Goal: Transaction & Acquisition: Purchase product/service

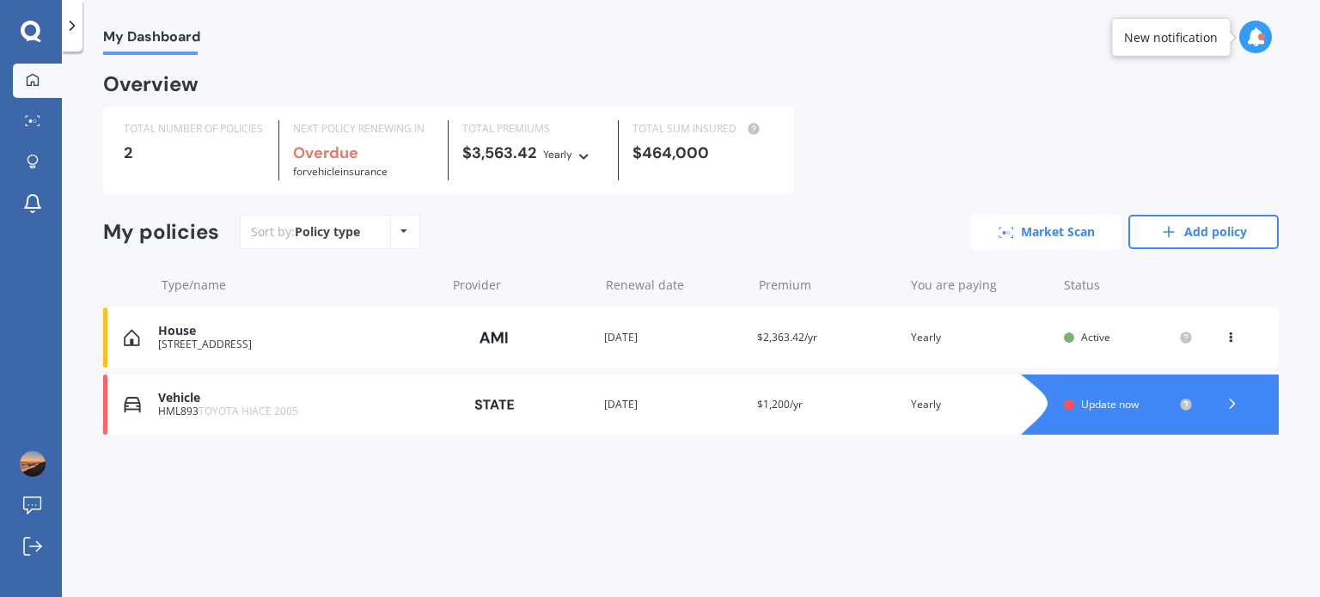
click at [1027, 236] on link "Market Scan" at bounding box center [1046, 232] width 150 height 34
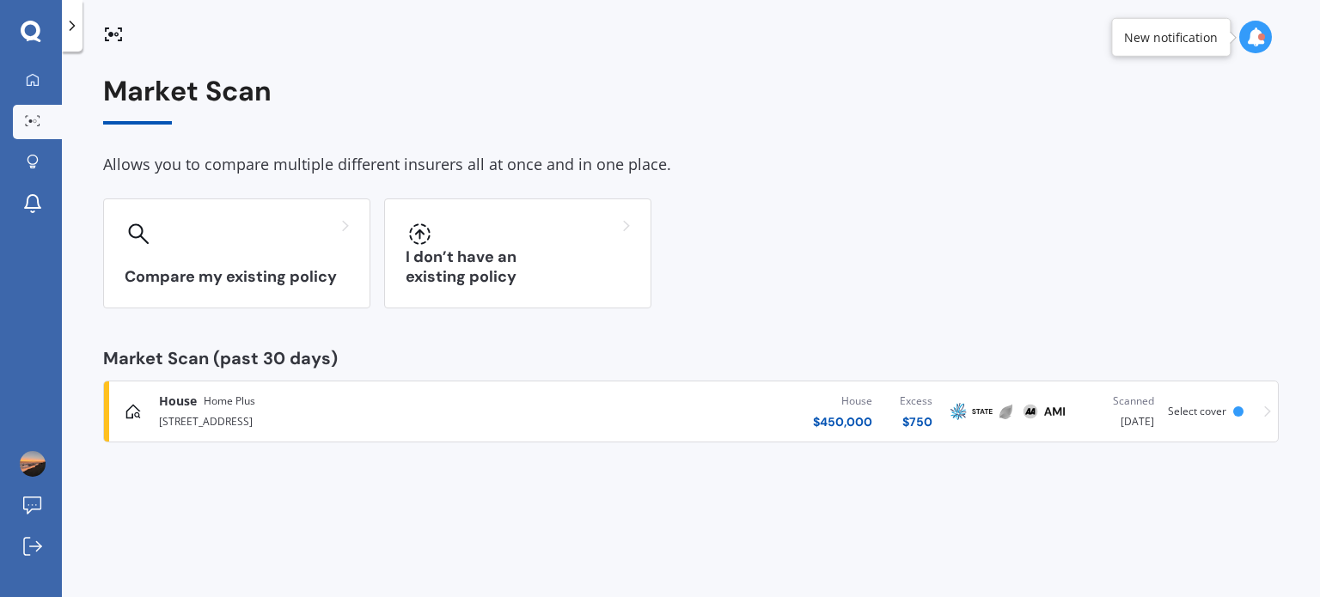
click at [1262, 412] on div "House Home Plus [STREET_ADDRESS][GEOGRAPHIC_DATA] $ 450,000 Excess $ 750 Scanne…" at bounding box center [691, 412] width 1160 height 52
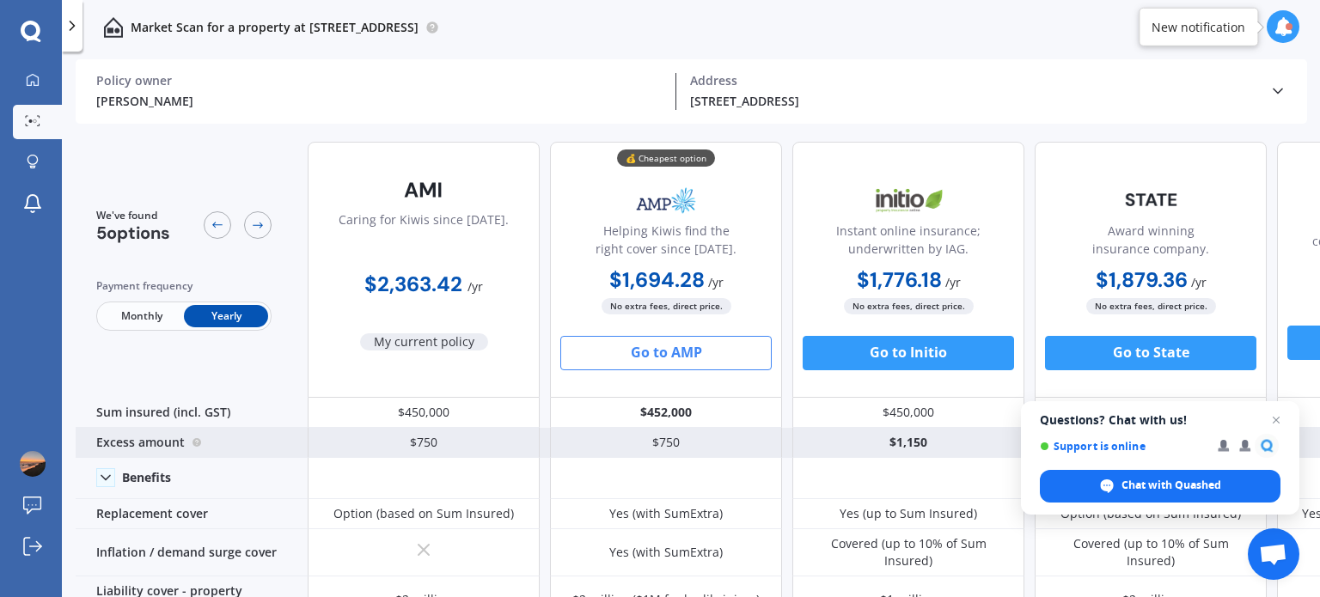
click at [670, 441] on div "$750" at bounding box center [666, 443] width 232 height 30
click at [674, 443] on div "$750" at bounding box center [666, 443] width 232 height 30
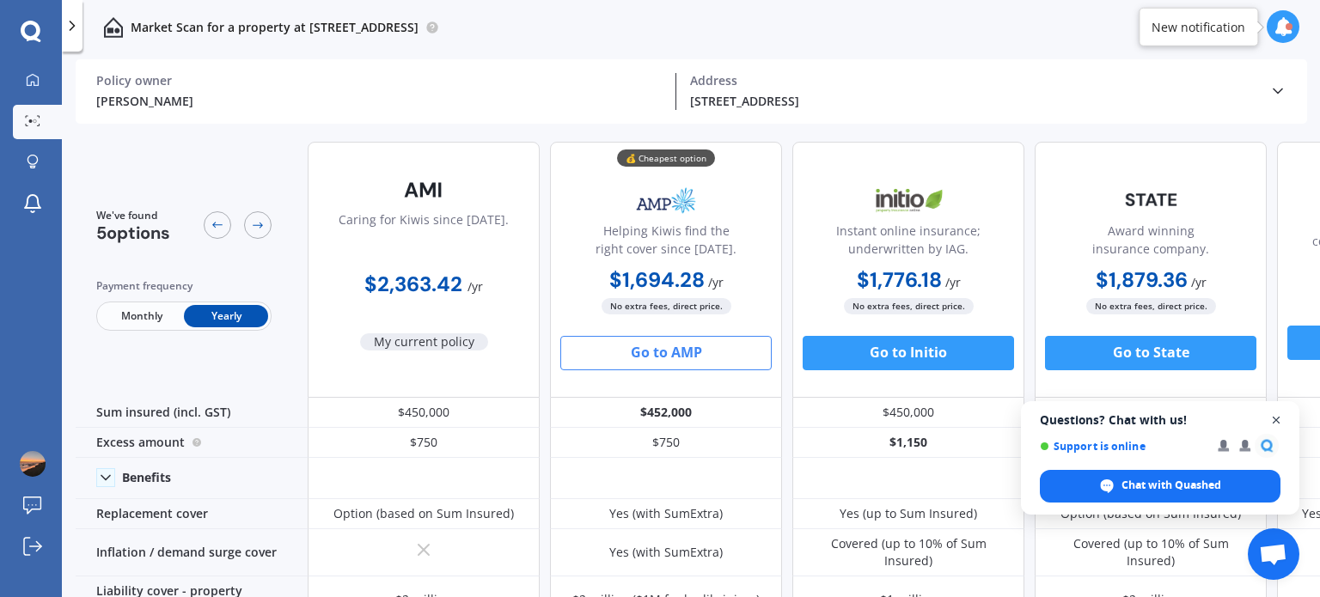
click at [1273, 419] on span "Open chat" at bounding box center [1276, 420] width 21 height 21
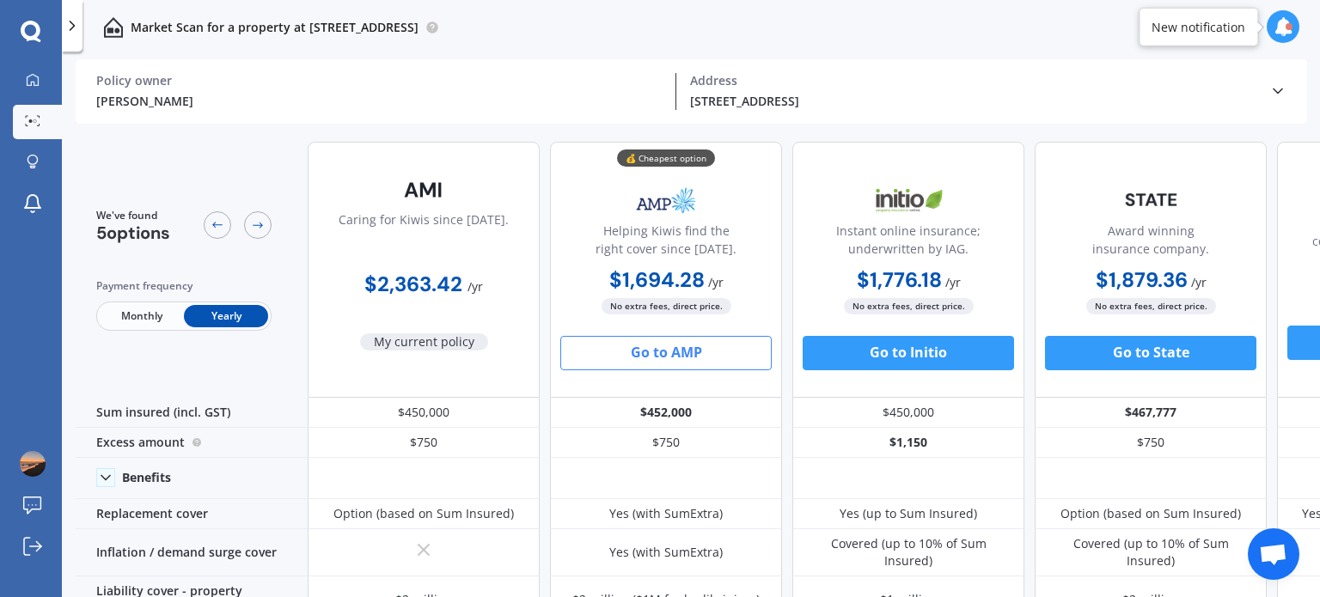
click at [219, 320] on span "Yearly" at bounding box center [226, 316] width 84 height 22
drag, startPoint x: 1227, startPoint y: 46, endPoint x: 1320, endPoint y: -43, distance: 128.3
click at [1320, 0] on html "My Dashboard Market Scan Explore insurance Notifications [PERSON_NAME] Submit f…" at bounding box center [660, 298] width 1320 height 597
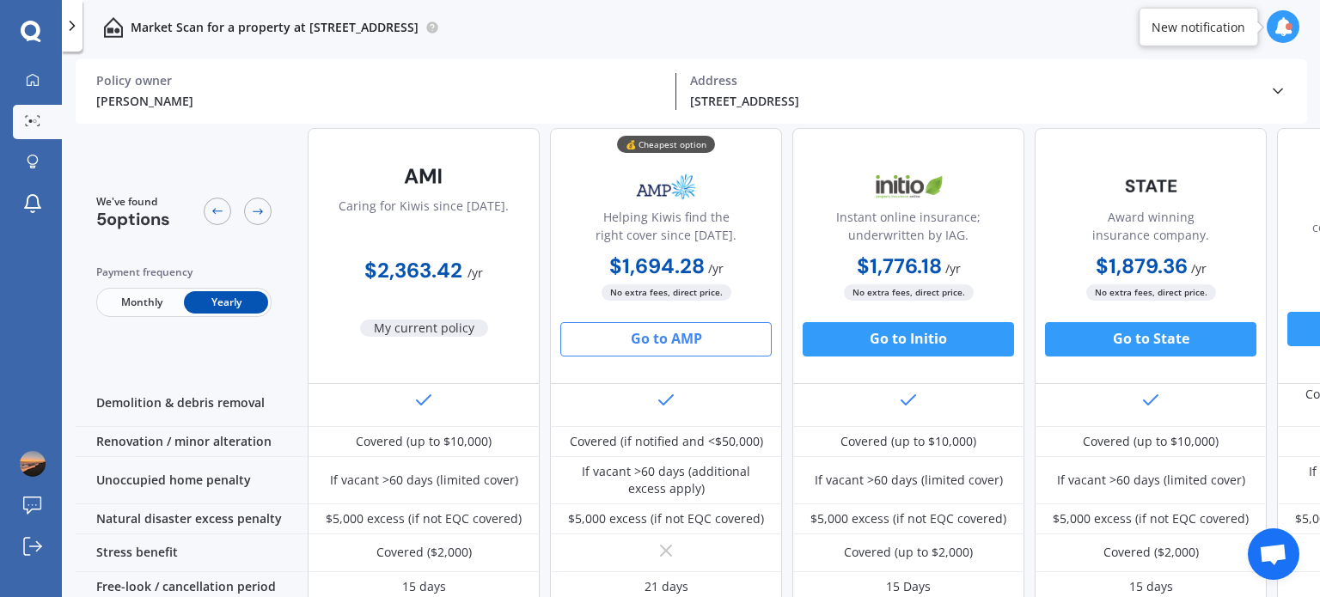
scroll to position [842, 0]
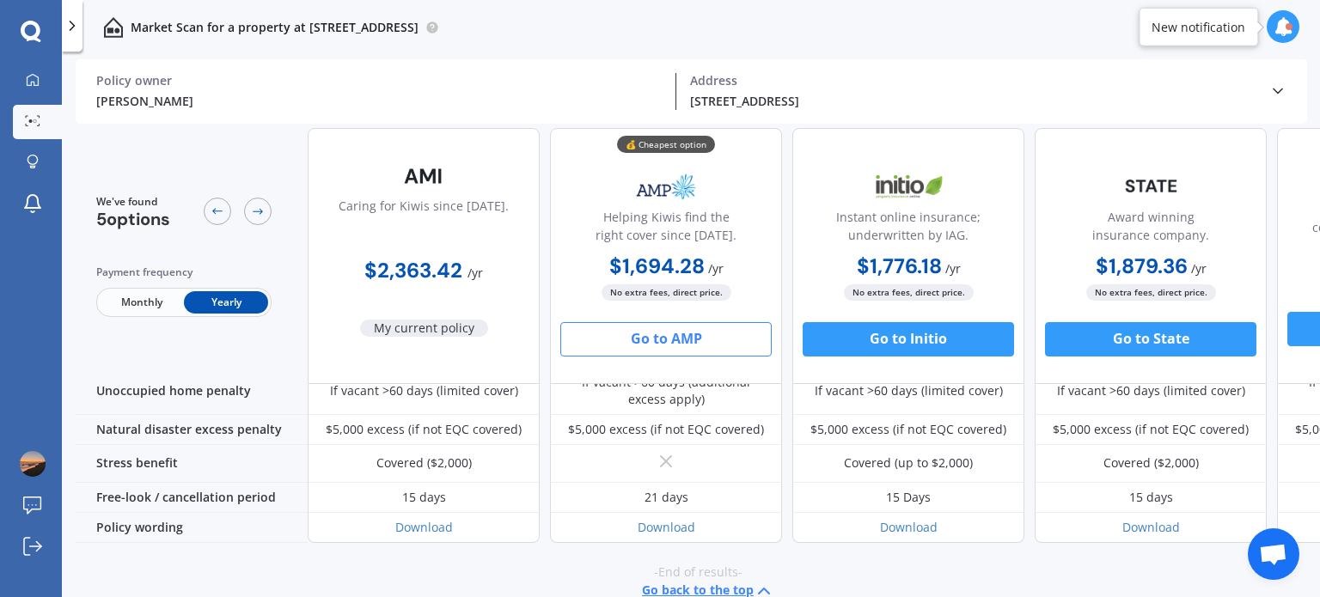
click at [650, 339] on button "Go to AMP" at bounding box center [665, 339] width 211 height 34
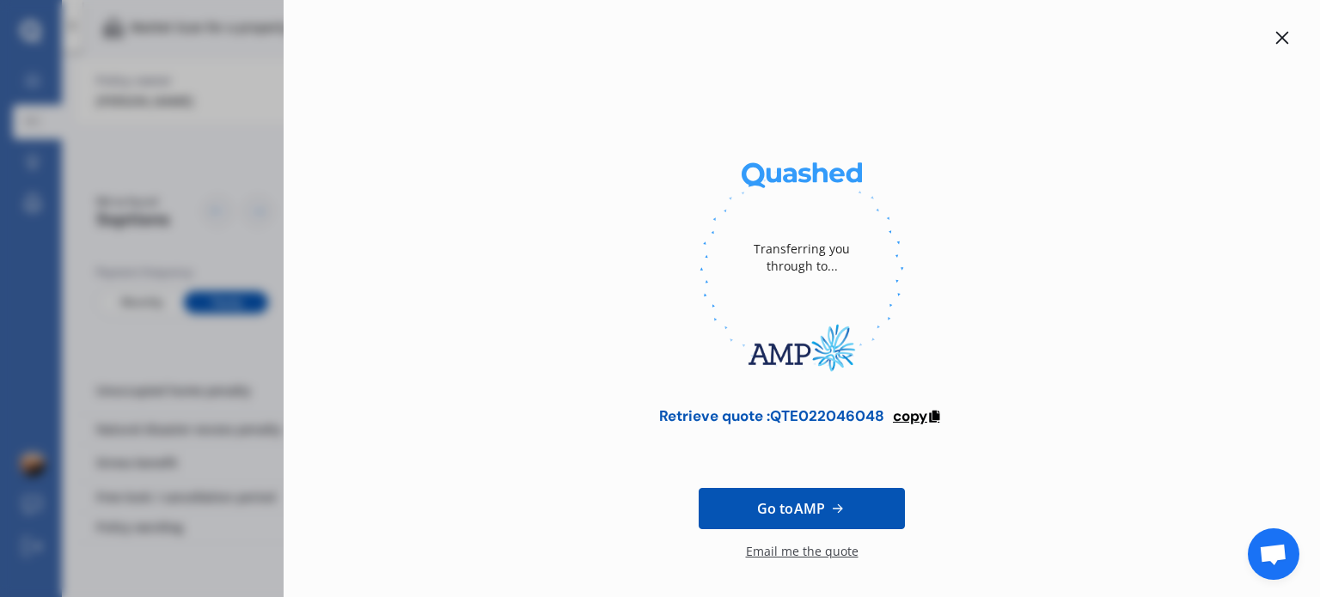
click at [915, 417] on span "copy" at bounding box center [910, 416] width 34 height 19
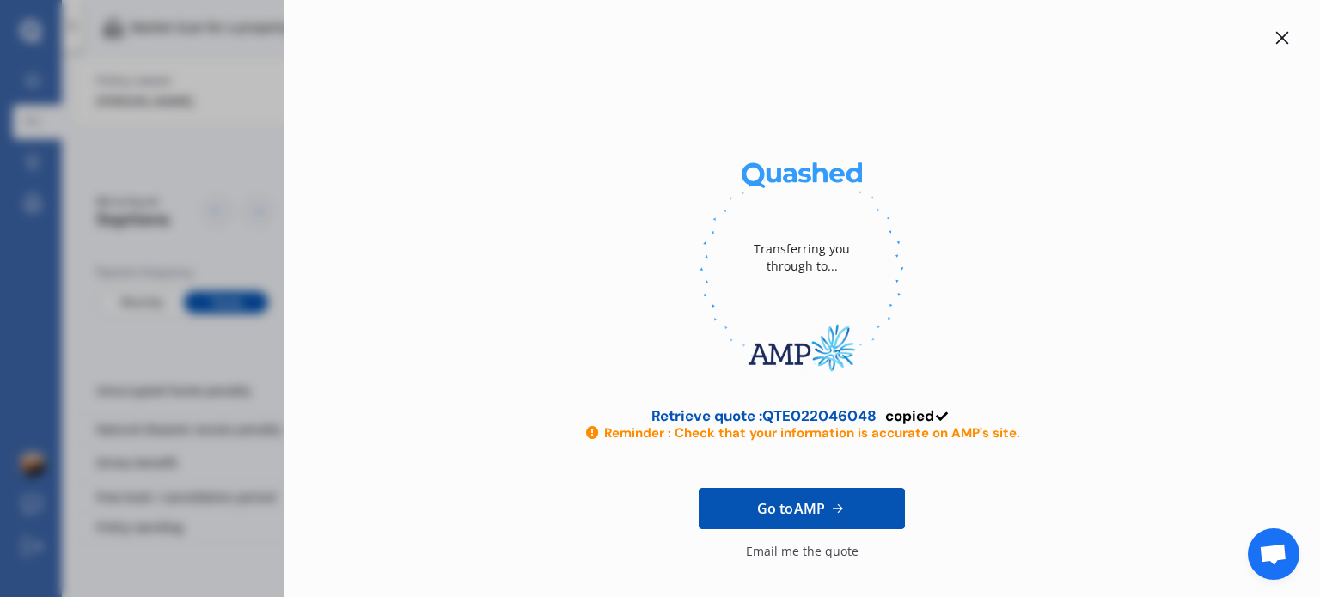
click at [1283, 37] on div at bounding box center [1282, 38] width 21 height 21
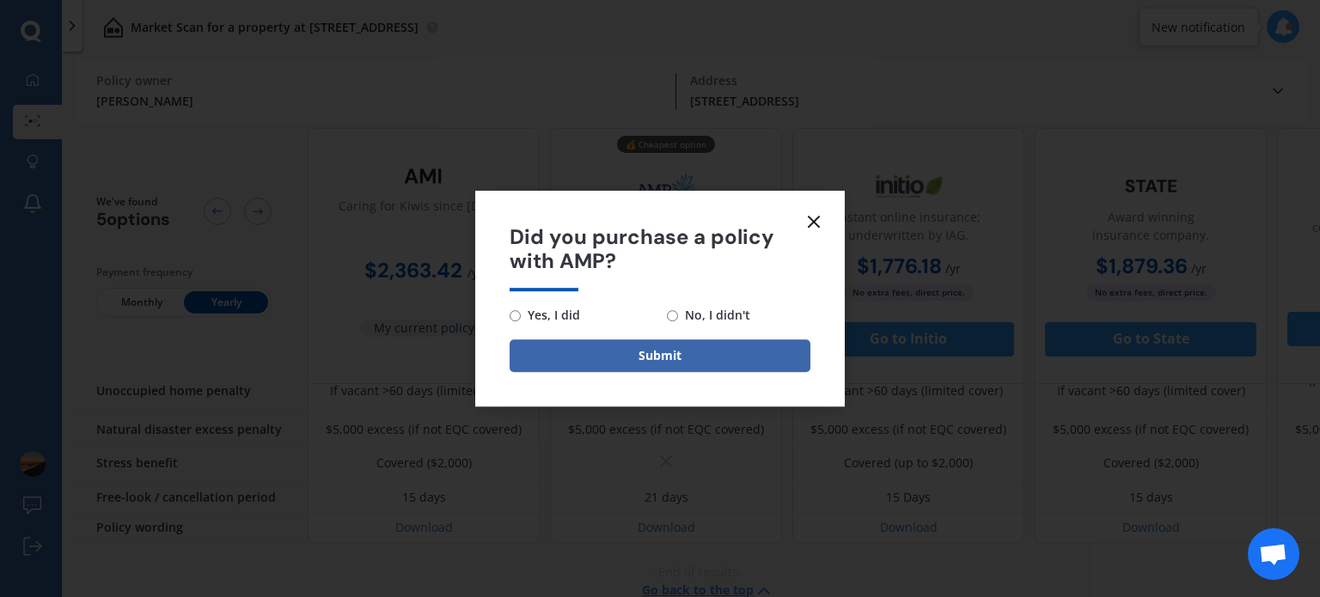
click at [679, 315] on span "No, I didn't" at bounding box center [714, 315] width 72 height 21
click at [678, 315] on input "No, I didn't" at bounding box center [672, 315] width 11 height 11
radio input "true"
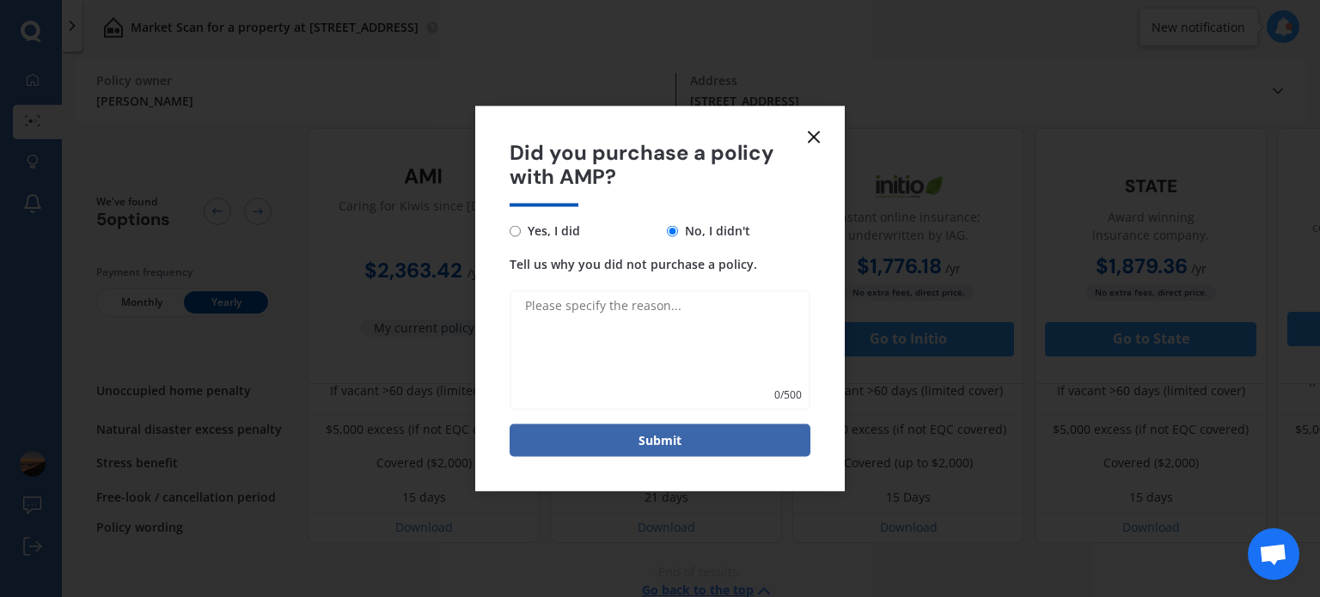
click at [603, 302] on textarea "Tell us why you did not purchase a policy." at bounding box center [660, 351] width 301 height 120
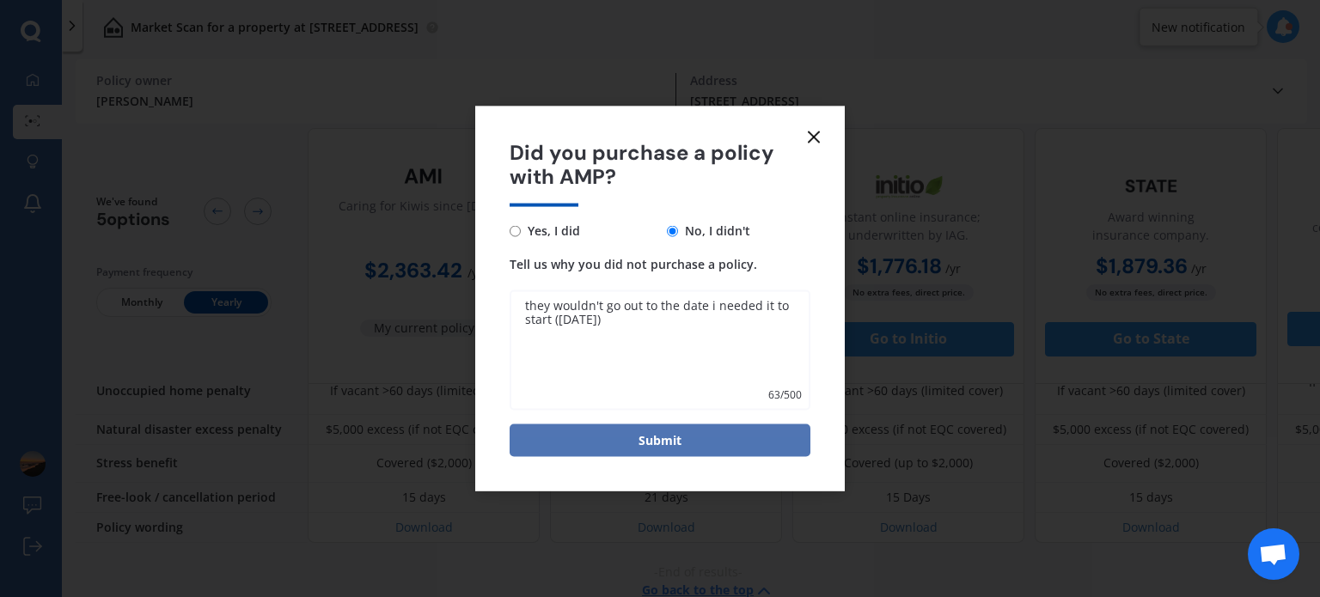
type textarea "they wouldn't go out to the date i needed it to start ([DATE])"
click at [652, 441] on button "Submit" at bounding box center [660, 441] width 301 height 33
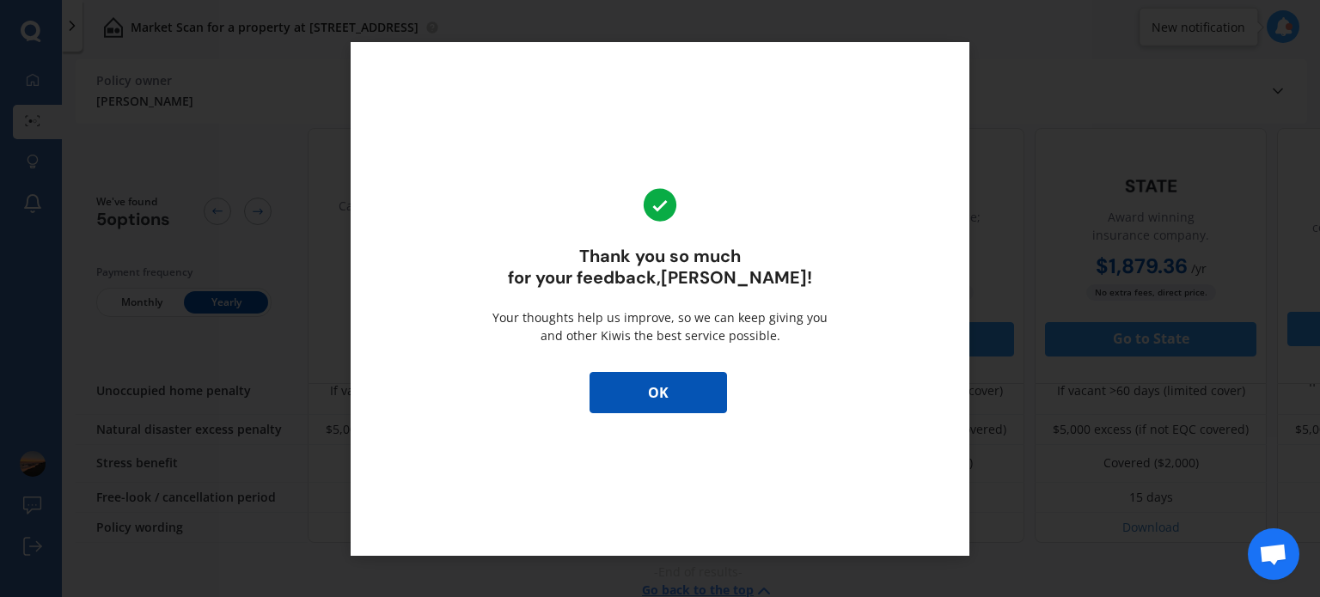
click at [657, 391] on button "OK" at bounding box center [659, 392] width 138 height 41
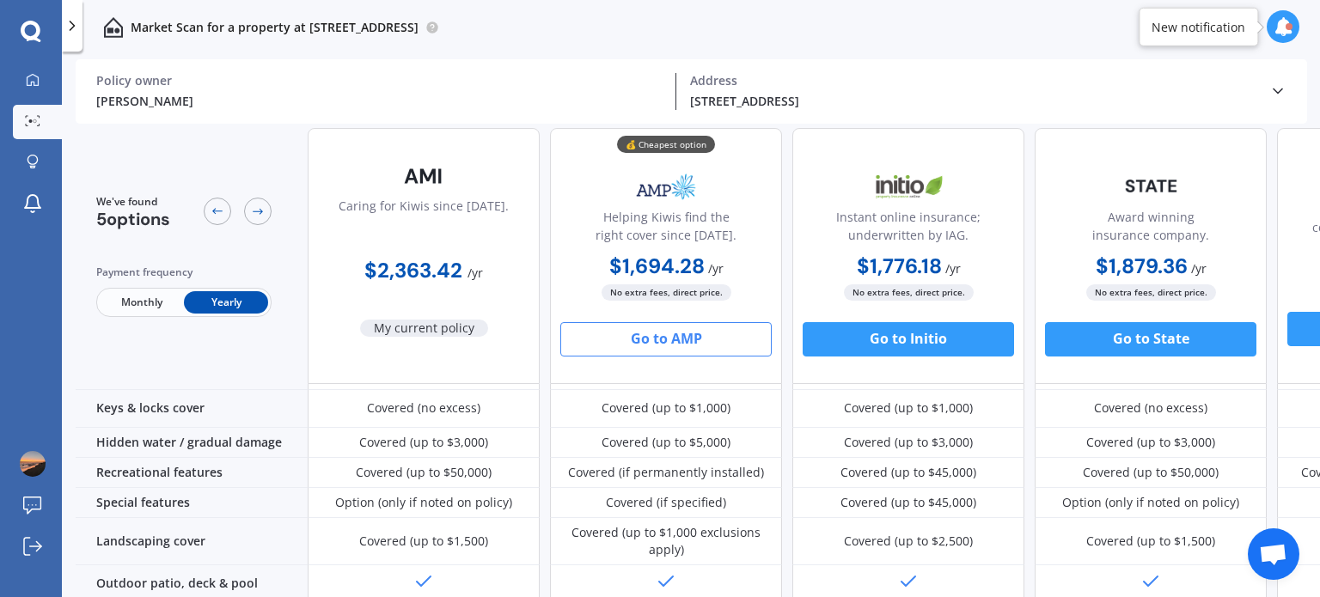
scroll to position [240, 0]
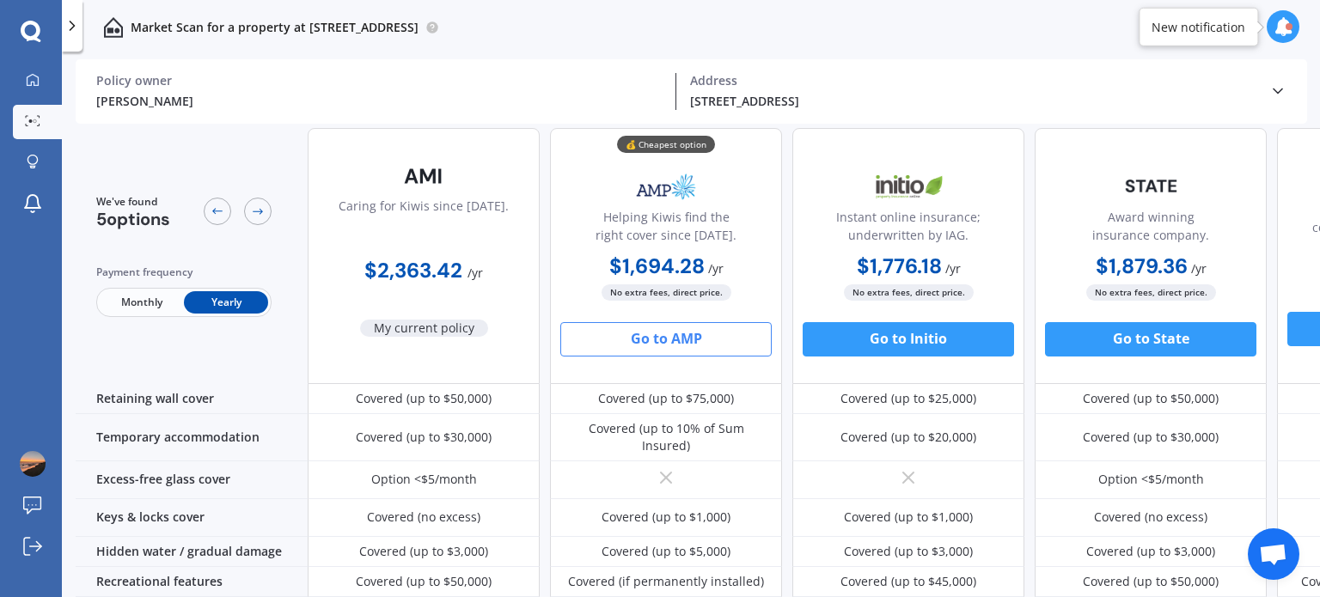
click at [41, 31] on div at bounding box center [31, 32] width 62 height 22
click at [64, 33] on icon at bounding box center [72, 25] width 17 height 17
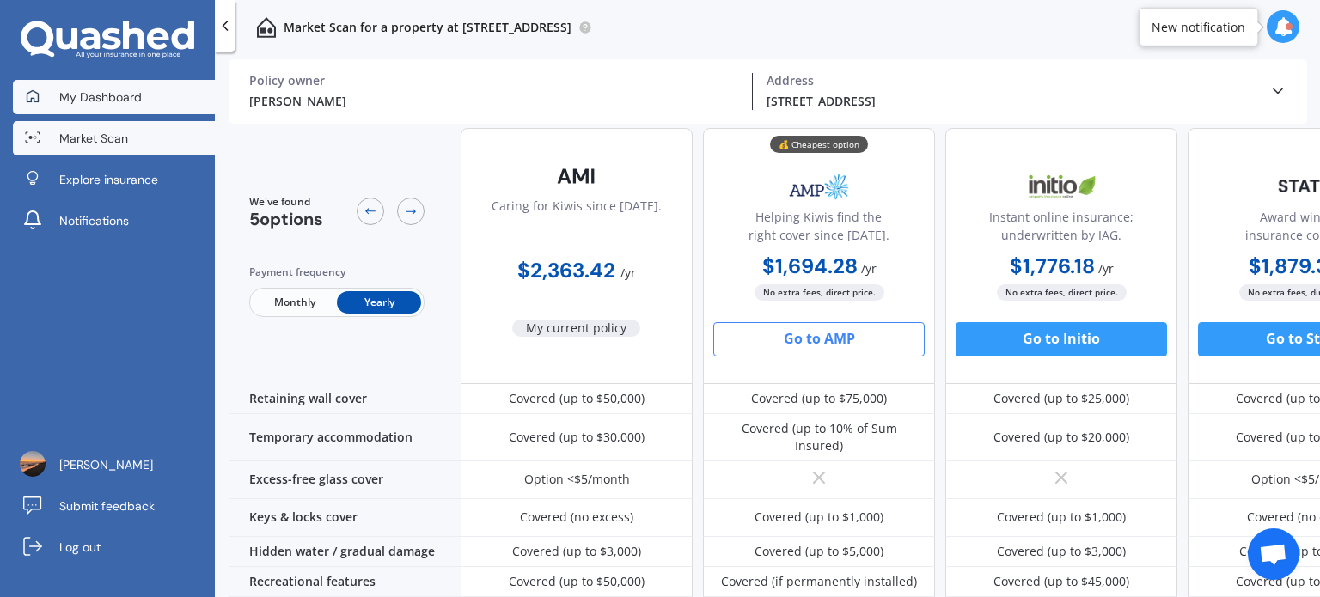
click at [114, 99] on span "My Dashboard" at bounding box center [100, 97] width 83 height 17
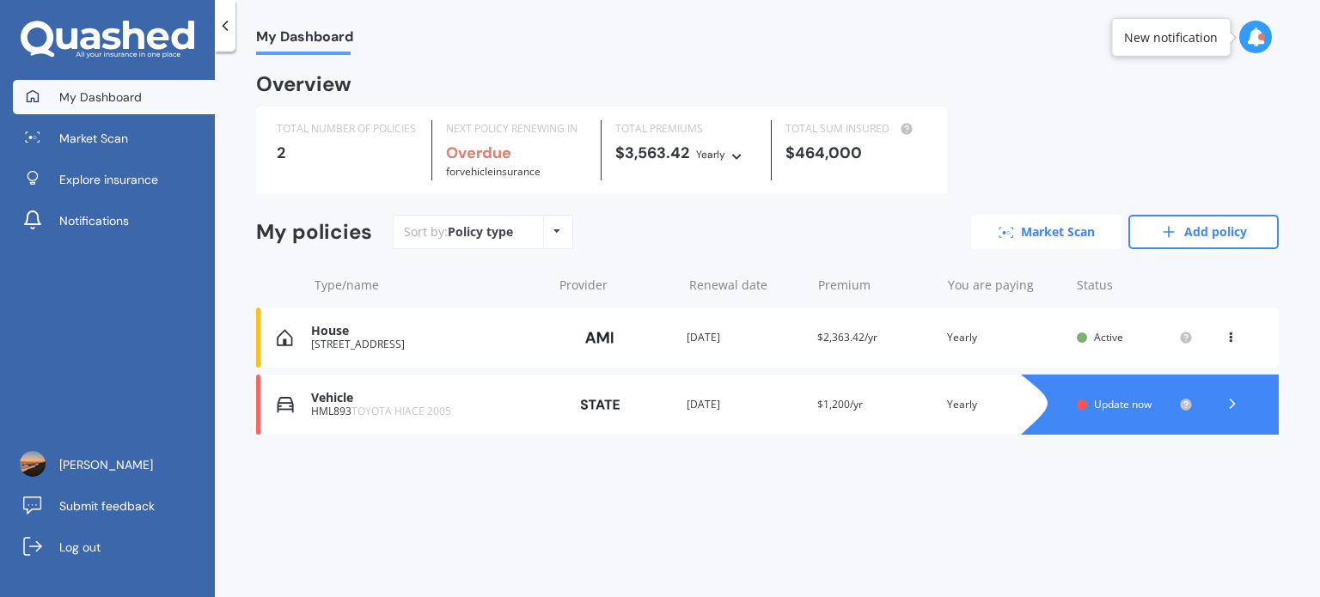
click at [1051, 233] on link "Market Scan" at bounding box center [1046, 232] width 150 height 34
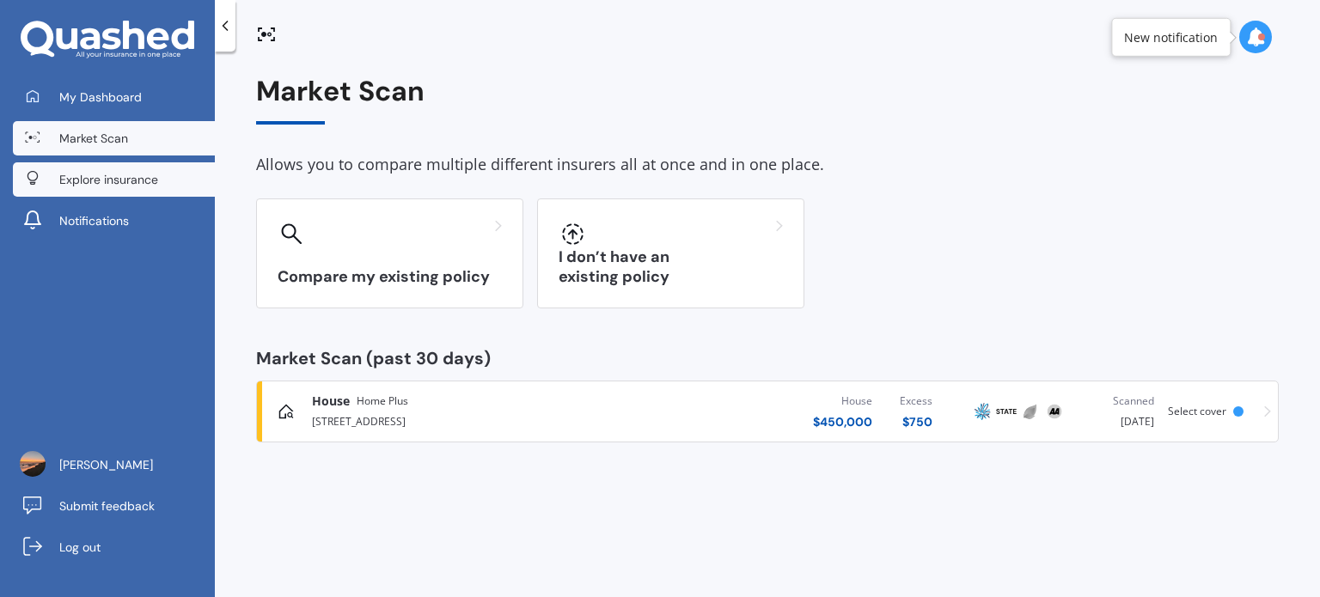
click at [106, 185] on span "Explore insurance" at bounding box center [108, 179] width 99 height 17
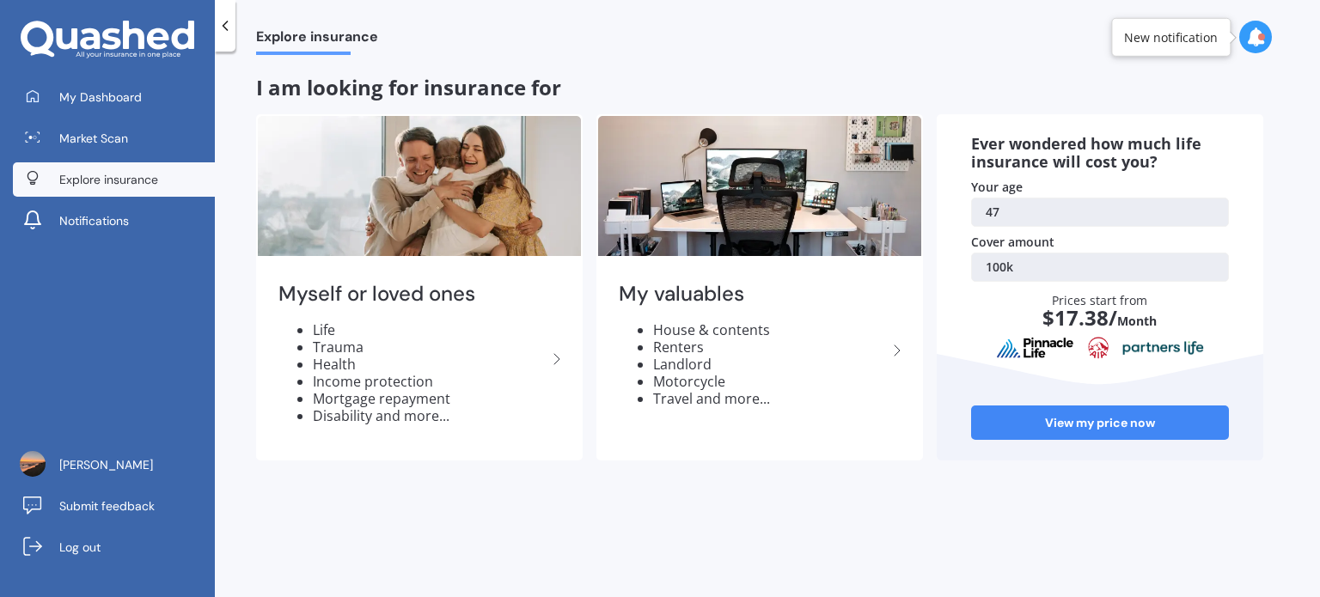
click at [999, 261] on link "100k" at bounding box center [1100, 267] width 258 height 29
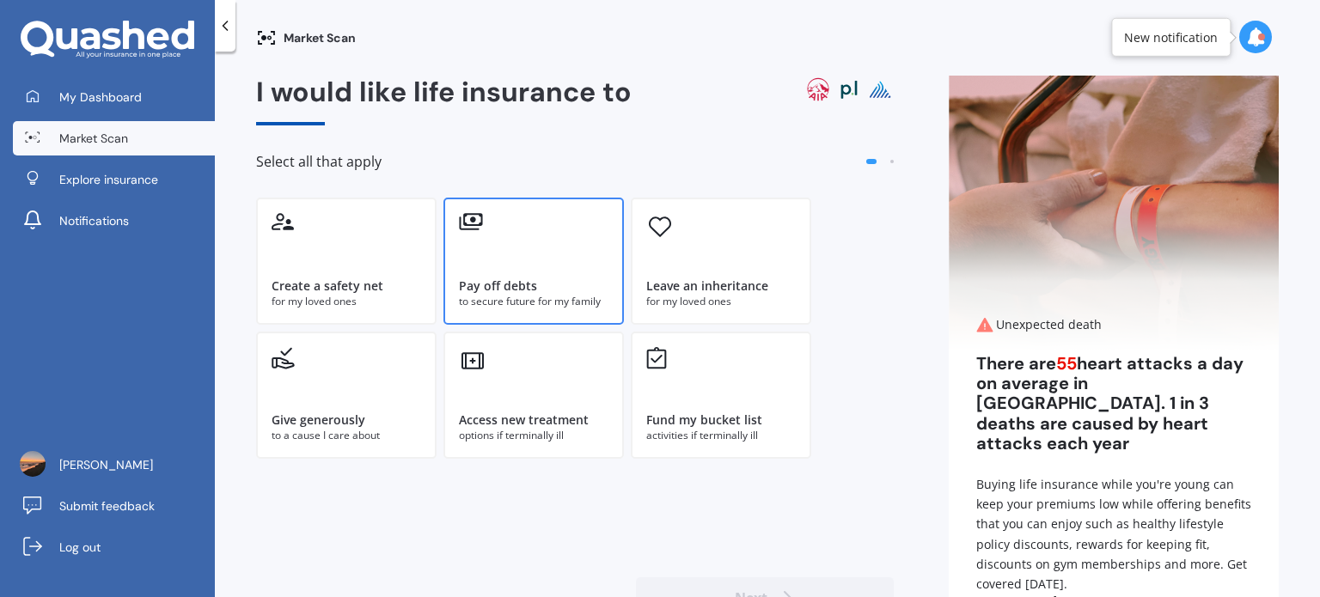
click at [549, 276] on div "Pay off debts to secure future for my family" at bounding box center [534, 261] width 181 height 127
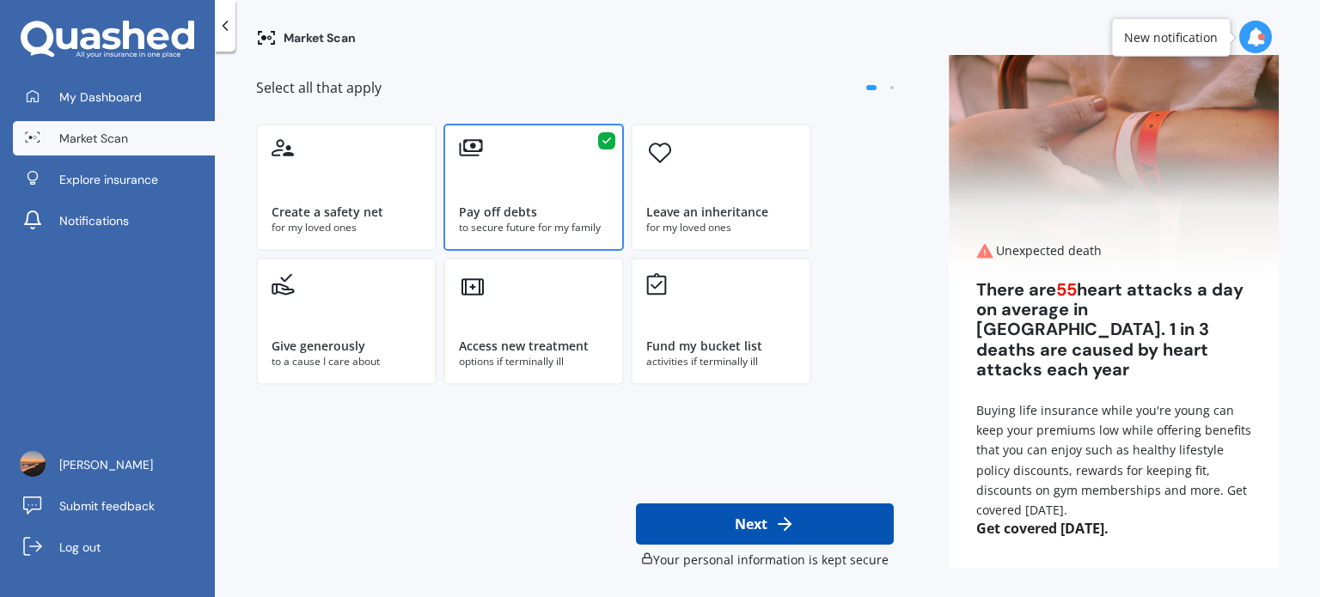
scroll to position [76, 0]
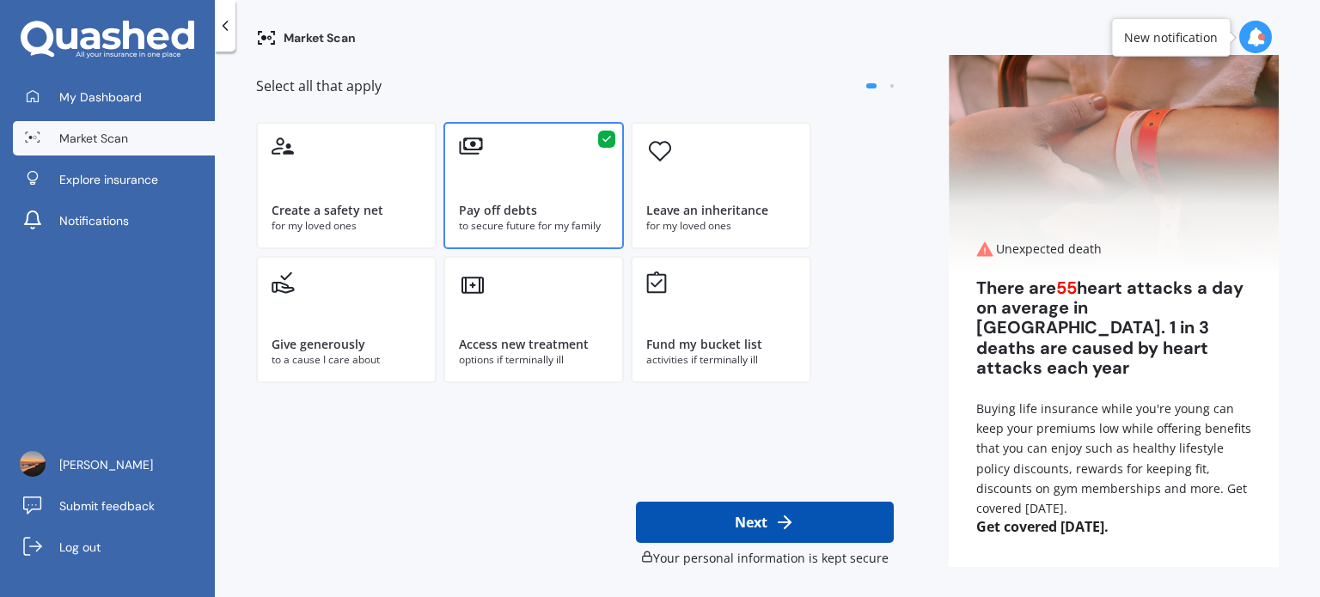
click at [719, 512] on button "Next" at bounding box center [765, 522] width 258 height 41
select select "28"
select select "10"
select select "1977"
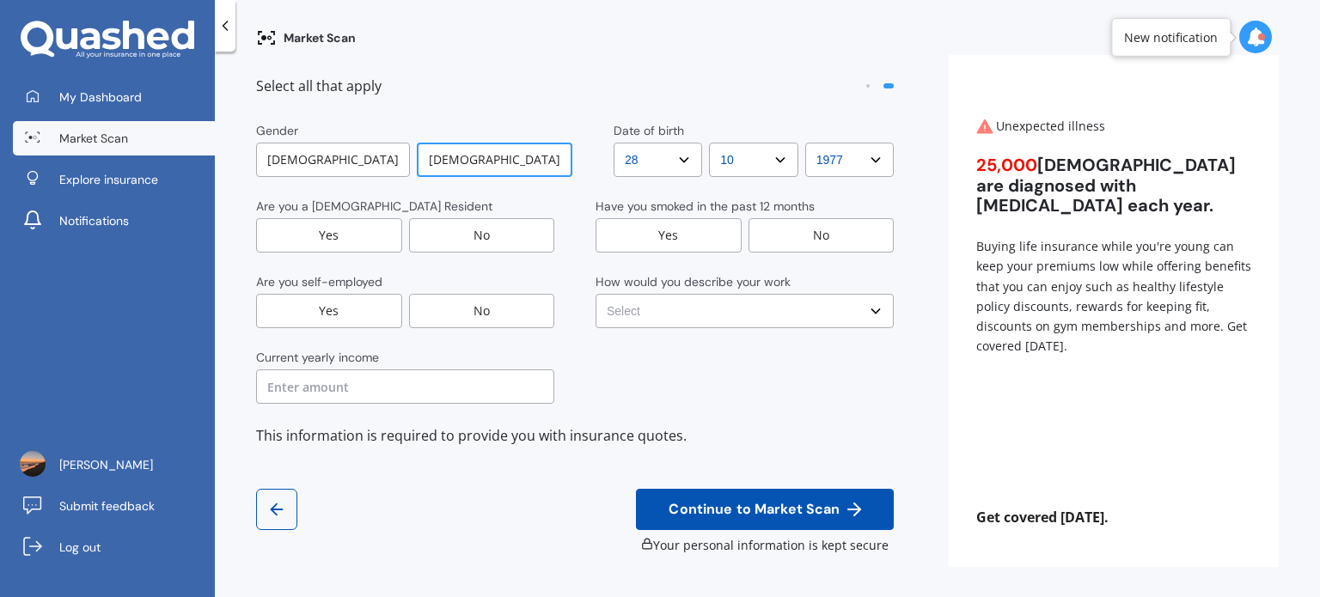
scroll to position [0, 0]
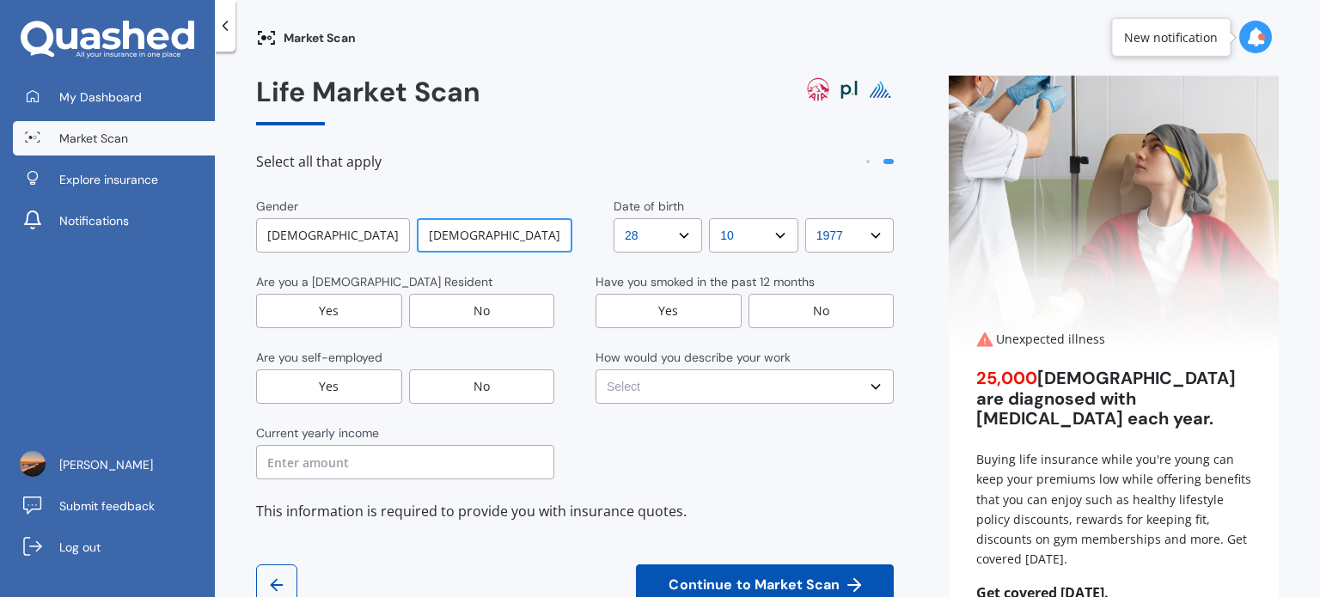
click at [493, 238] on div "[DEMOGRAPHIC_DATA]" at bounding box center [495, 235] width 156 height 34
click at [356, 307] on div "Yes" at bounding box center [329, 311] width 146 height 34
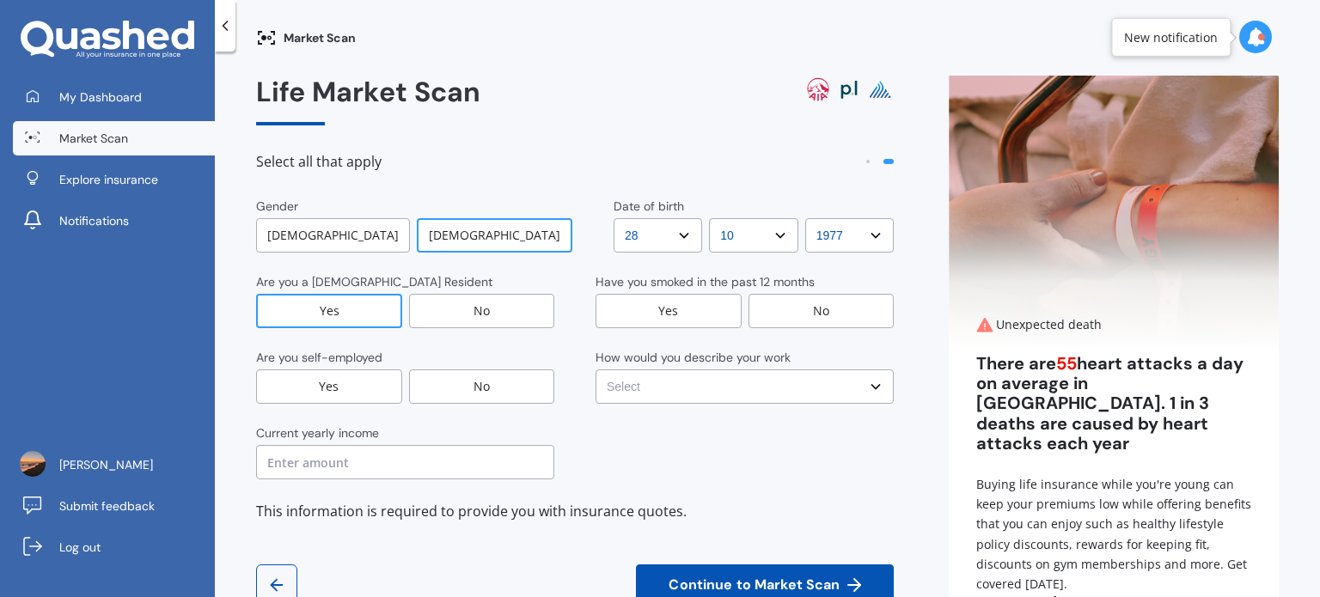
click at [787, 319] on div "No" at bounding box center [822, 311] width 146 height 34
click at [356, 381] on div "Yes" at bounding box center [329, 387] width 146 height 34
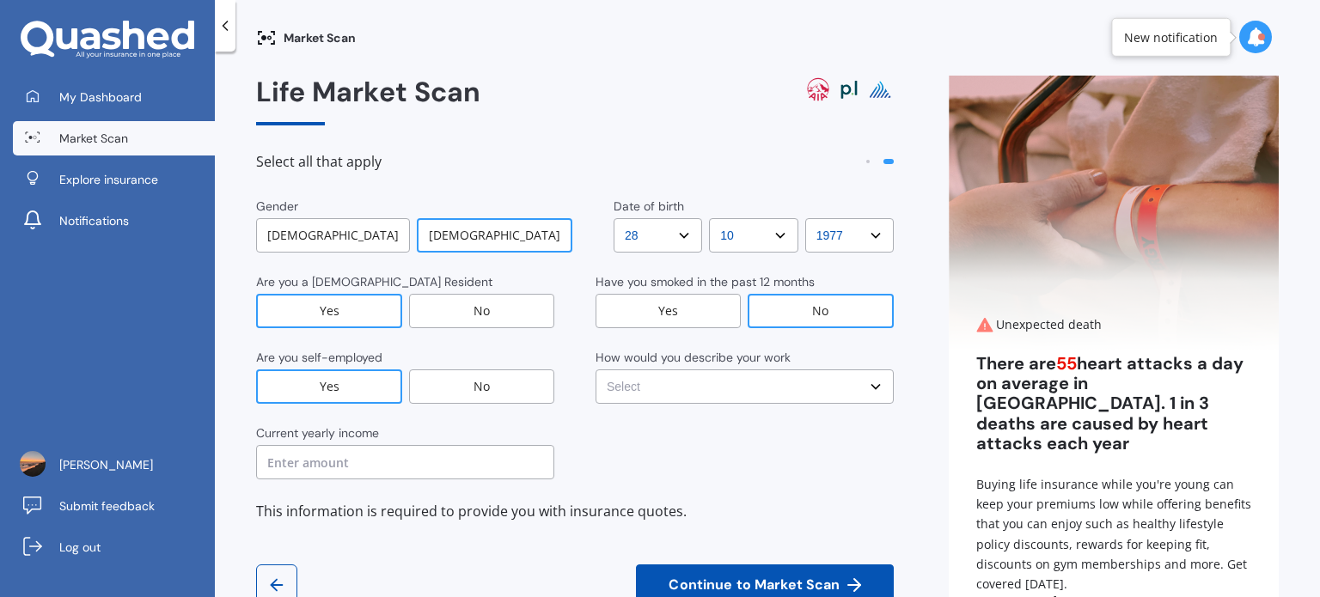
click at [650, 388] on select "Select No manual work e.g. lawyer, consultant, engineer Light manual work [PERS…" at bounding box center [745, 387] width 298 height 34
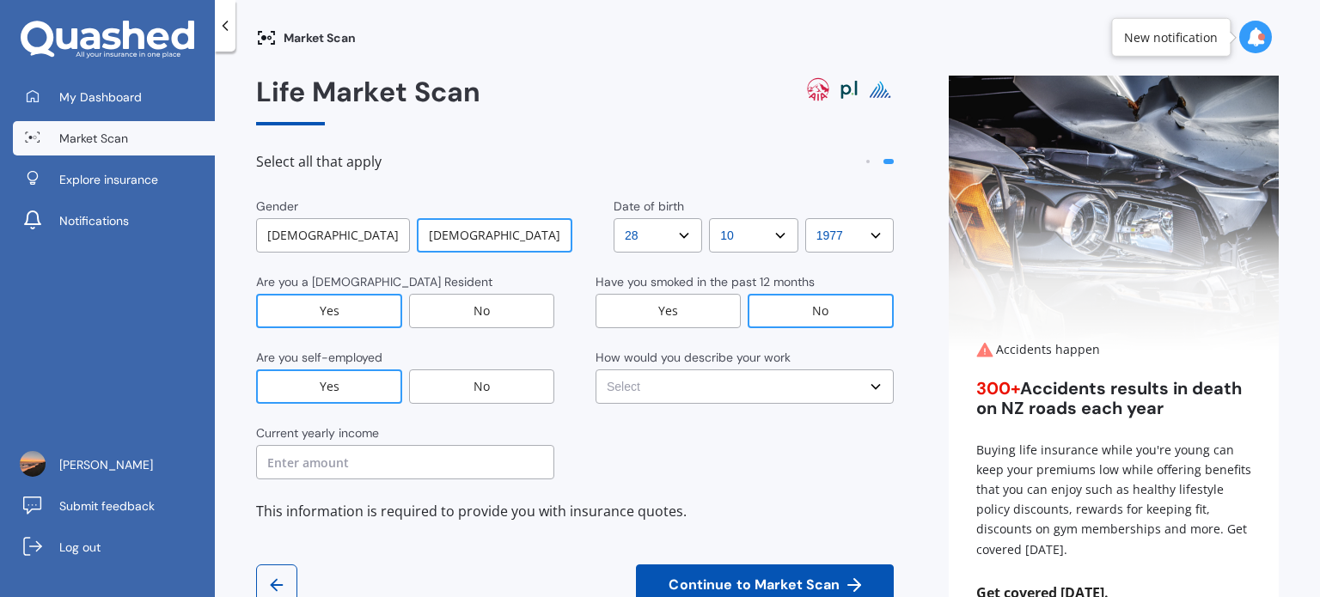
select select "No manual work e.g. lawyer, consultant, engineer"
click at [596, 370] on select "Select No manual work e.g. lawyer, consultant, engineer Light manual work [PERS…" at bounding box center [745, 387] width 298 height 34
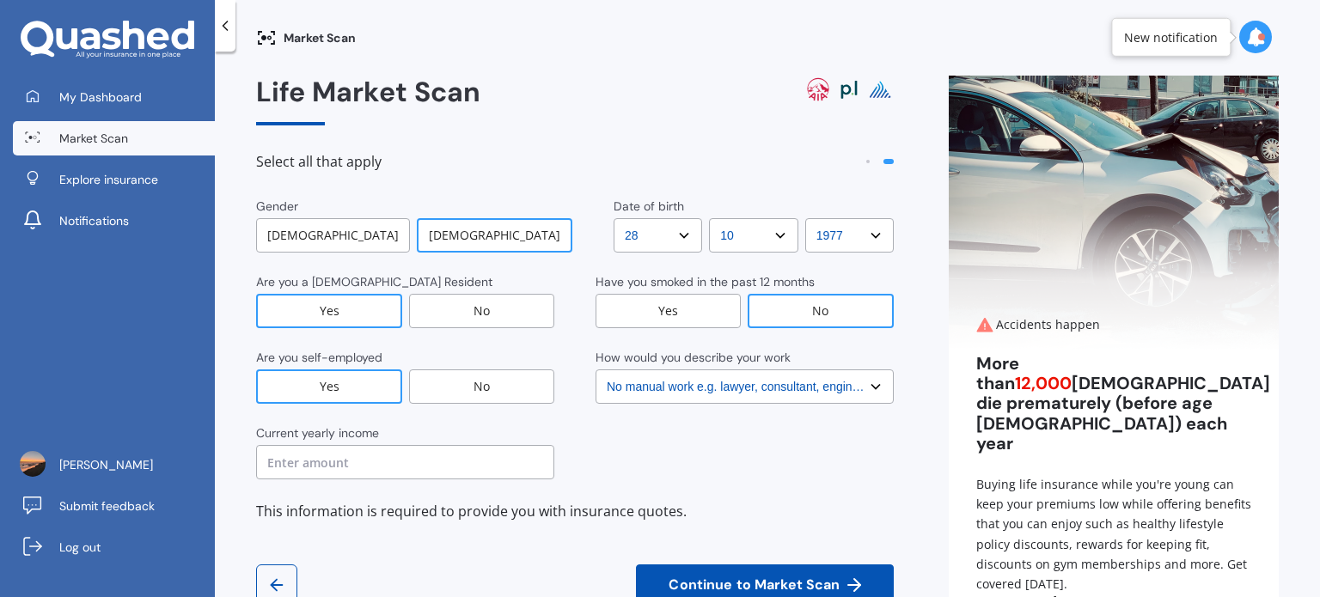
click at [335, 459] on input "text" at bounding box center [405, 462] width 298 height 34
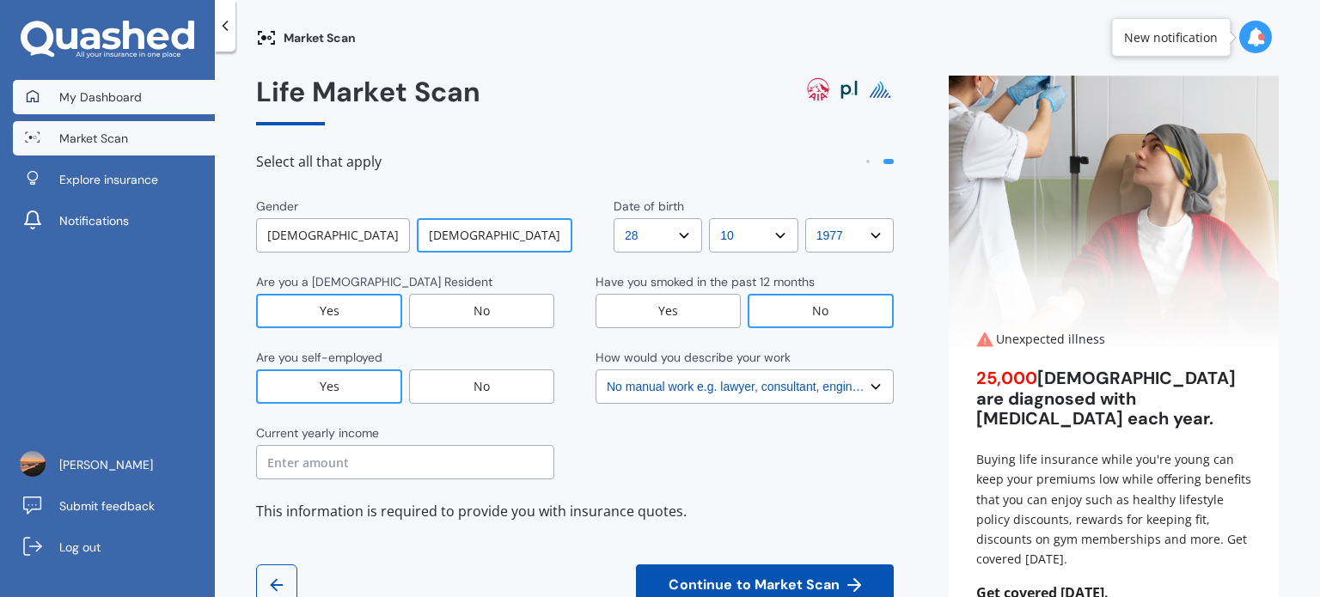
click at [103, 106] on link "My Dashboard" at bounding box center [114, 97] width 202 height 34
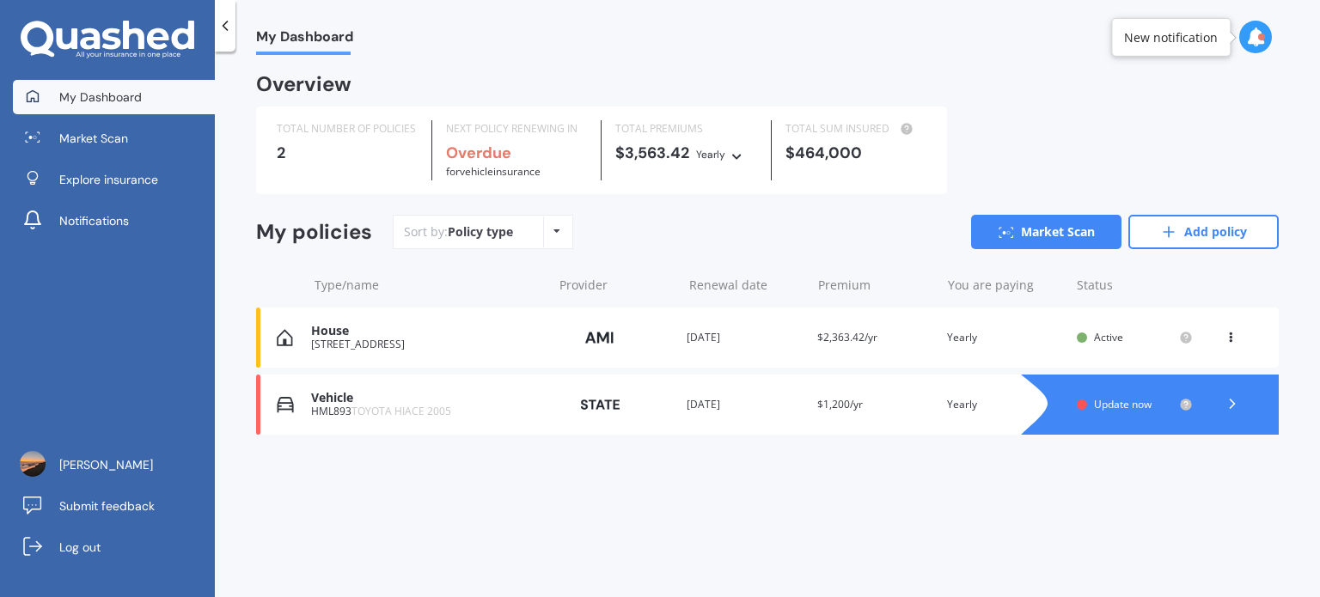
click at [1227, 334] on icon at bounding box center [1231, 334] width 12 height 10
click at [732, 517] on div "My Dashboard Overview TOTAL NUMBER OF POLICIES 2 NEXT POLICY RENEWING IN Overdu…" at bounding box center [767, 328] width 1105 height 546
click at [1227, 340] on icon at bounding box center [1231, 334] width 12 height 10
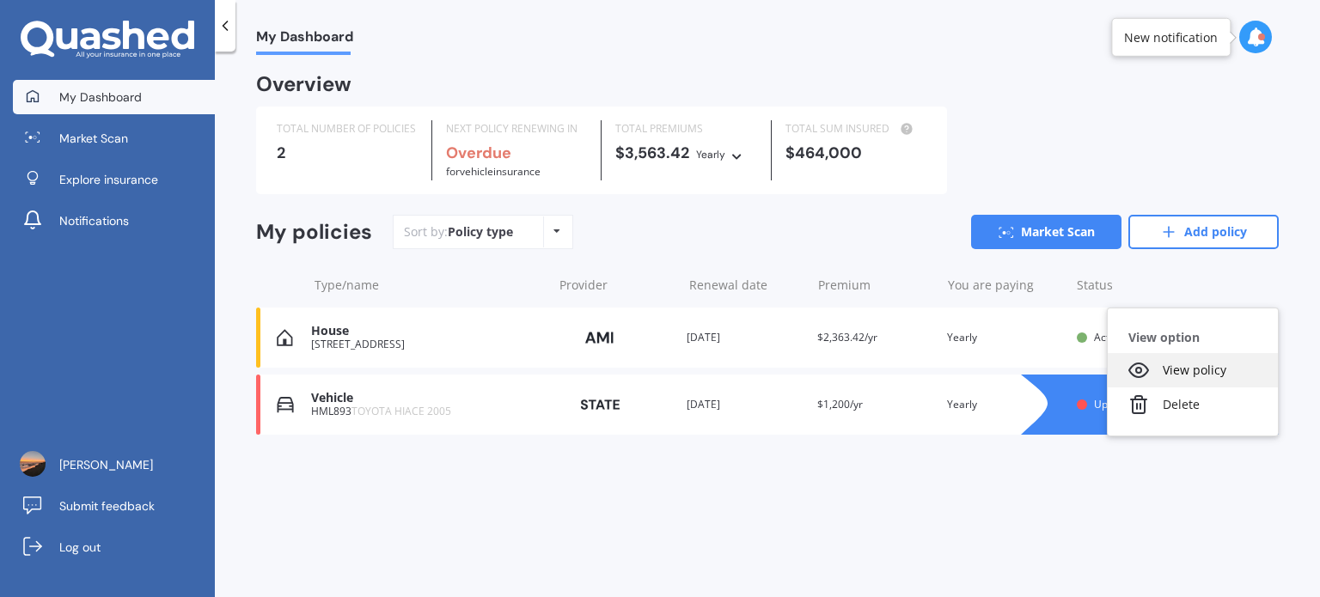
click at [1169, 377] on div "View policy" at bounding box center [1193, 370] width 170 height 34
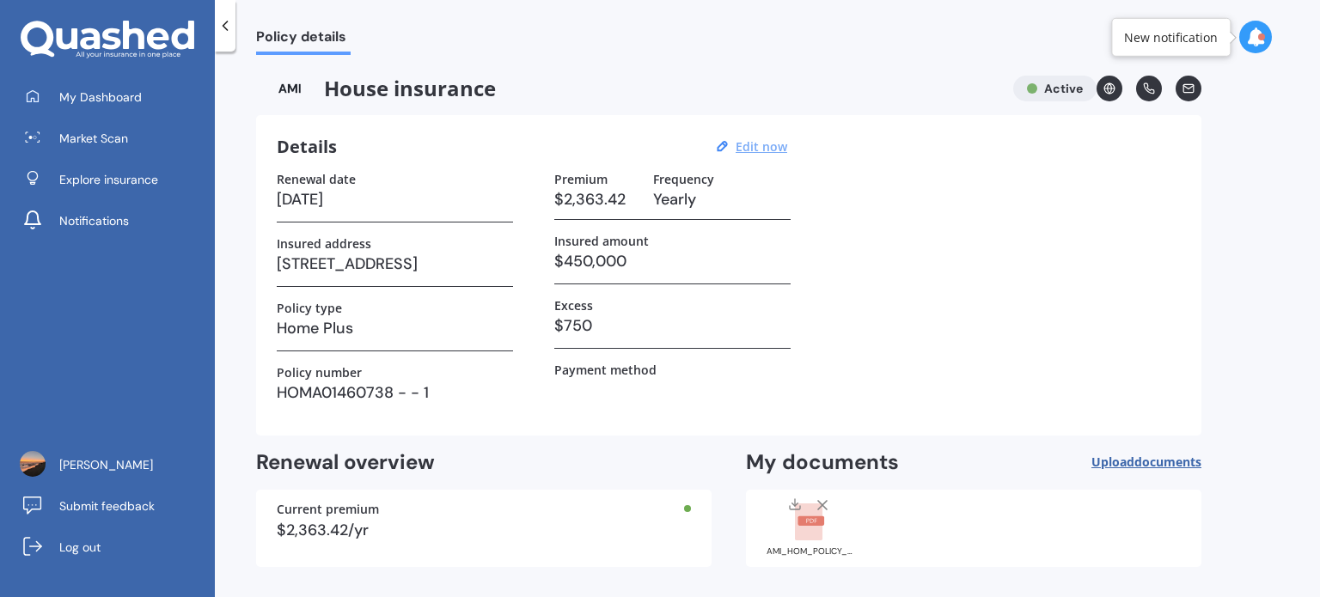
click at [750, 144] on u "Edit now" at bounding box center [762, 146] width 52 height 16
select select "16"
select select "09"
select select "2026"
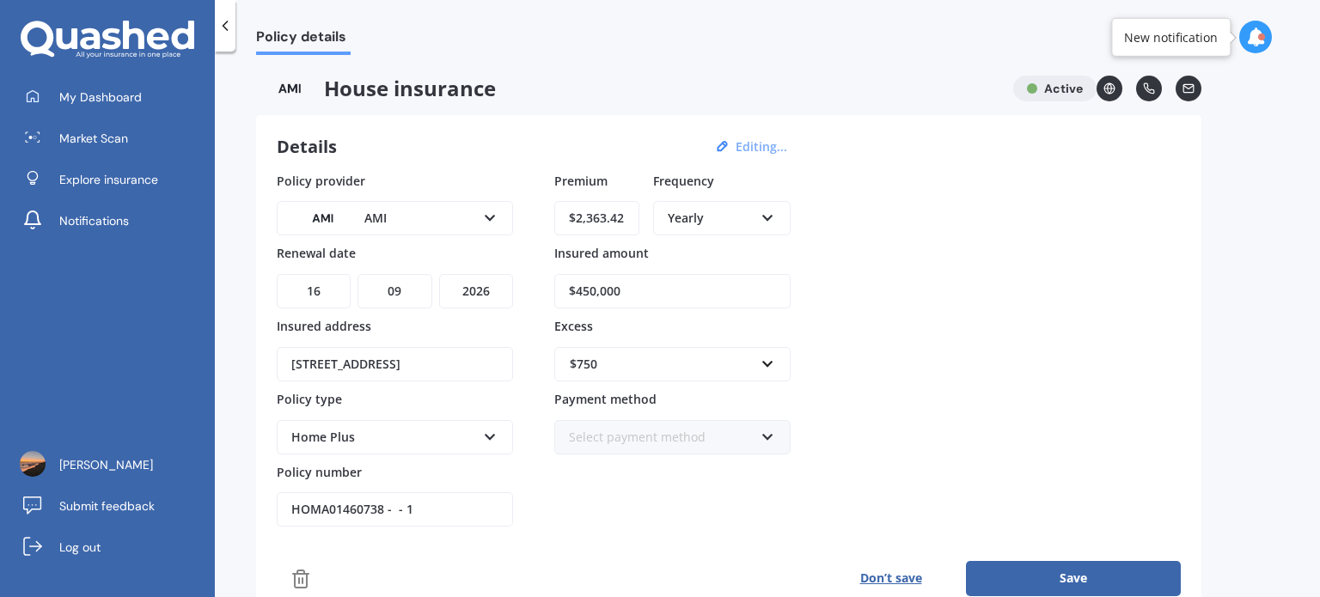
click at [331, 289] on select "DD 01 02 03 04 05 06 07 08 09 10 11 12 13 14 15 16 17 18 19 20 21 22 23 24 25 2…" at bounding box center [314, 291] width 74 height 34
select select "19"
click at [277, 274] on select "DD 01 02 03 04 05 06 07 08 09 10 11 12 13 14 15 16 17 18 19 20 21 22 23 24 25 2…" at bounding box center [314, 291] width 74 height 34
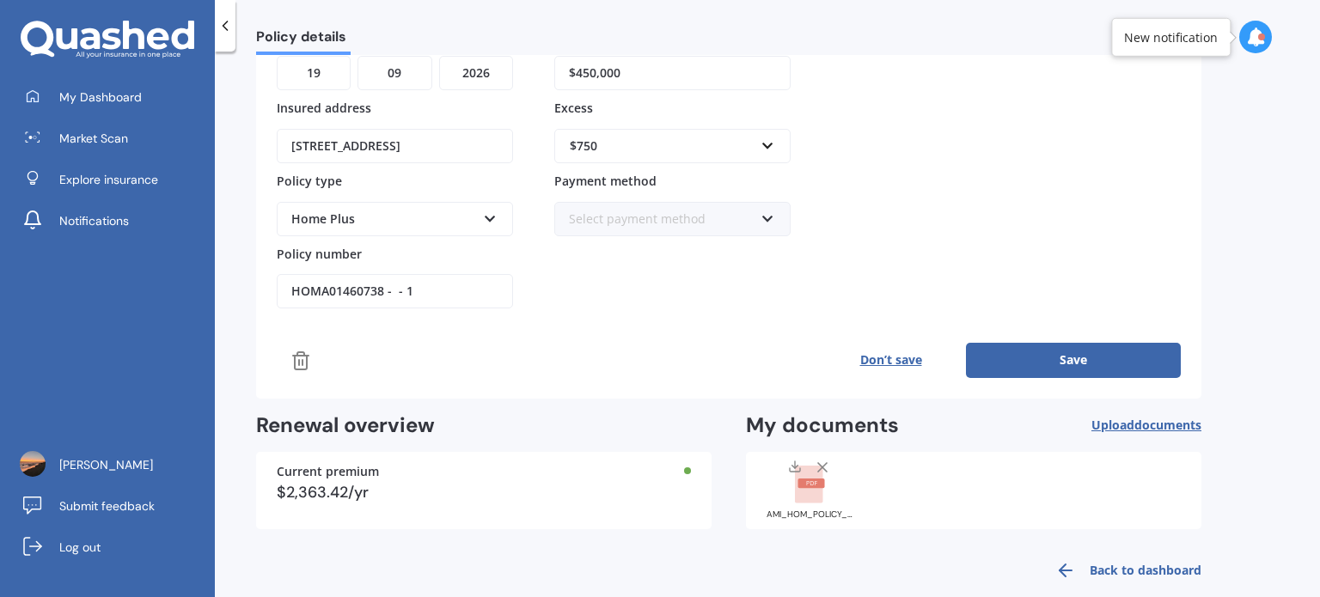
scroll to position [240, 0]
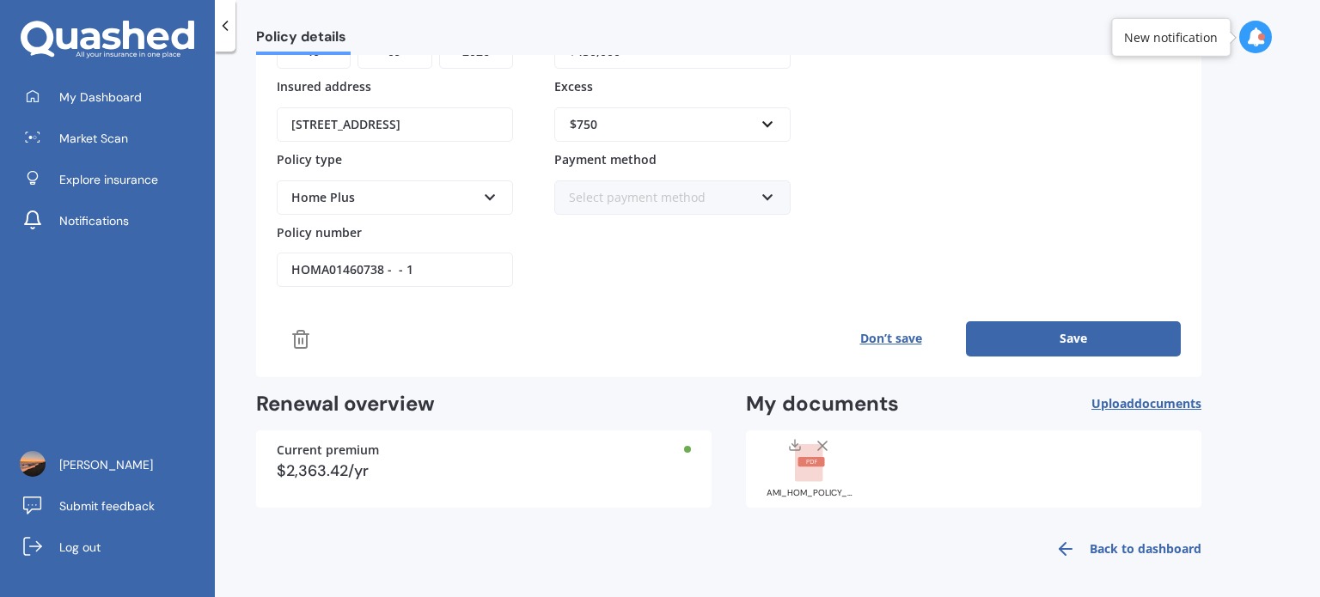
click at [1060, 332] on button "Save" at bounding box center [1073, 338] width 215 height 34
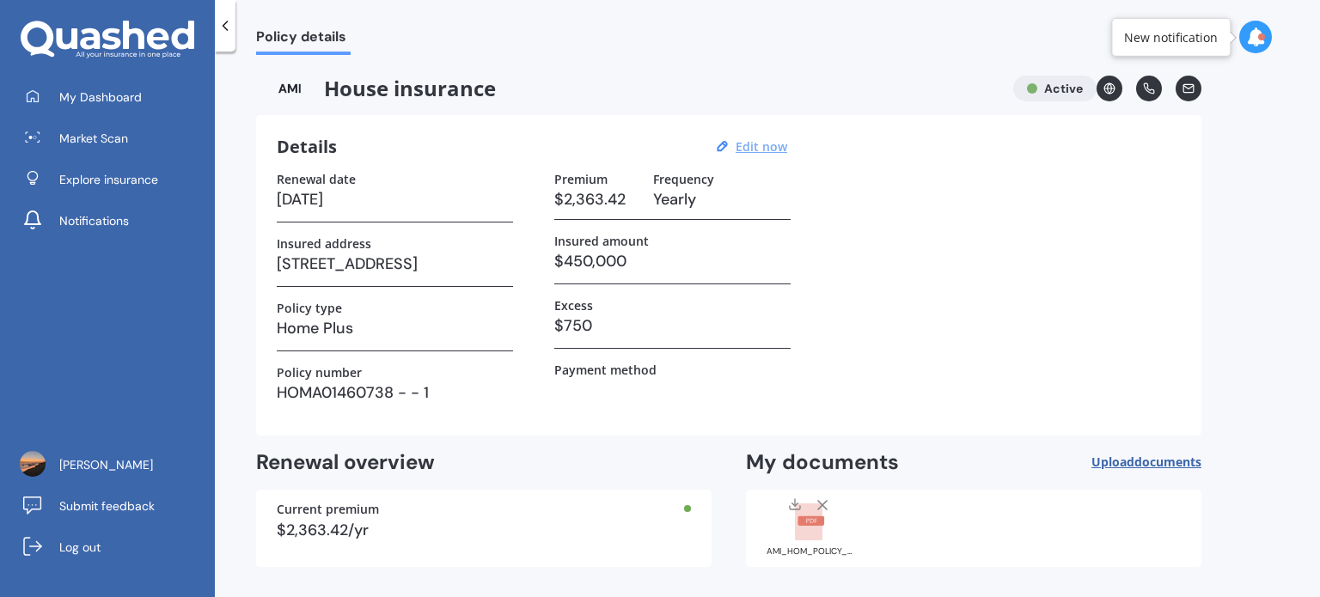
scroll to position [0, 0]
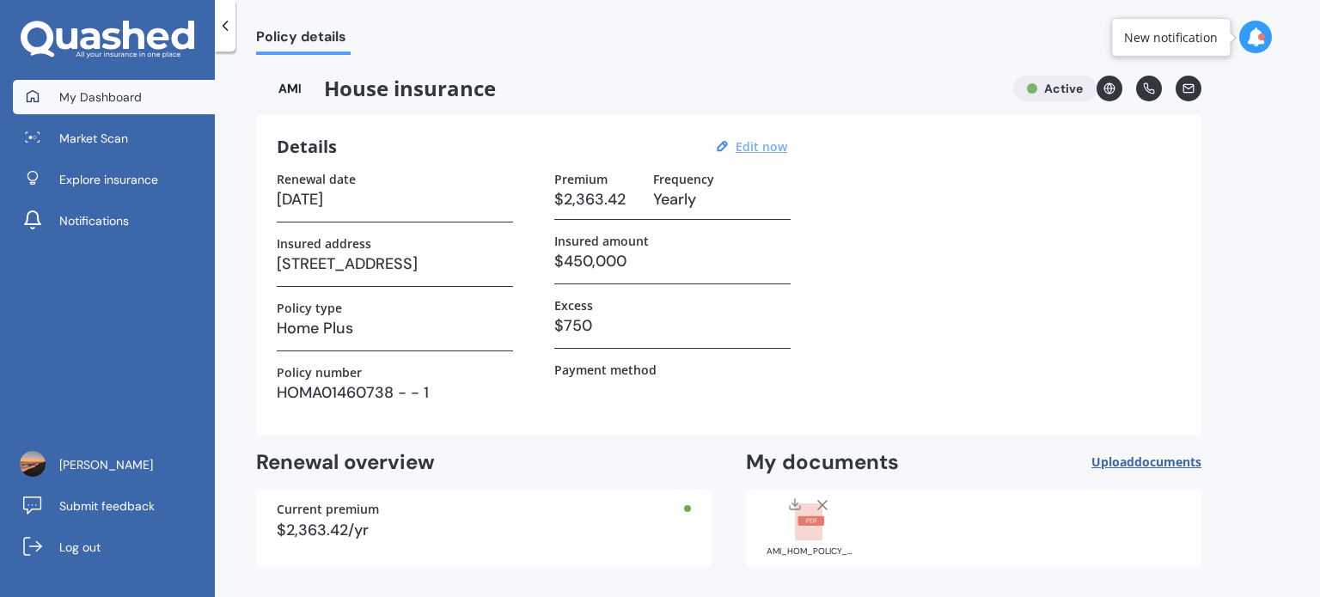
click at [110, 96] on span "My Dashboard" at bounding box center [100, 97] width 83 height 17
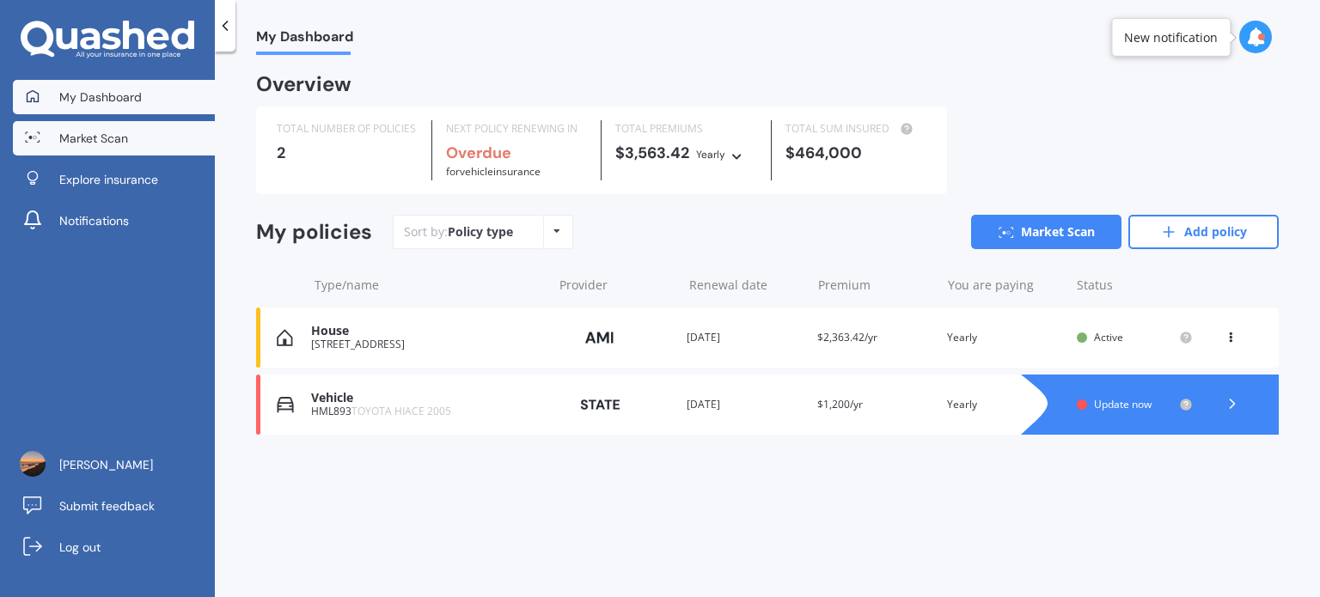
click at [110, 135] on span "Market Scan" at bounding box center [93, 138] width 69 height 17
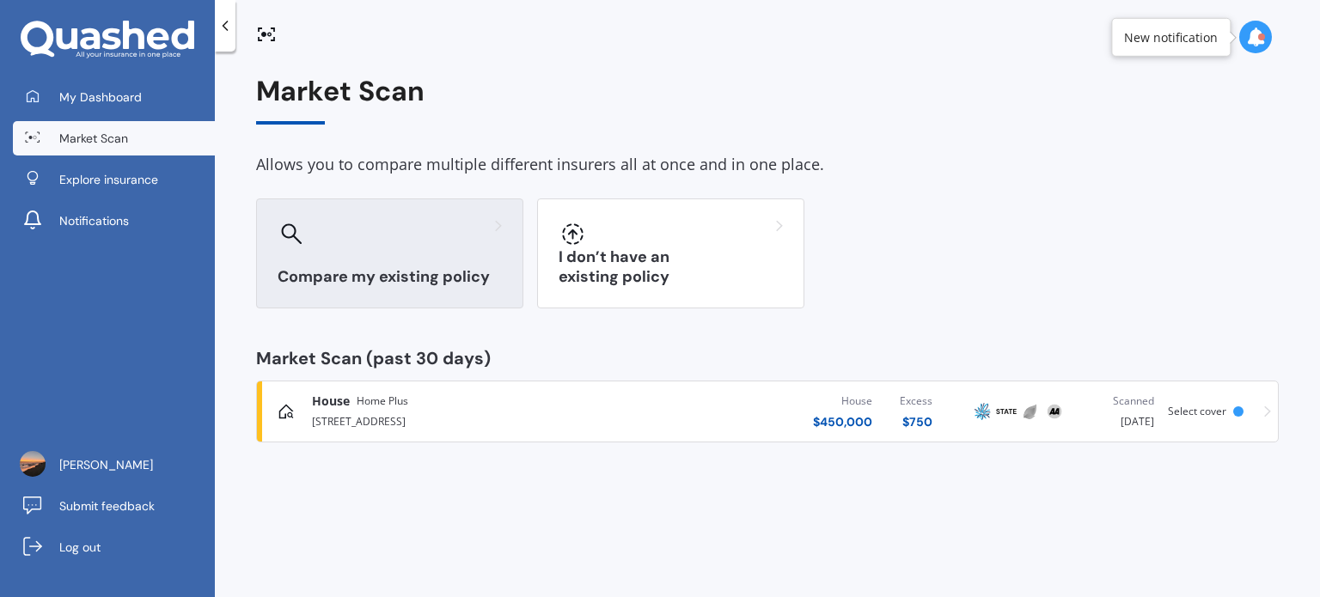
click at [384, 251] on div "Compare my existing policy" at bounding box center [389, 254] width 267 height 110
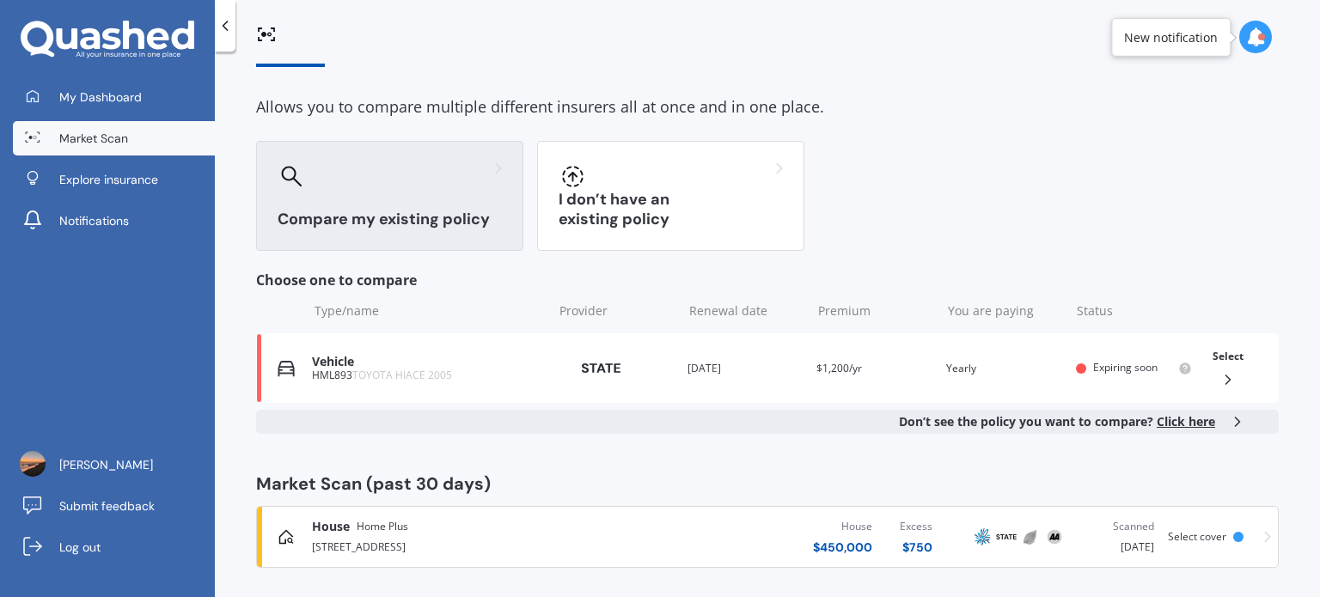
scroll to position [65, 0]
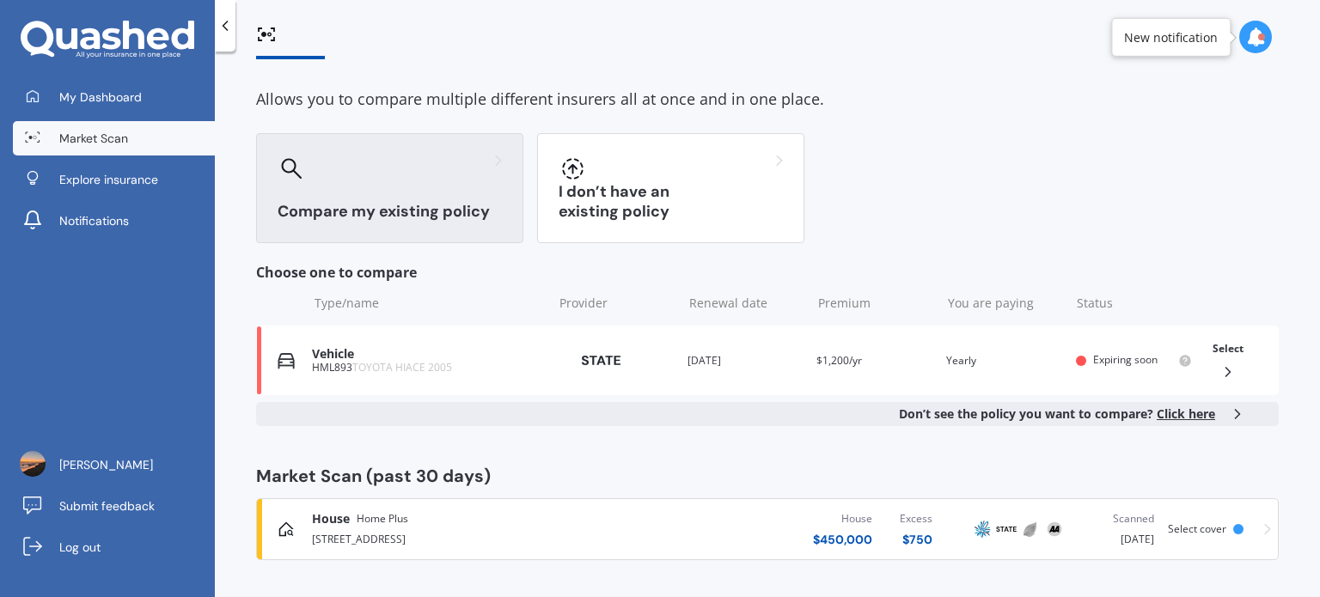
click at [411, 511] on div "House Home Plus" at bounding box center [462, 519] width 300 height 17
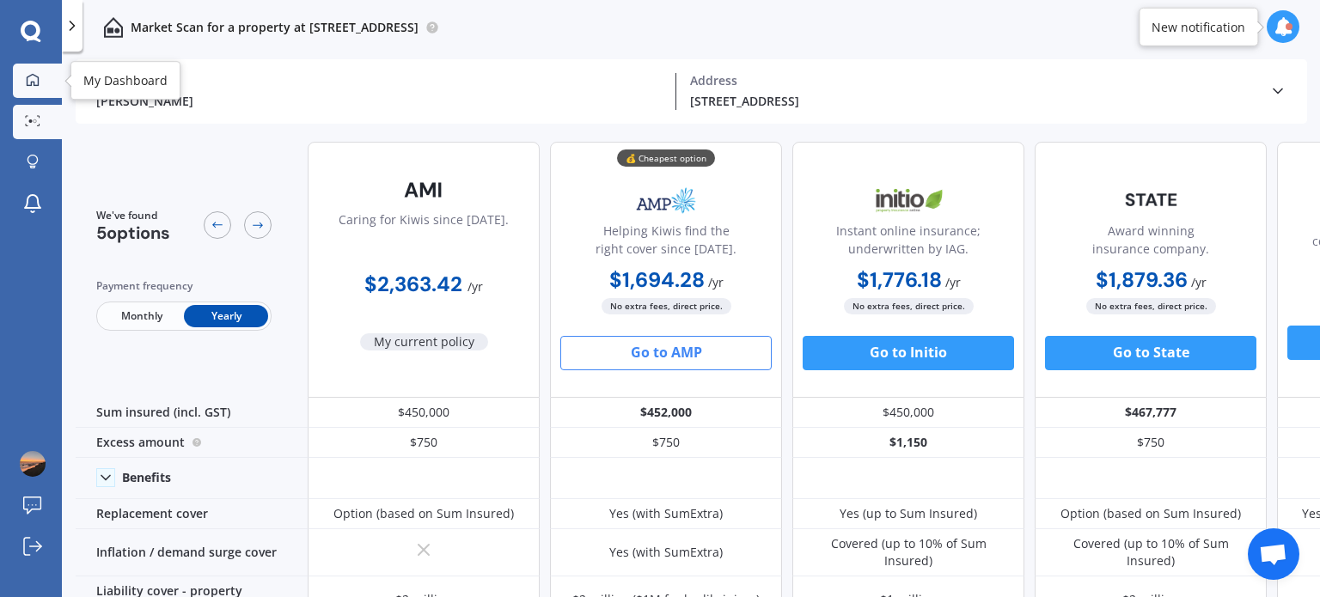
click at [28, 74] on icon at bounding box center [33, 80] width 14 height 14
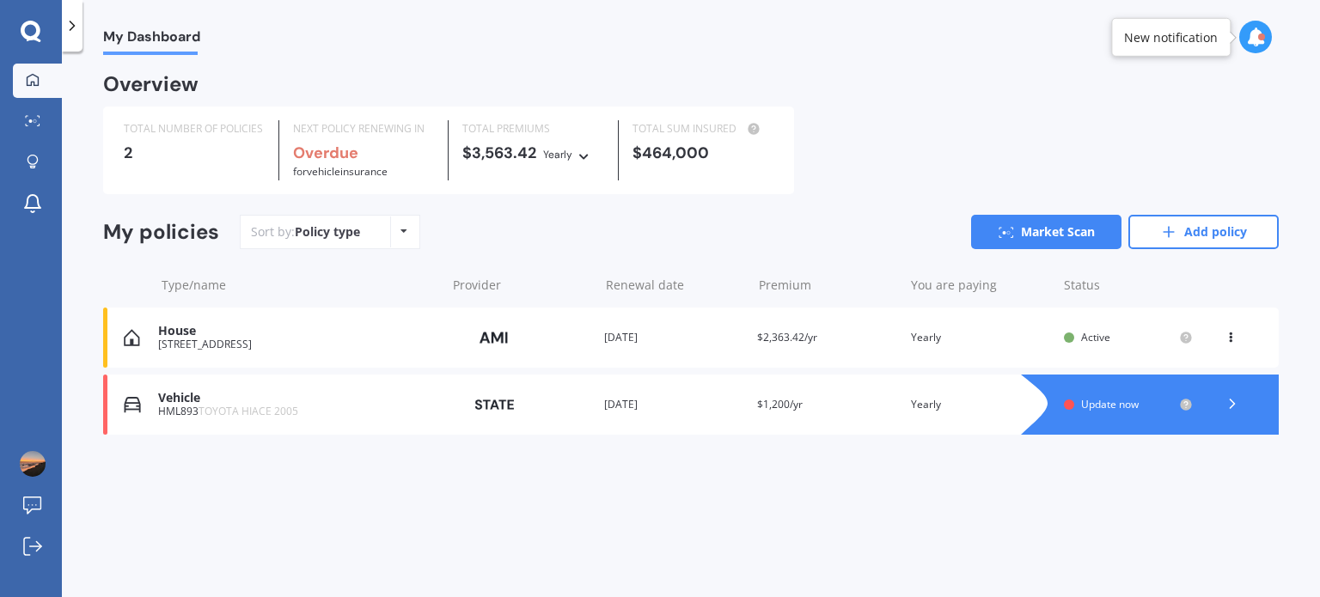
click at [74, 27] on icon at bounding box center [72, 25] width 17 height 17
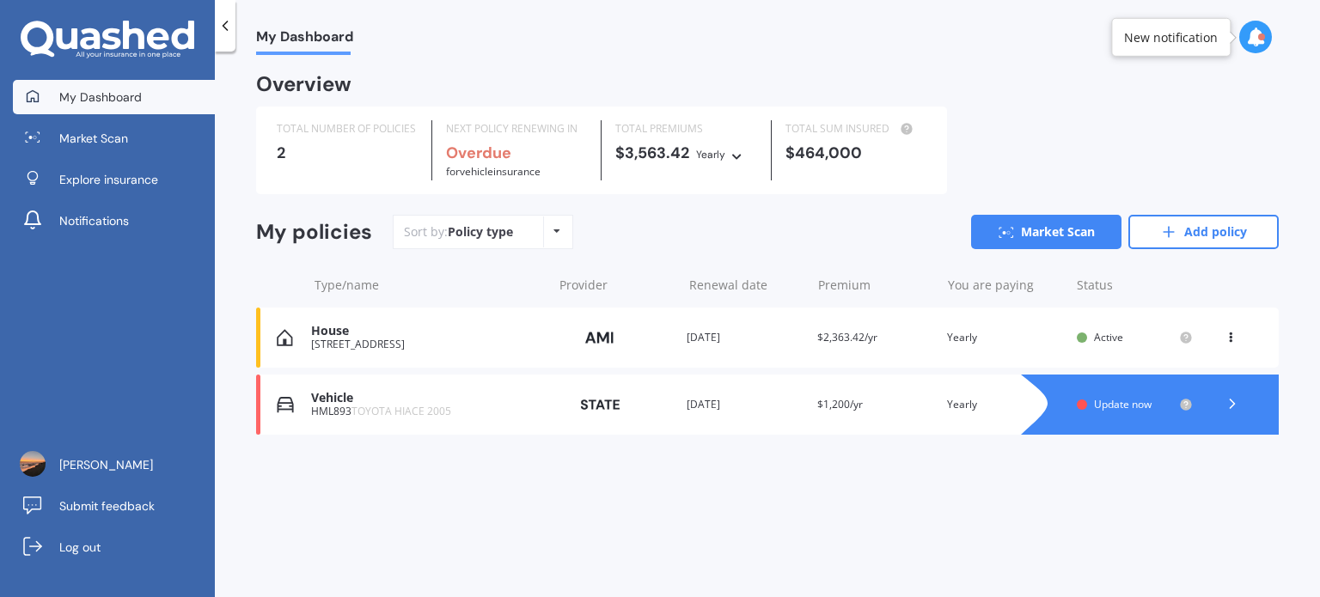
click at [120, 97] on span "My Dashboard" at bounding box center [100, 97] width 83 height 17
click at [1189, 240] on link "Add policy" at bounding box center [1204, 232] width 150 height 34
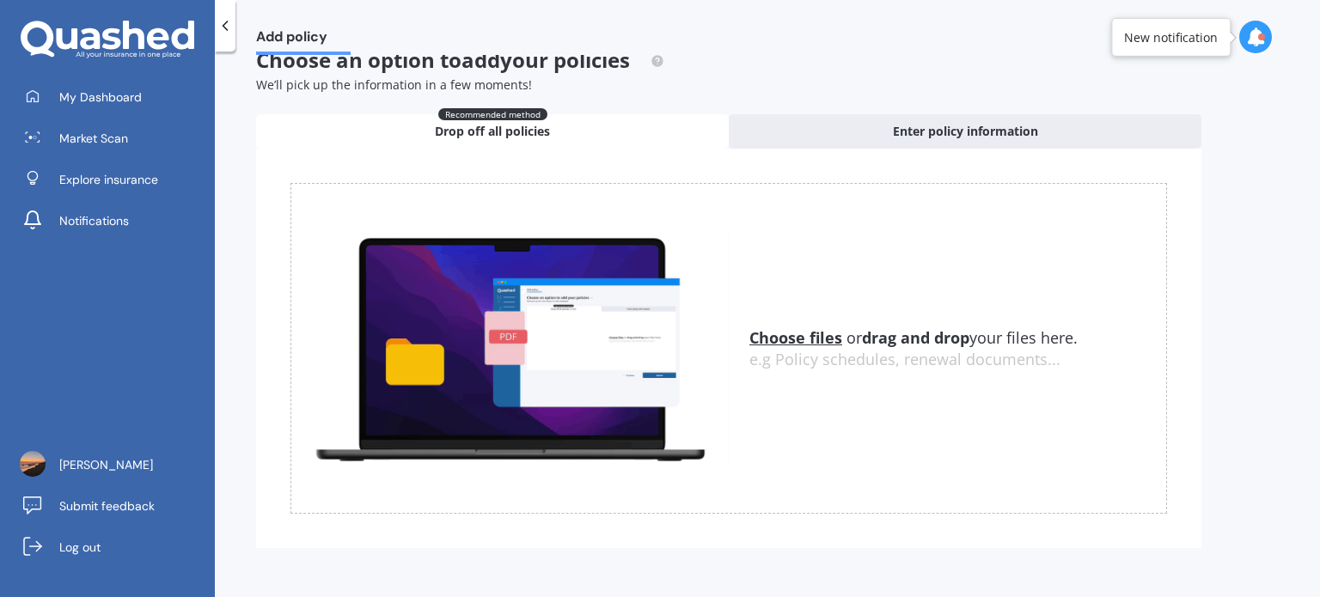
scroll to position [29, 0]
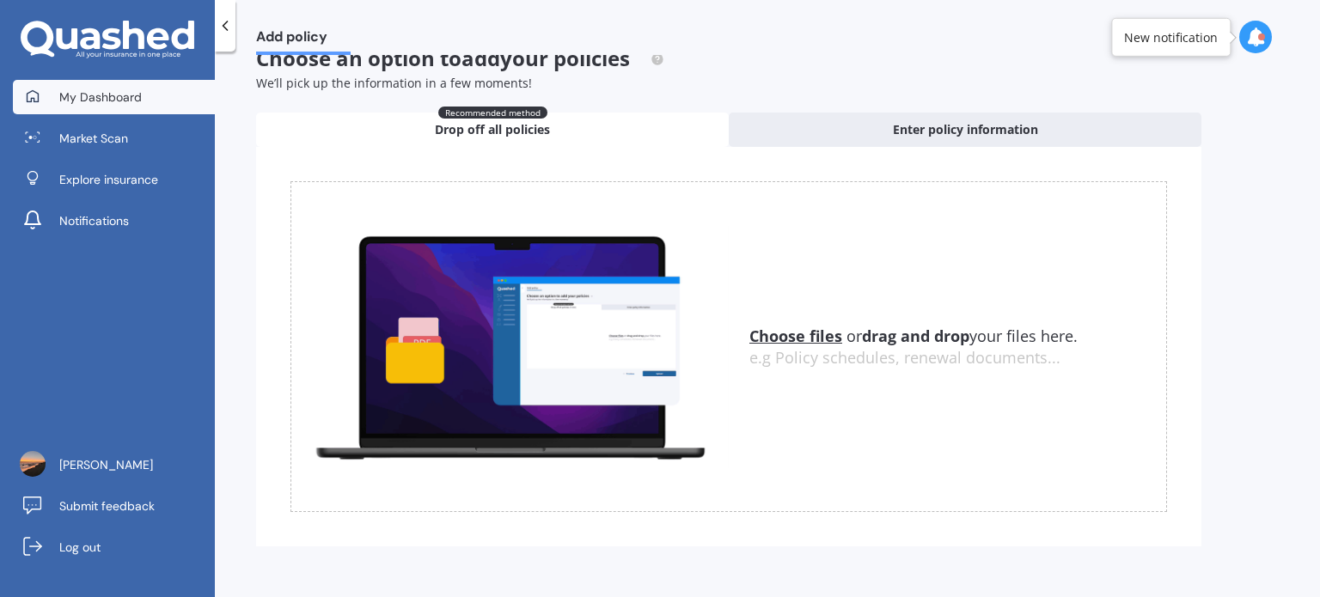
click at [120, 98] on span "My Dashboard" at bounding box center [100, 97] width 83 height 17
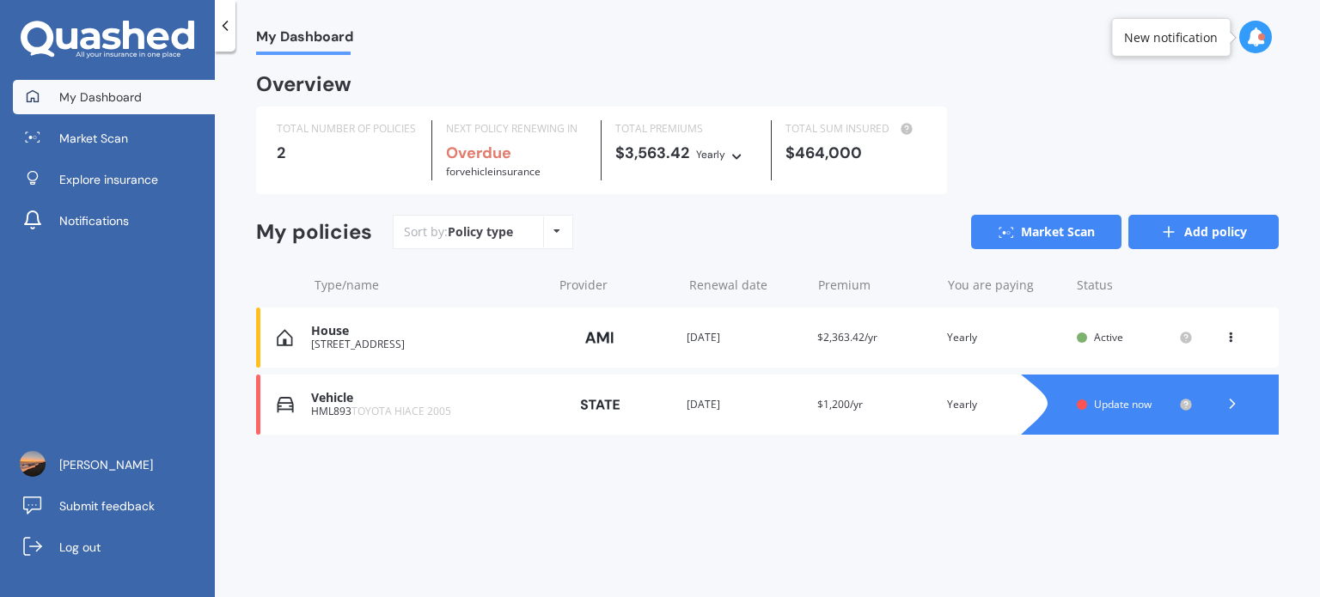
click at [1192, 231] on link "Add policy" at bounding box center [1204, 232] width 150 height 34
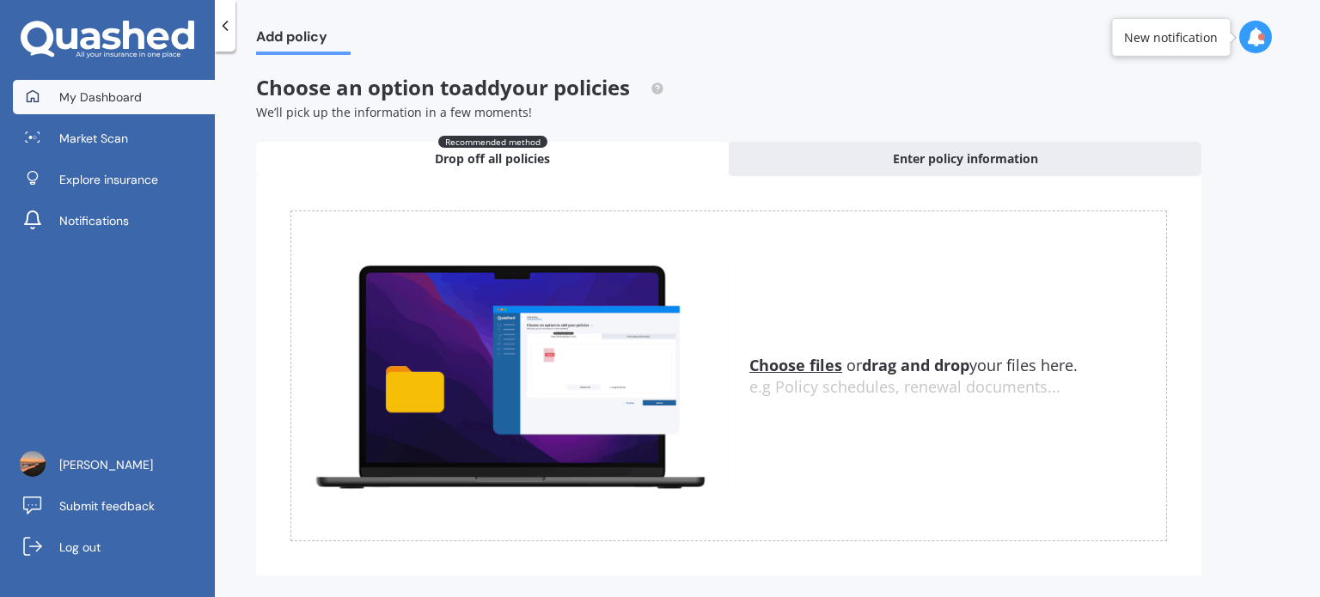
click at [103, 92] on span "My Dashboard" at bounding box center [100, 97] width 83 height 17
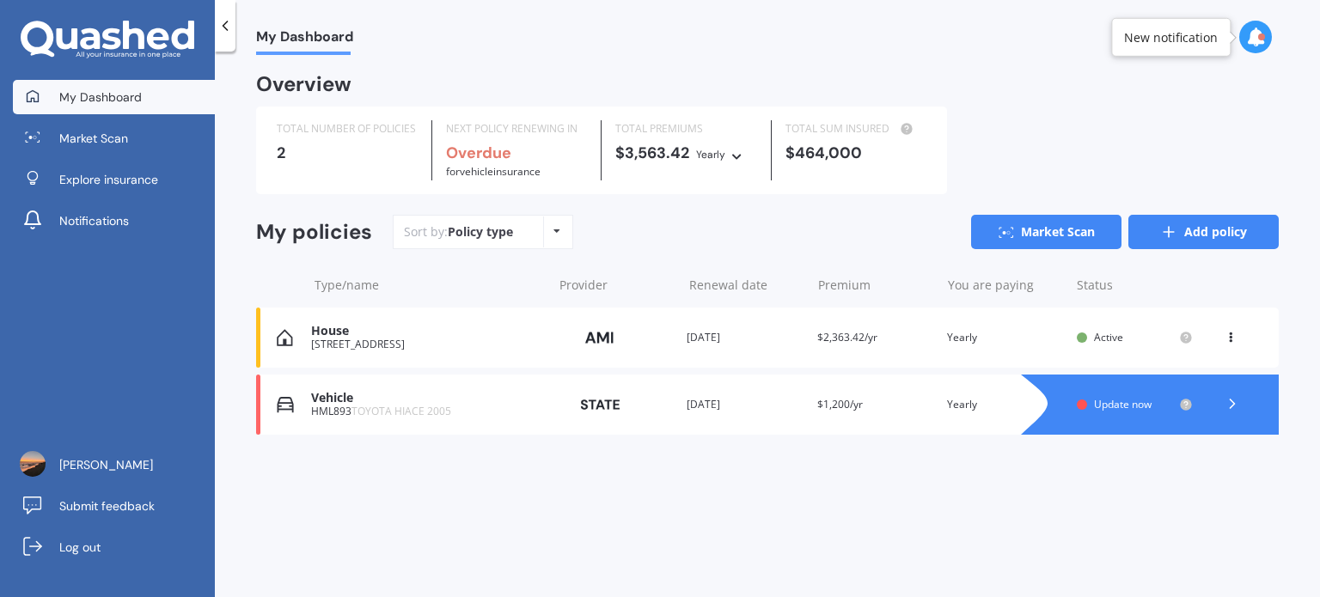
click at [1158, 230] on link "Add policy" at bounding box center [1204, 232] width 150 height 34
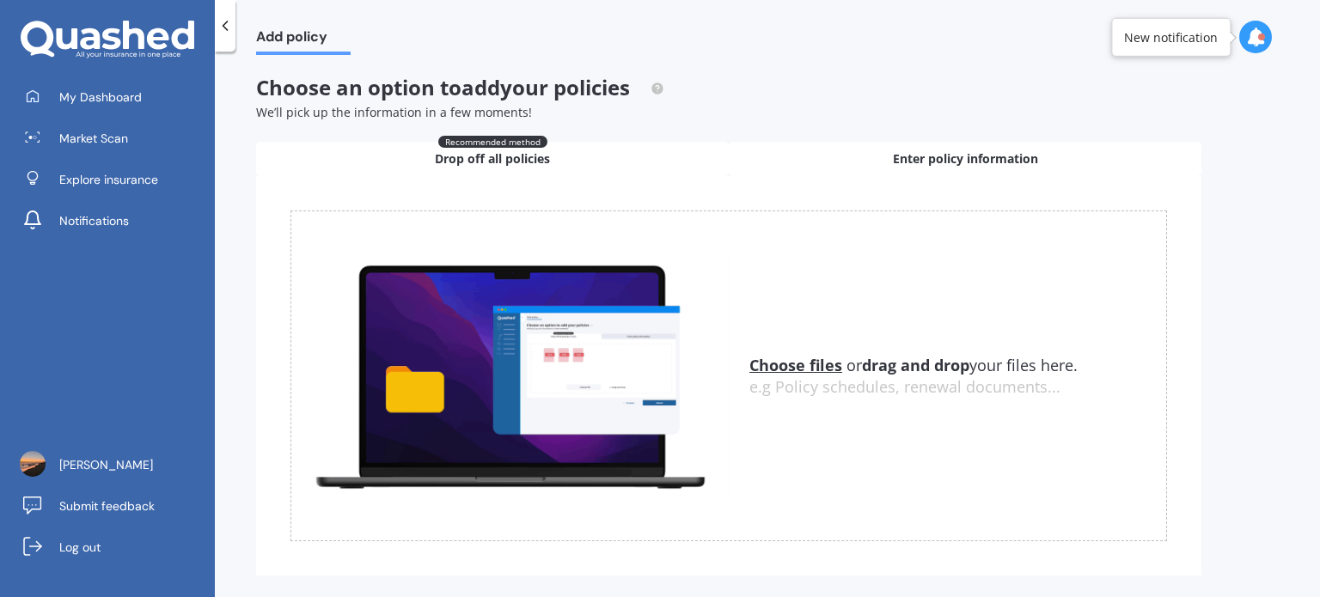
click at [925, 156] on span "Enter policy information" at bounding box center [965, 158] width 145 height 17
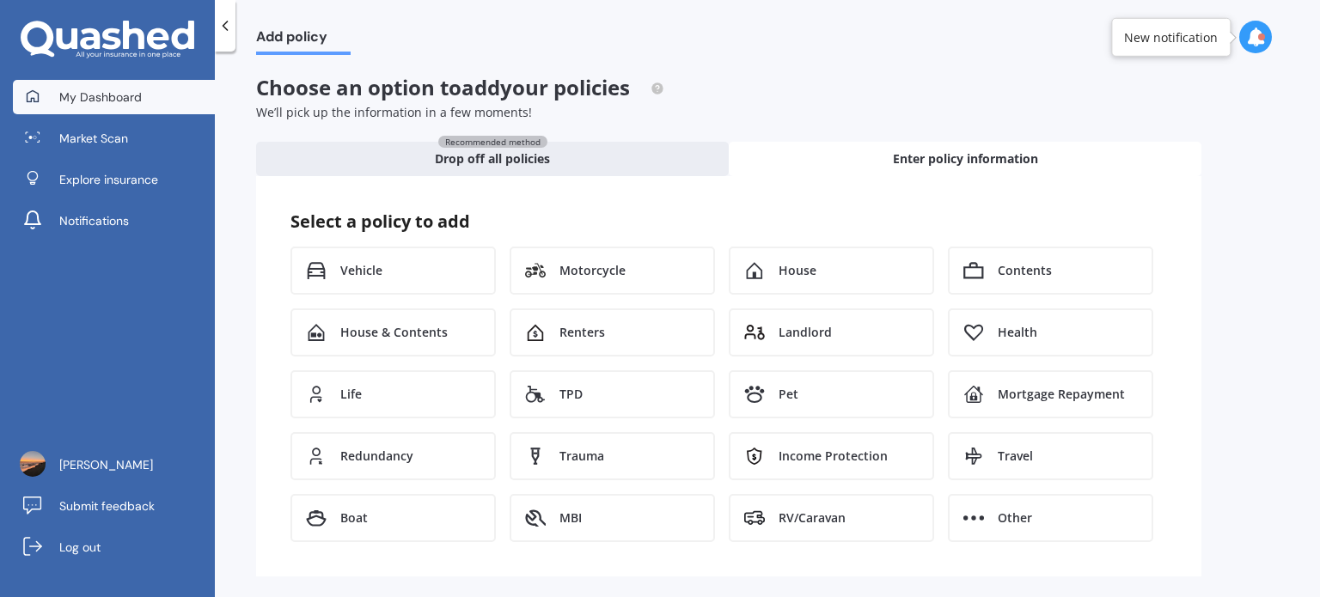
click at [110, 104] on span "My Dashboard" at bounding box center [100, 97] width 83 height 17
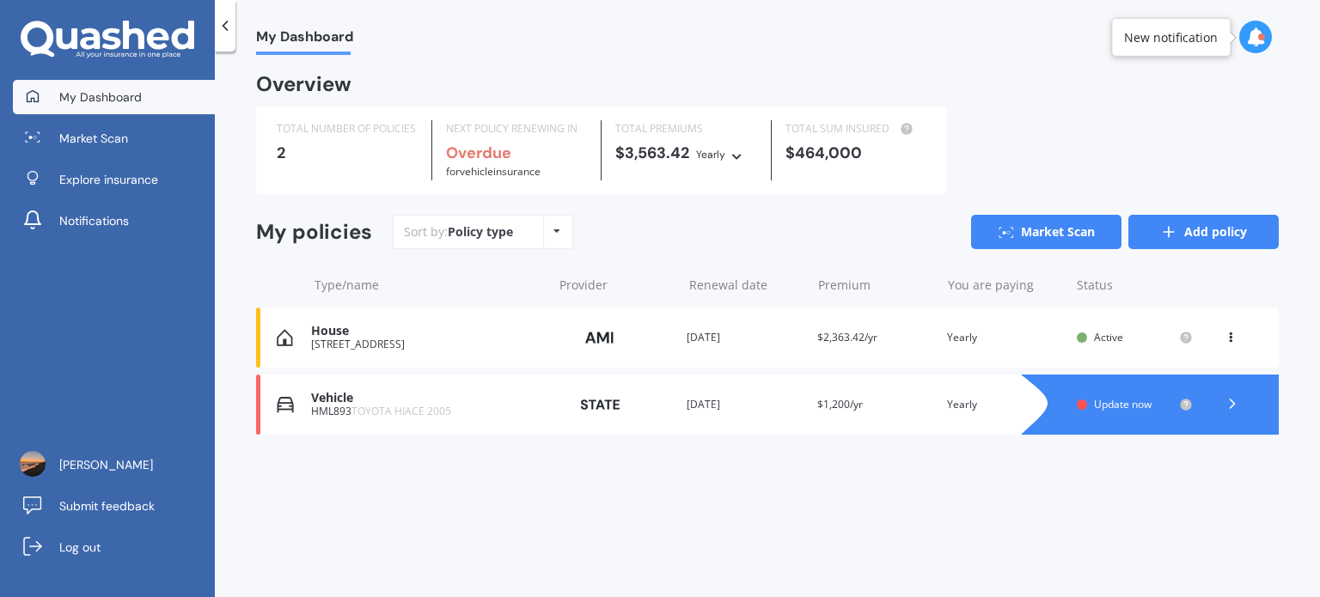
click at [1177, 243] on link "Add policy" at bounding box center [1204, 232] width 150 height 34
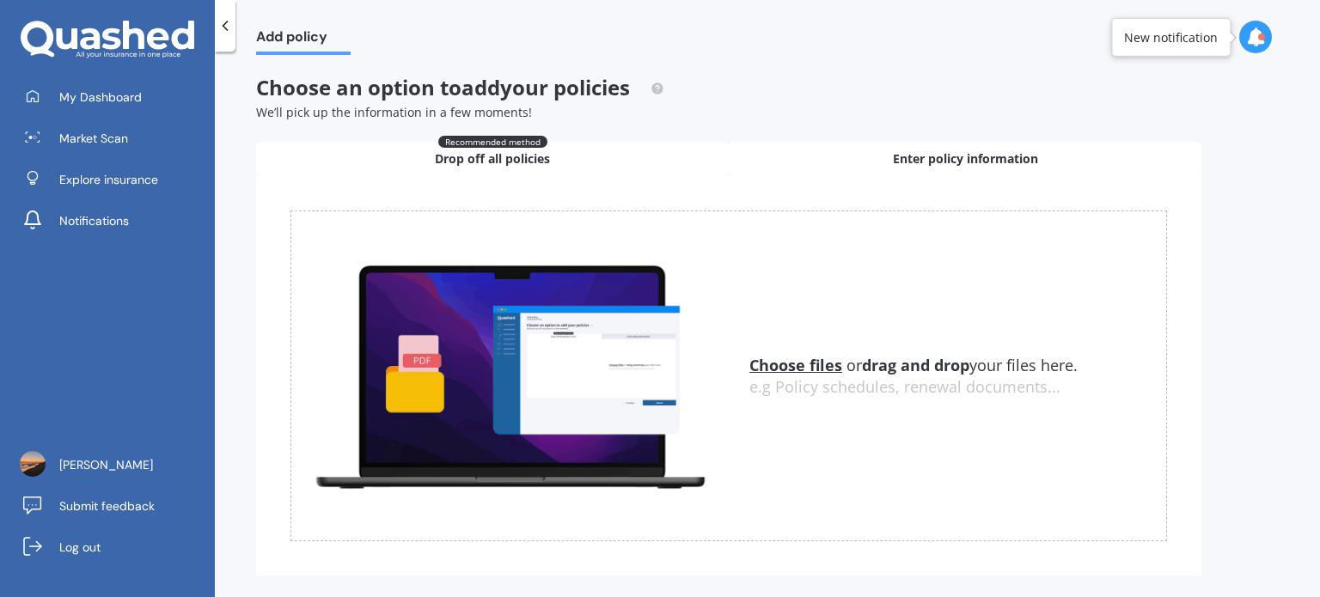
click at [978, 151] on span "Enter policy information" at bounding box center [965, 158] width 145 height 17
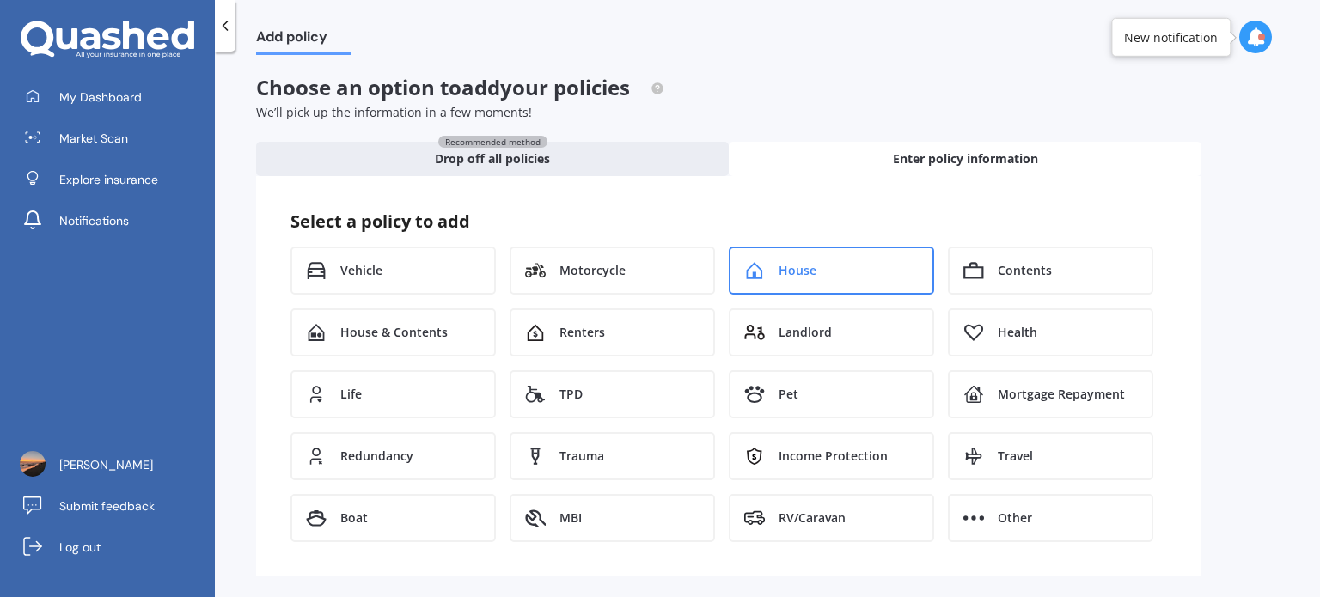
click at [841, 272] on div "House" at bounding box center [831, 271] width 205 height 48
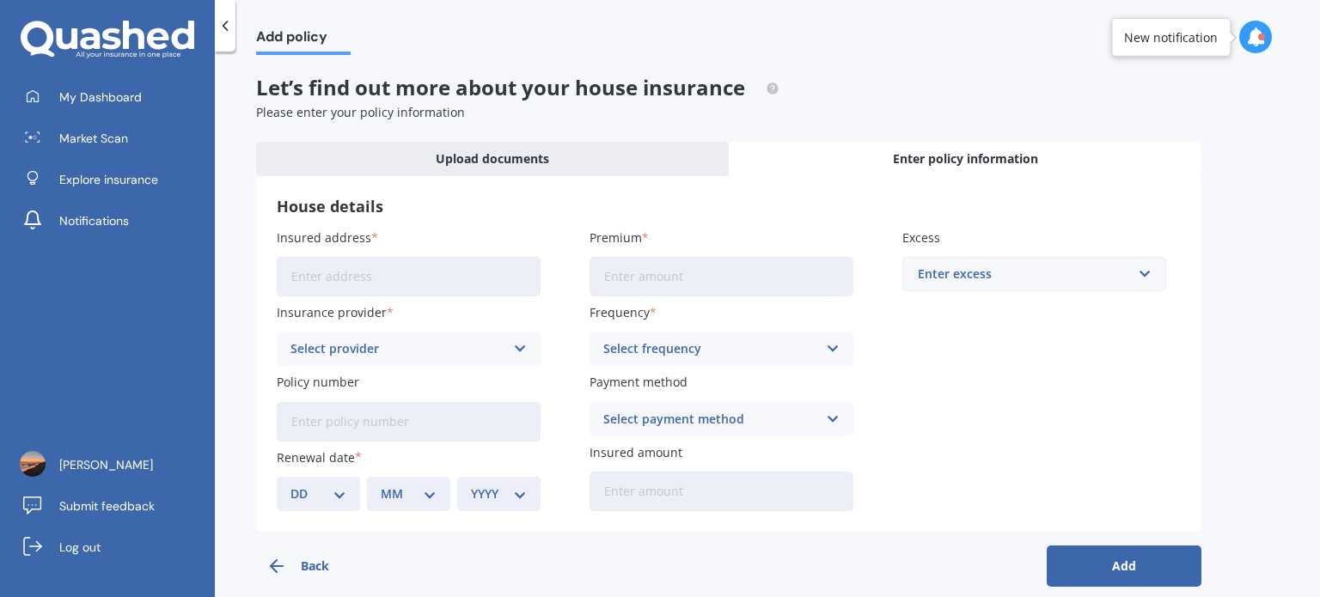
click at [494, 178] on div "House details Insured address Insurance provider Select provider AA AMI AMP ANZ…" at bounding box center [729, 354] width 946 height 356
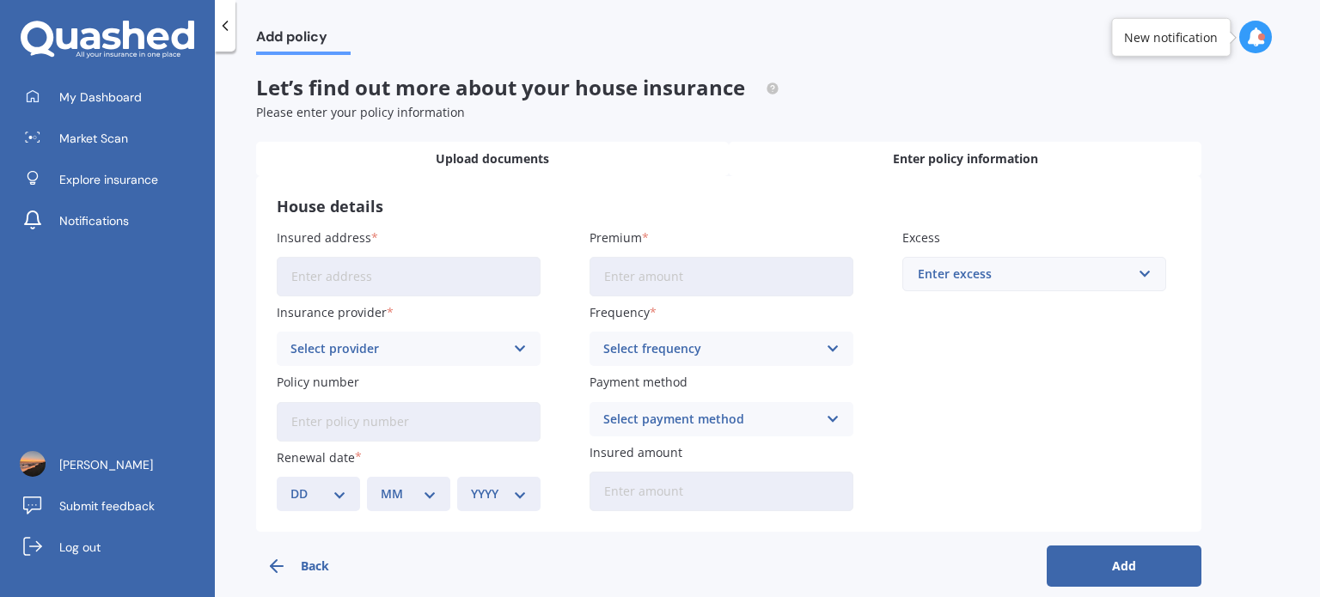
click at [493, 174] on div "Upload documents" at bounding box center [492, 159] width 473 height 34
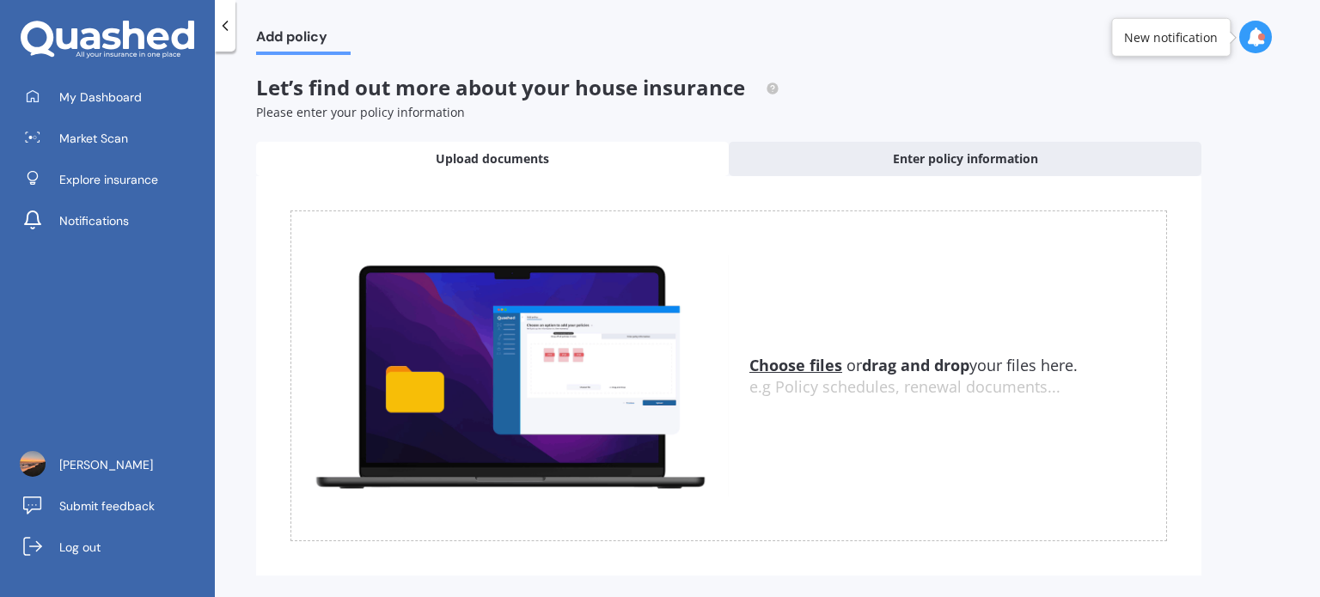
click at [791, 364] on u "Choose files" at bounding box center [796, 365] width 93 height 21
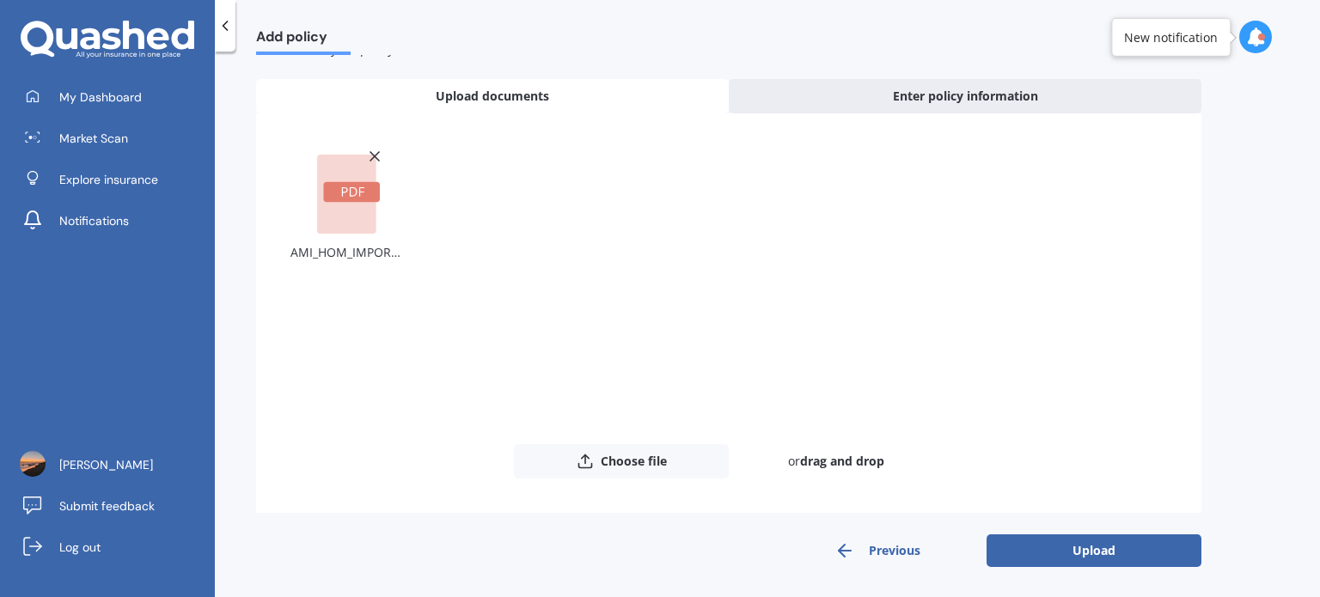
scroll to position [64, 0]
click at [1066, 560] on button "Upload" at bounding box center [1094, 550] width 215 height 33
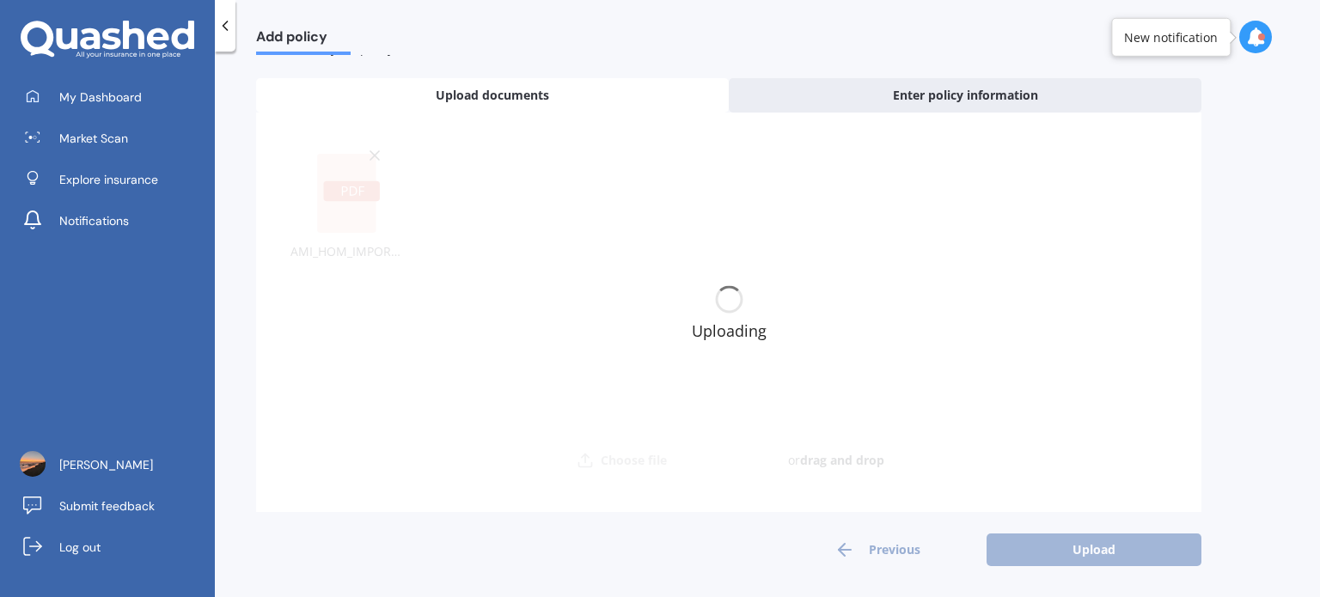
scroll to position [0, 0]
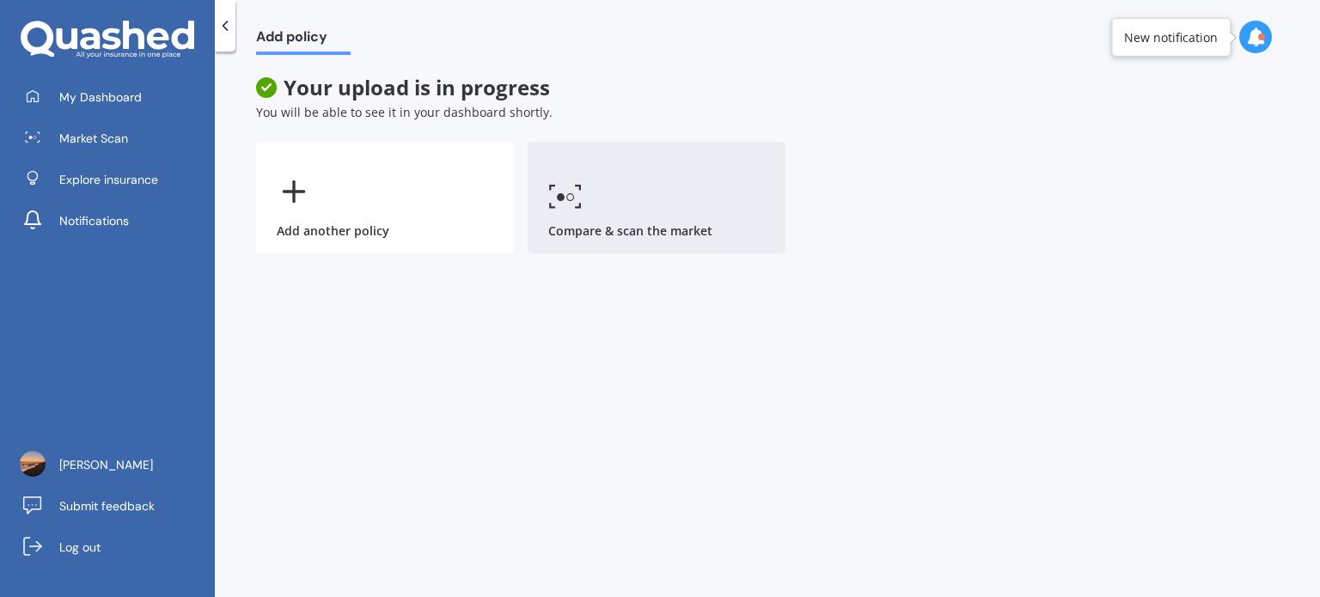
click at [643, 219] on link "Compare & scan the market" at bounding box center [657, 198] width 258 height 112
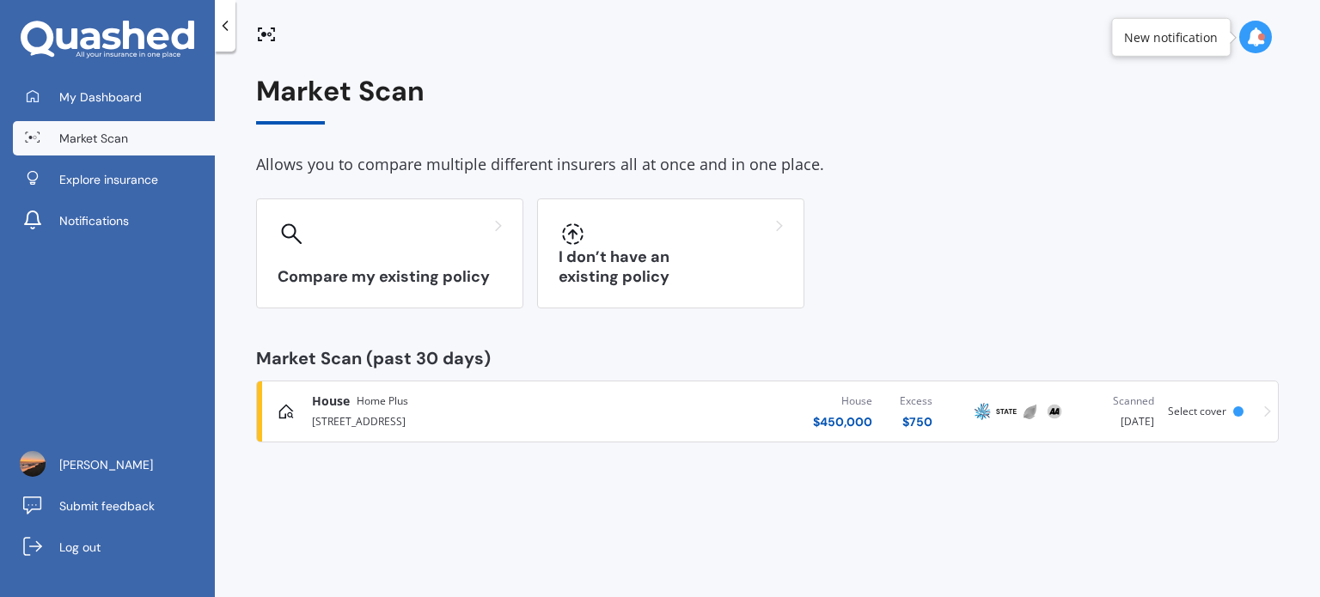
click at [1267, 410] on icon at bounding box center [1267, 412] width 7 height 12
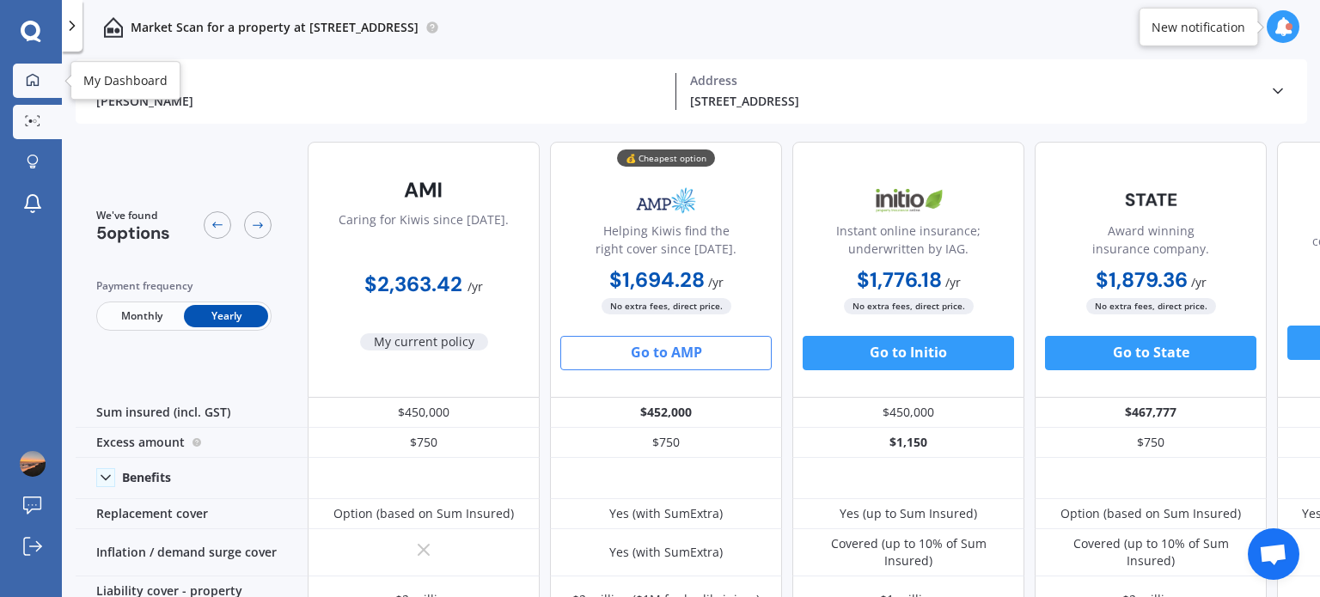
click at [34, 89] on link "My Dashboard" at bounding box center [37, 81] width 49 height 34
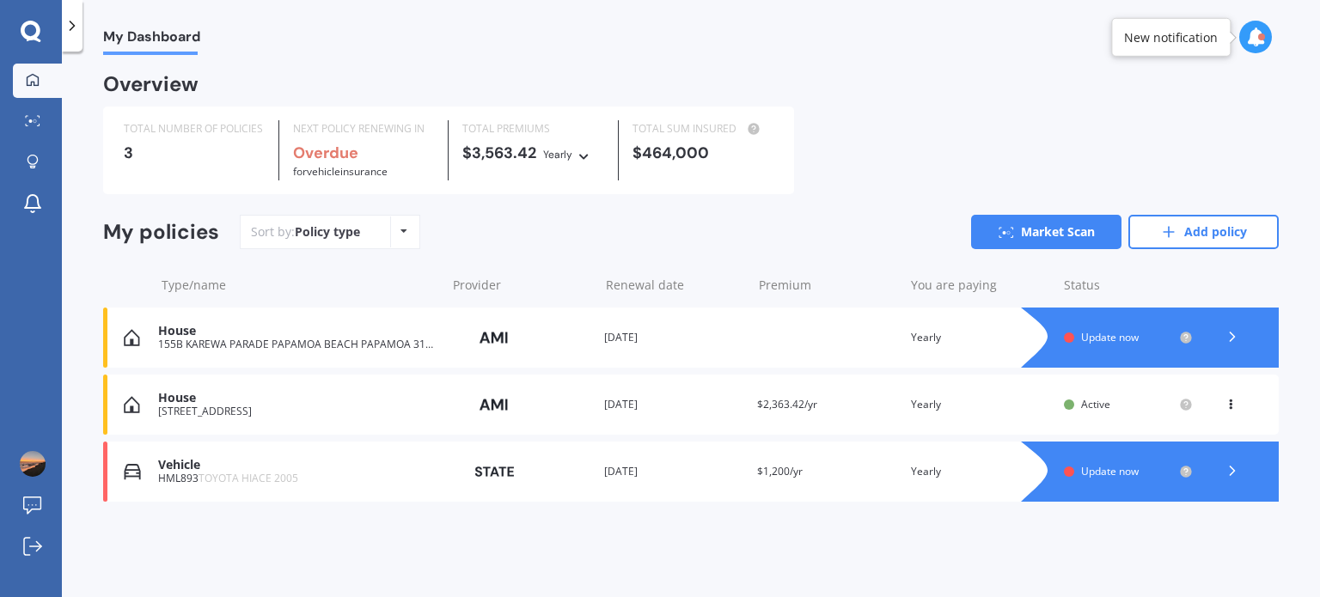
click at [1228, 335] on icon at bounding box center [1232, 336] width 17 height 17
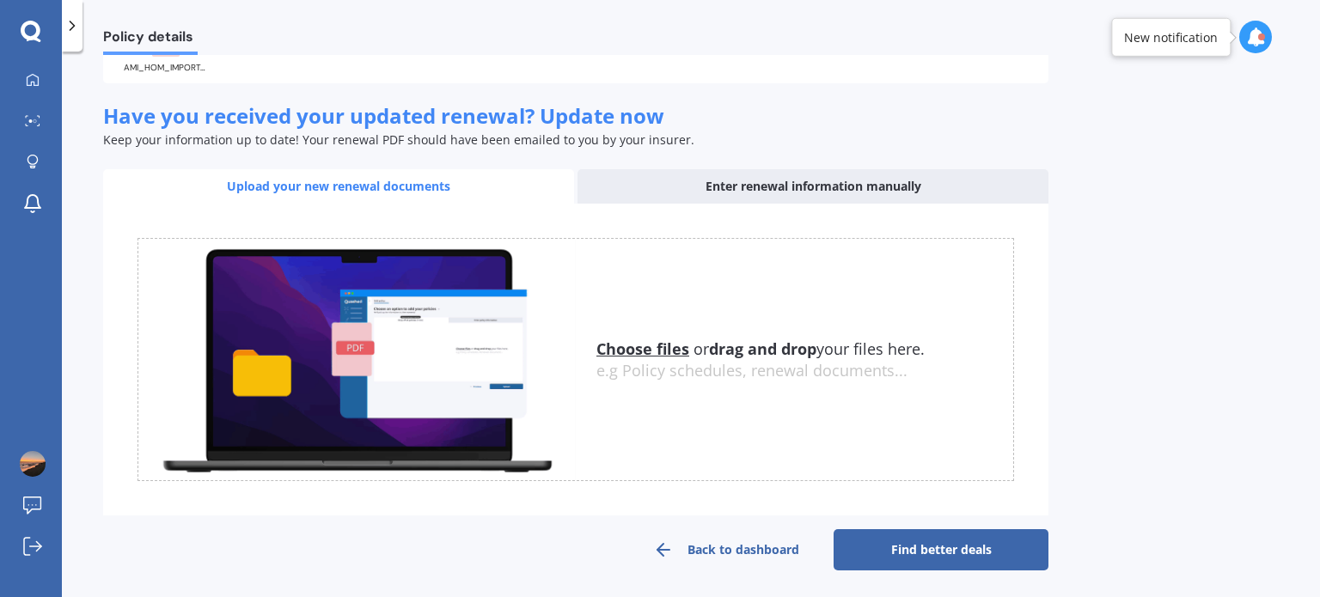
scroll to position [487, 0]
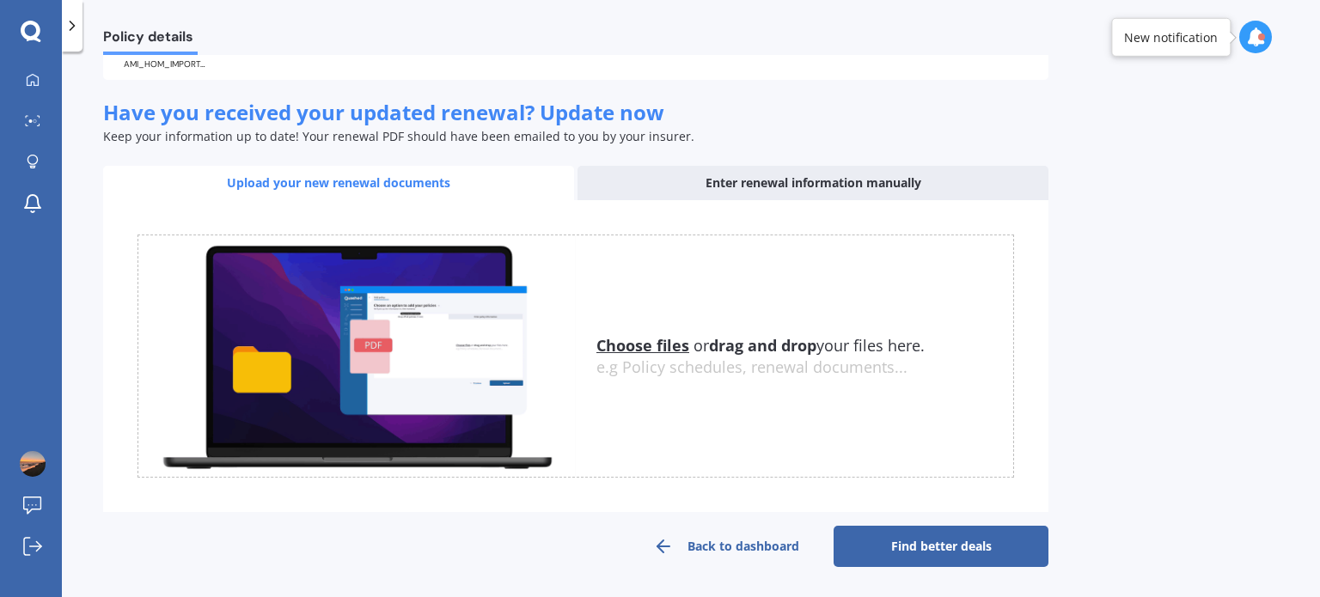
click at [917, 542] on link "Find better deals" at bounding box center [941, 546] width 215 height 41
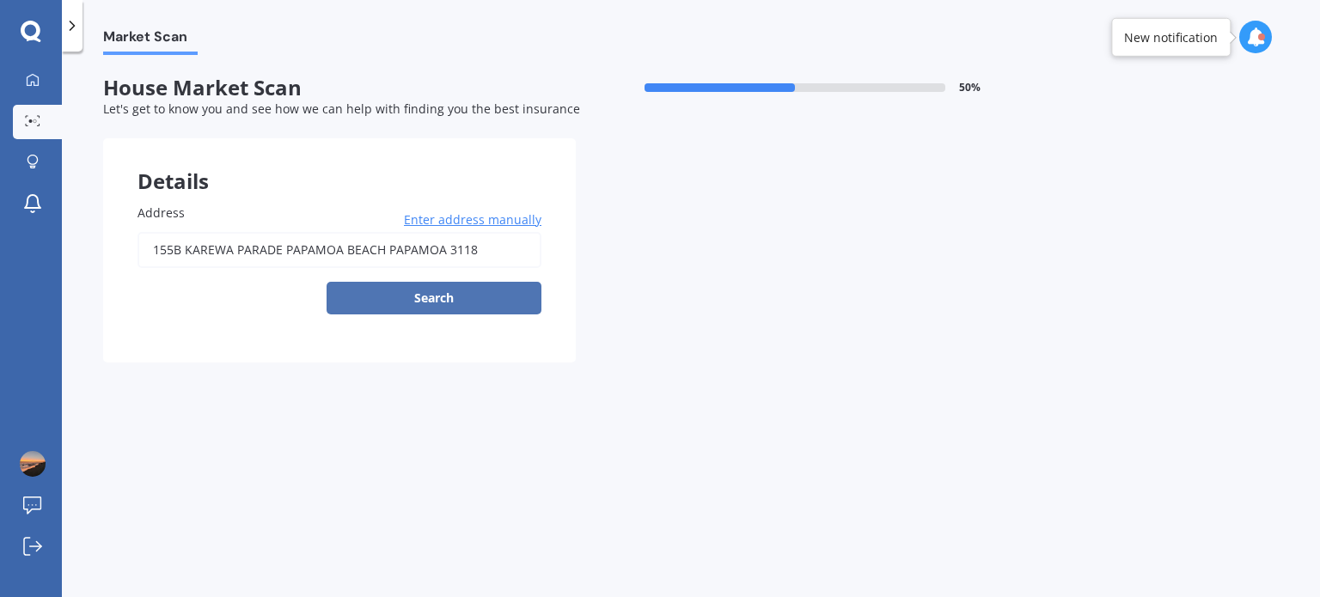
click at [426, 297] on button "Search" at bounding box center [434, 298] width 215 height 33
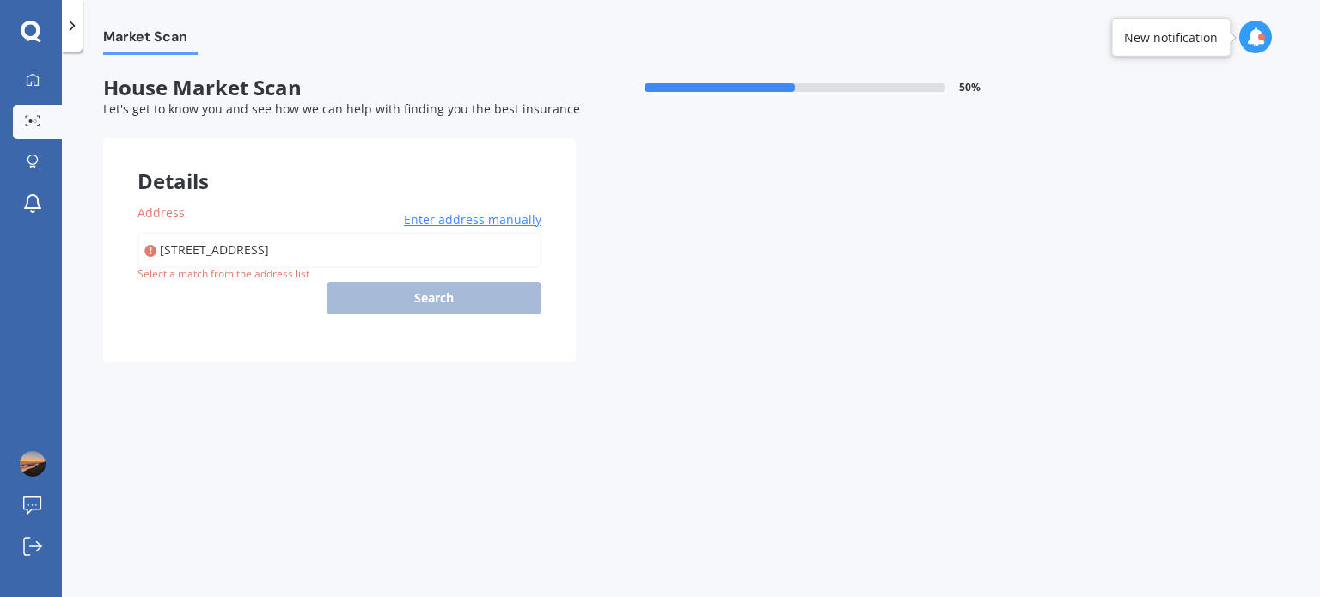
type input "[STREET_ADDRESS]"
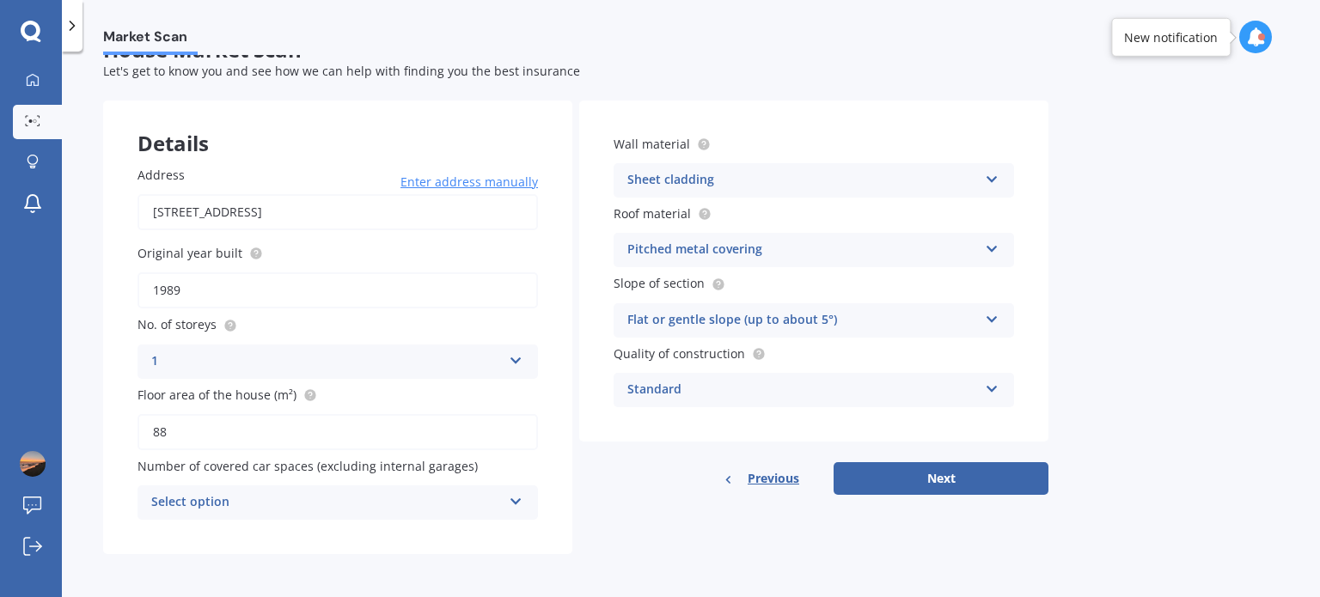
scroll to position [38, 0]
click at [901, 484] on button "Next" at bounding box center [941, 478] width 215 height 33
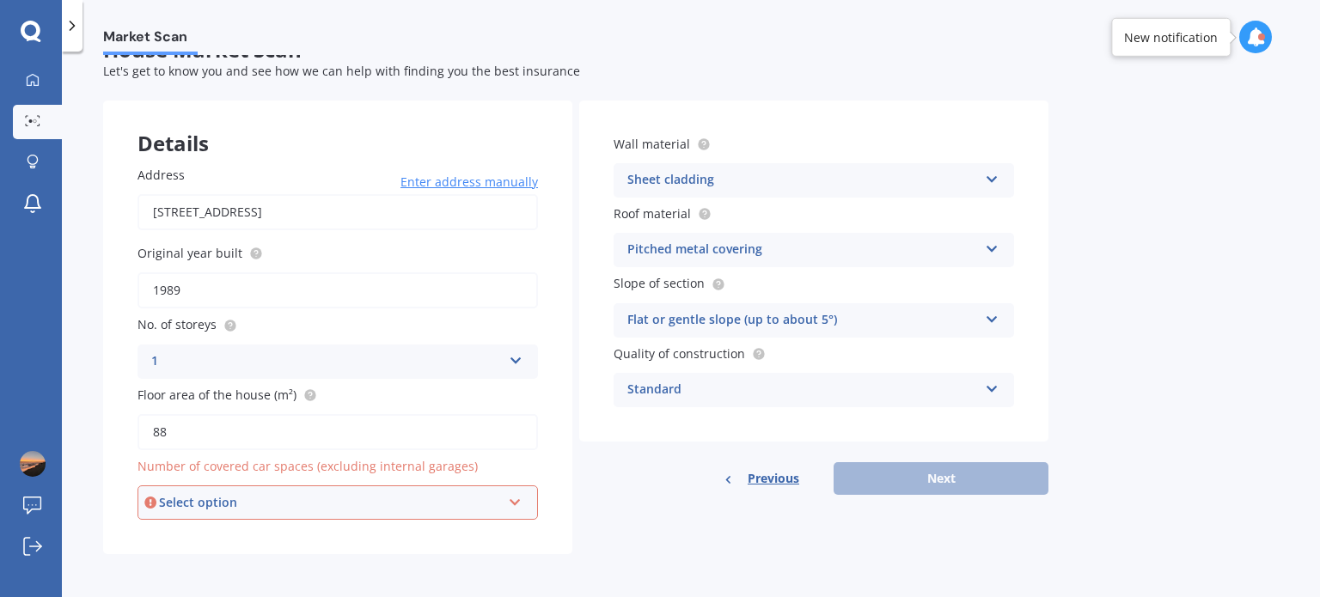
click at [392, 505] on div "Select option" at bounding box center [330, 502] width 342 height 19
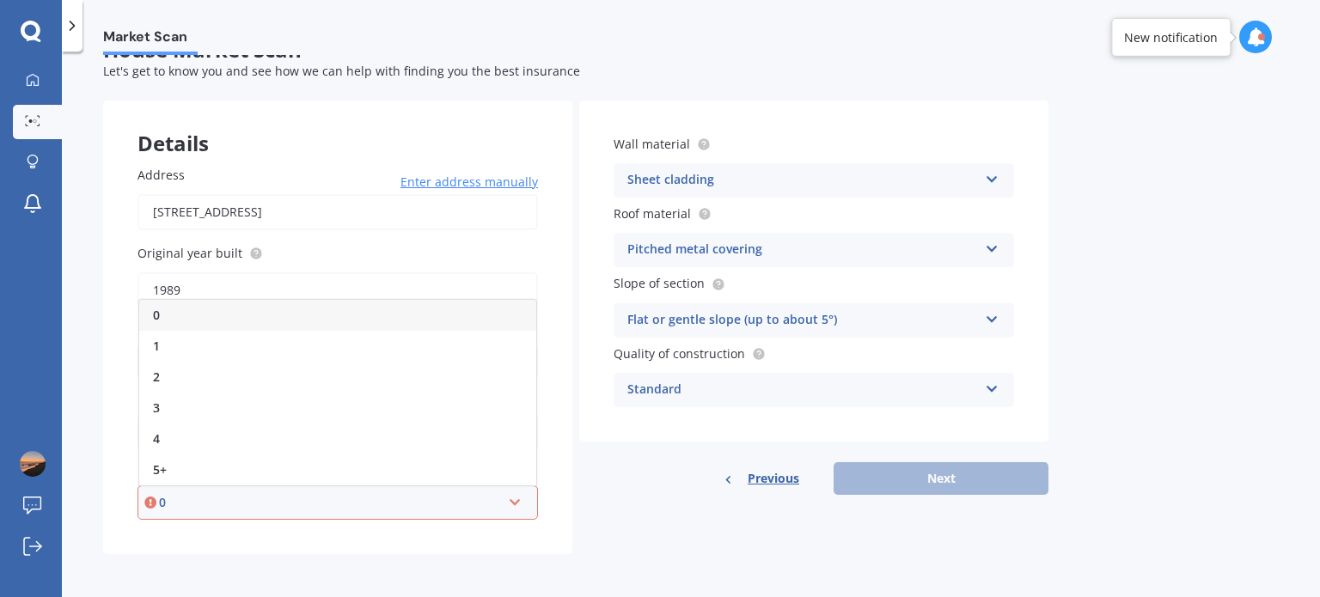
click at [241, 312] on div "0" at bounding box center [337, 315] width 397 height 31
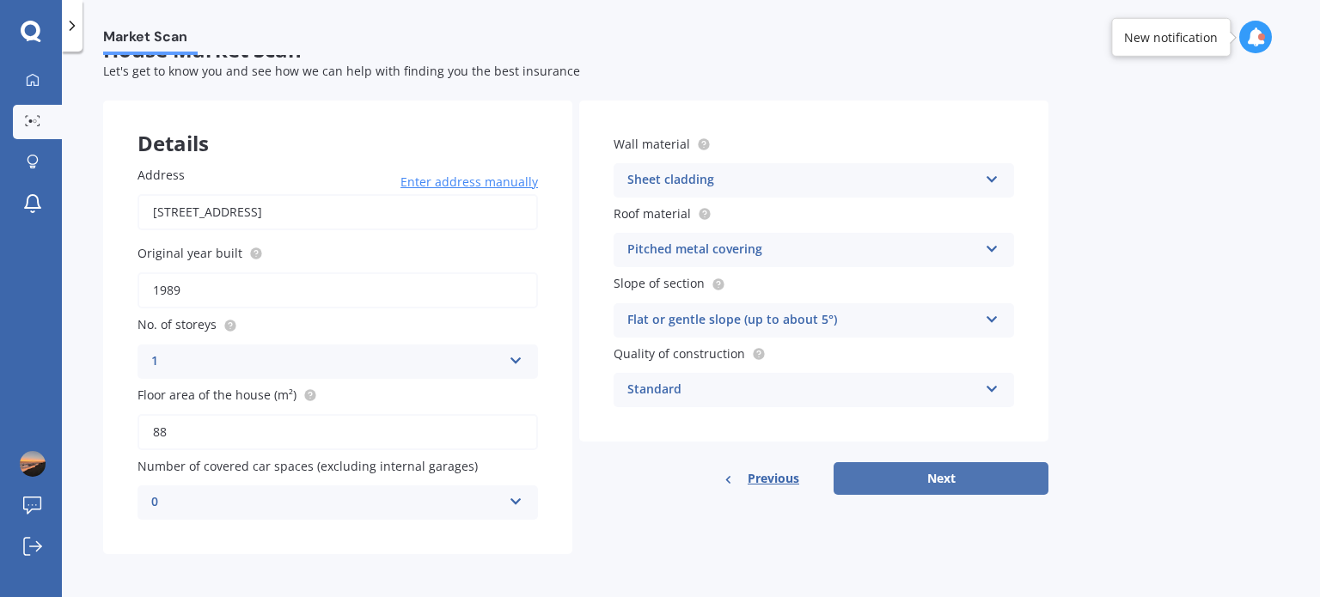
click at [925, 474] on button "Next" at bounding box center [941, 478] width 215 height 33
select select "28"
select select "10"
select select "1977"
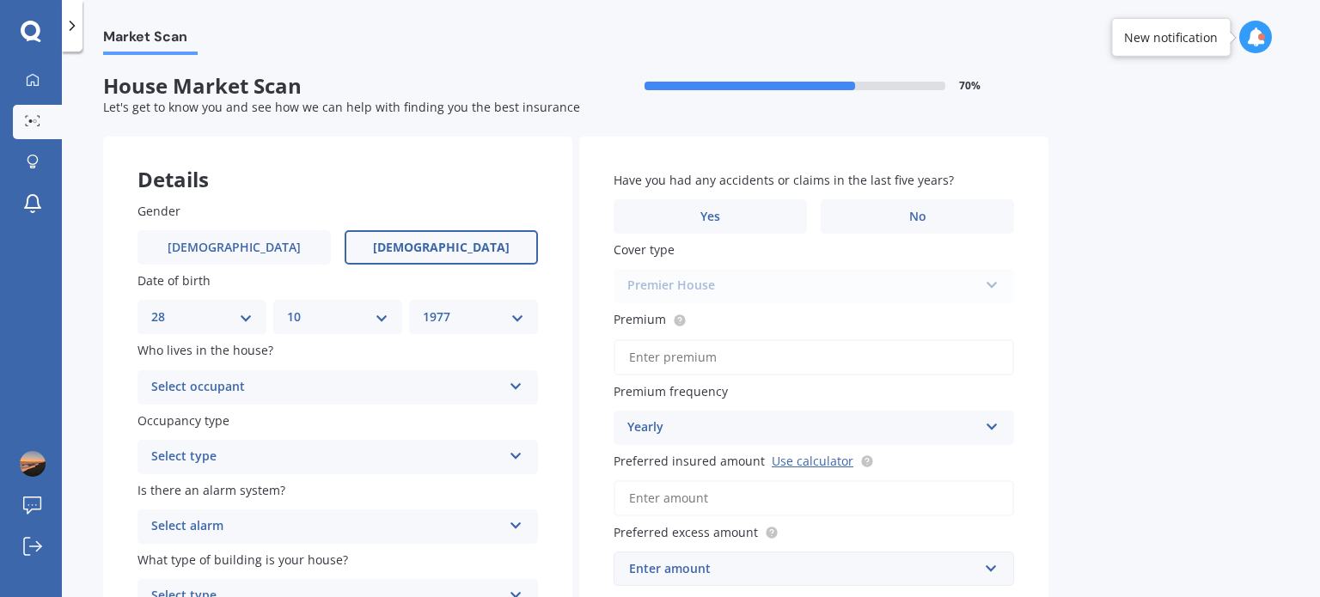
scroll to position [0, 0]
click at [251, 391] on div "Select occupant" at bounding box center [326, 389] width 351 height 21
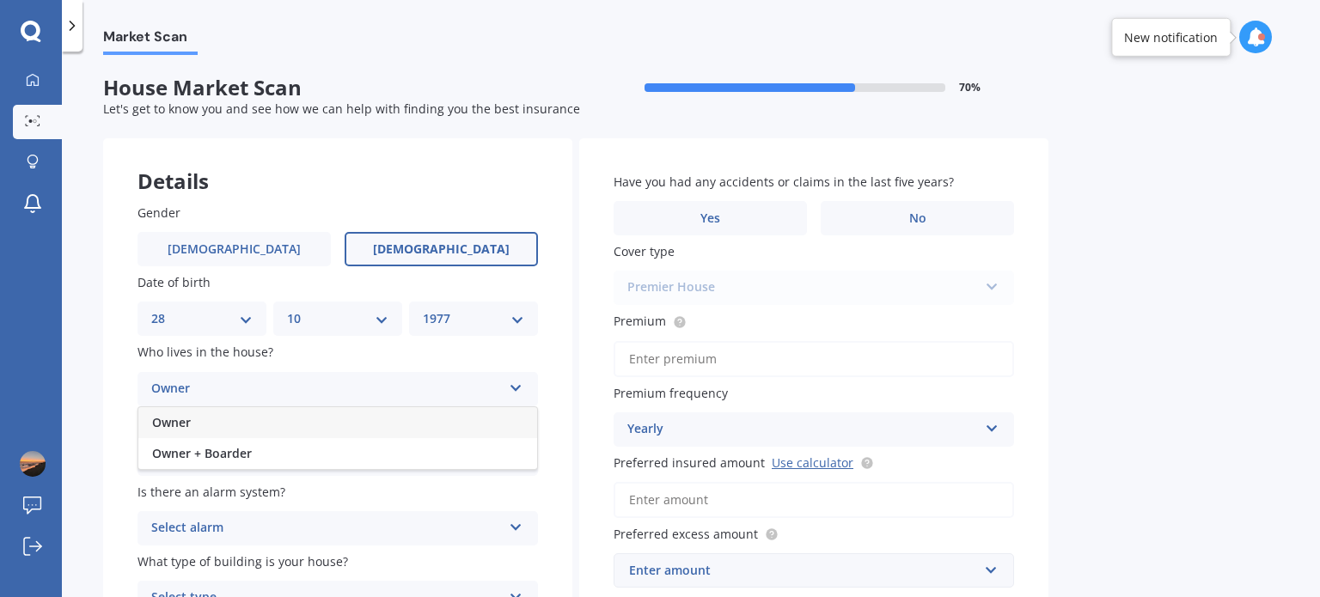
click at [236, 427] on div "Owner" at bounding box center [337, 422] width 399 height 31
click at [247, 457] on div "Select type" at bounding box center [326, 459] width 351 height 21
click at [229, 492] on div "Permanent" at bounding box center [337, 492] width 399 height 31
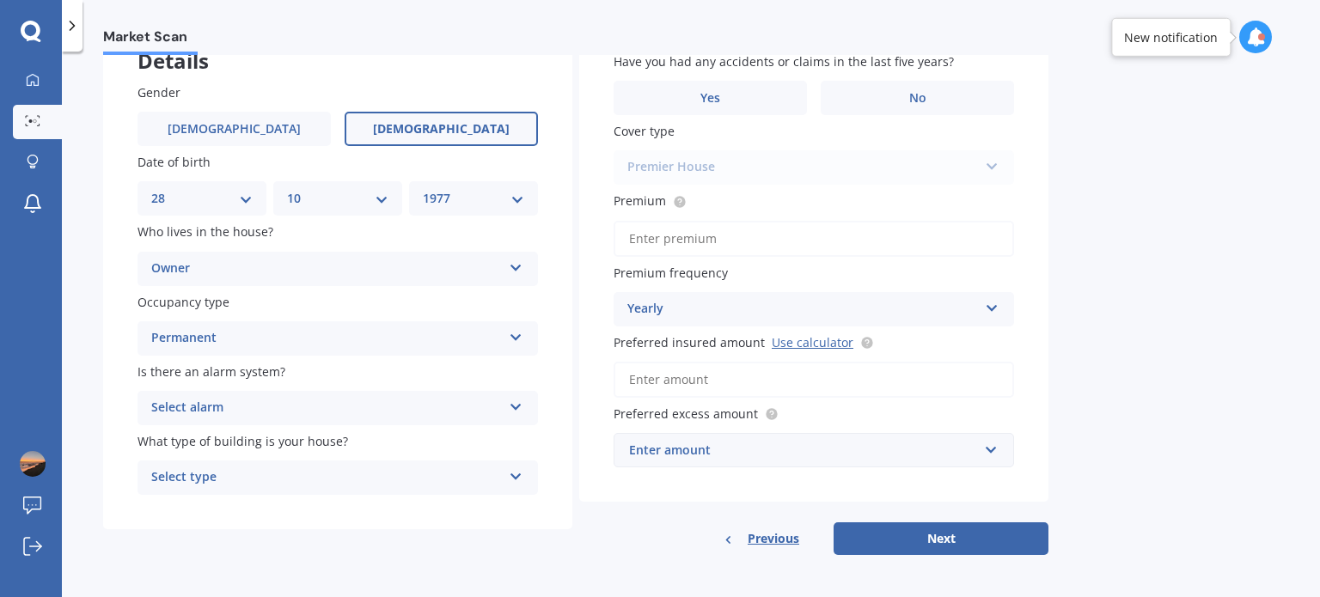
scroll to position [122, 0]
click at [264, 401] on div "Select alarm" at bounding box center [326, 406] width 351 height 21
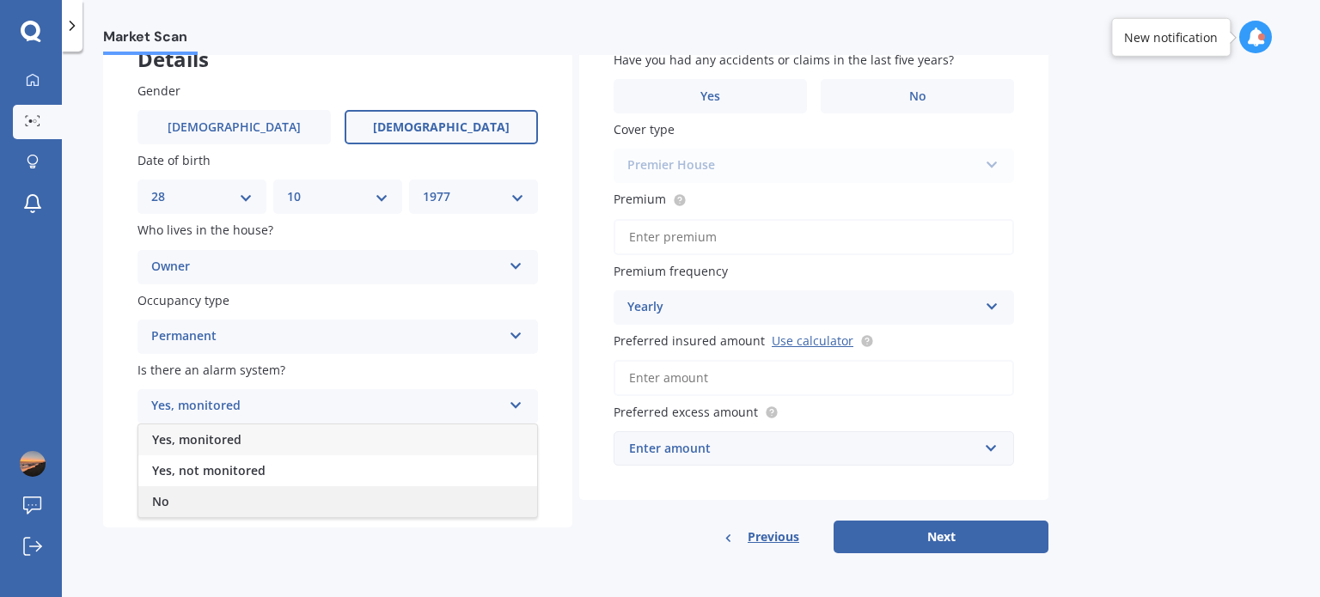
click at [197, 493] on div "No" at bounding box center [337, 502] width 399 height 31
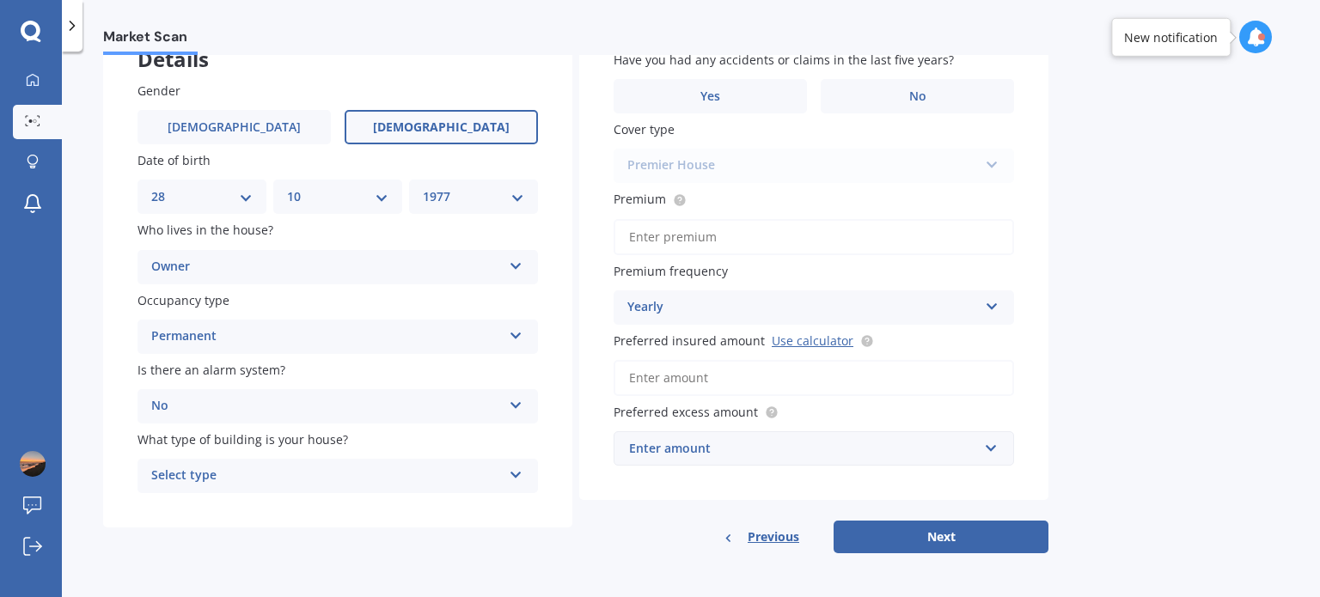
click at [240, 481] on div "Select type" at bounding box center [326, 476] width 351 height 21
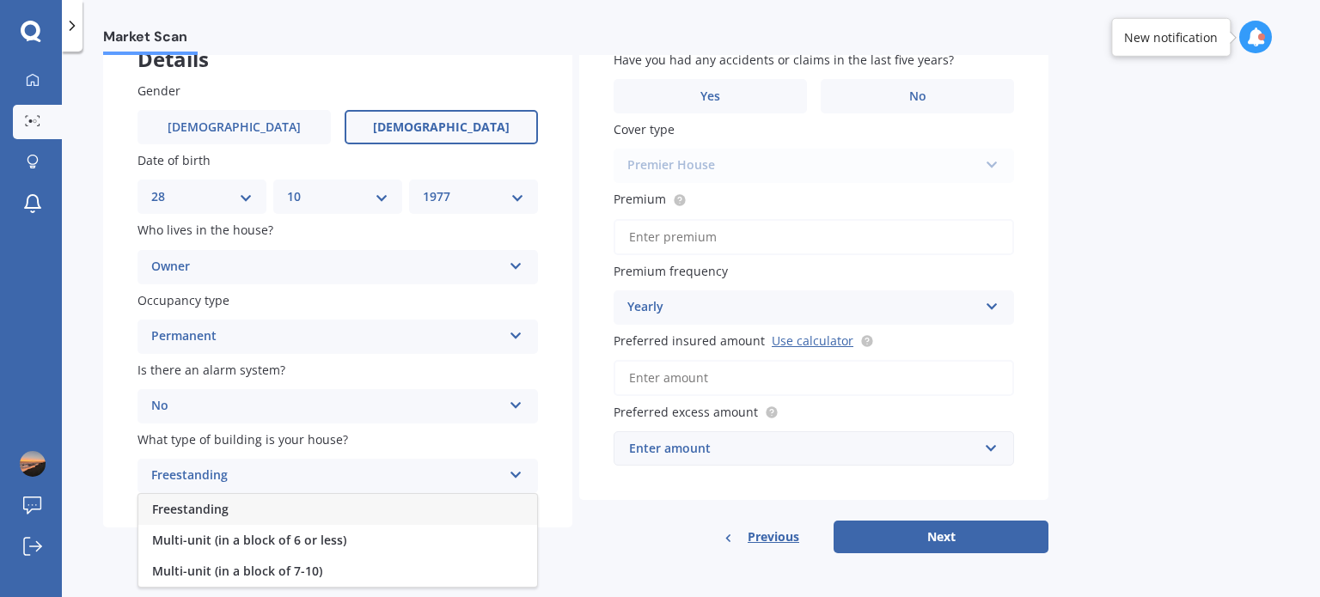
click at [239, 505] on div "Freestanding" at bounding box center [337, 509] width 399 height 31
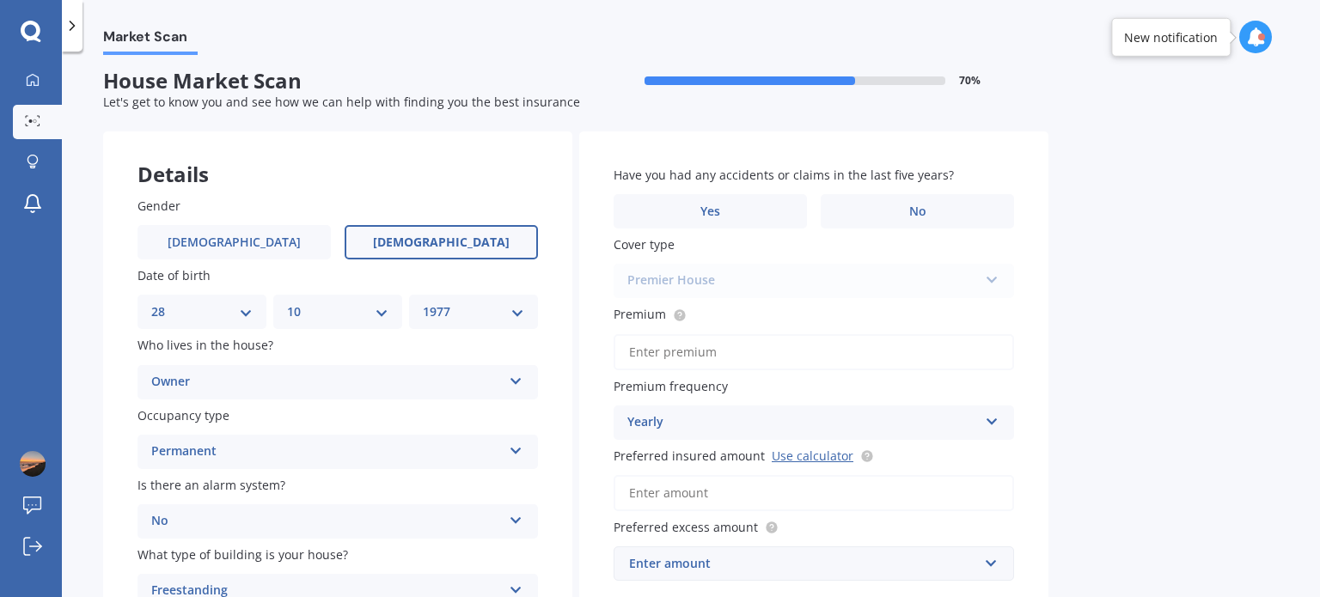
scroll to position [0, 0]
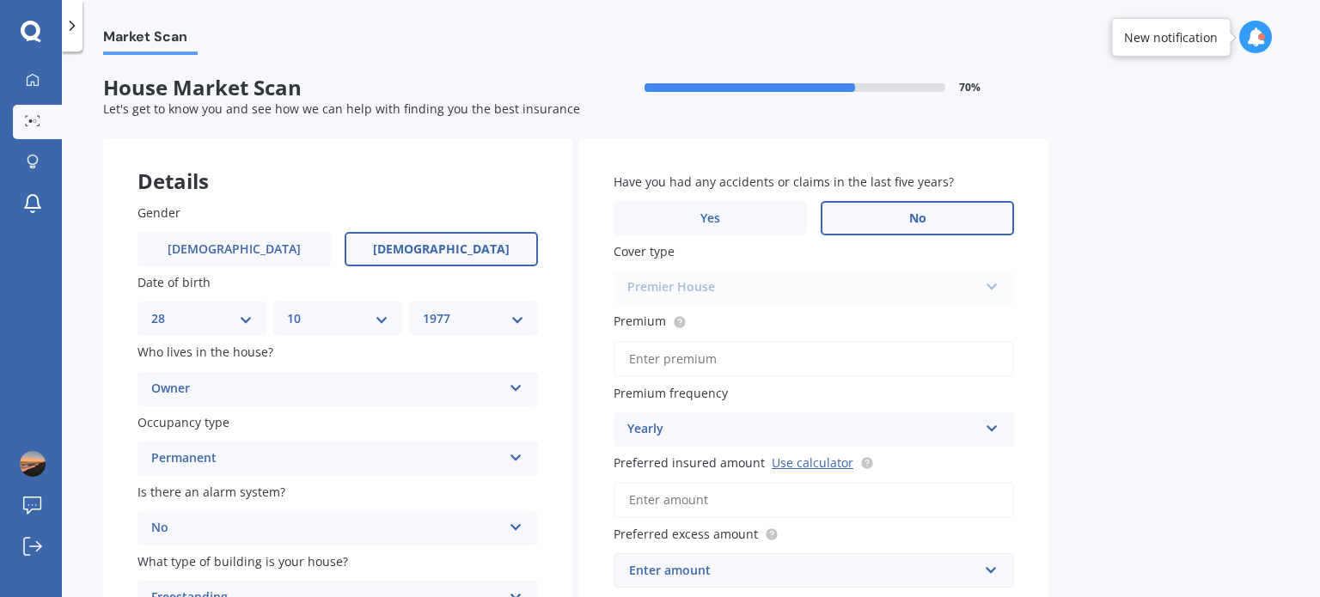
click at [887, 223] on label "No" at bounding box center [917, 218] width 193 height 34
click at [0, 0] on input "No" at bounding box center [0, 0] width 0 height 0
click at [834, 293] on div "Premier House Premier House Market Value House Home Plus" at bounding box center [814, 288] width 401 height 34
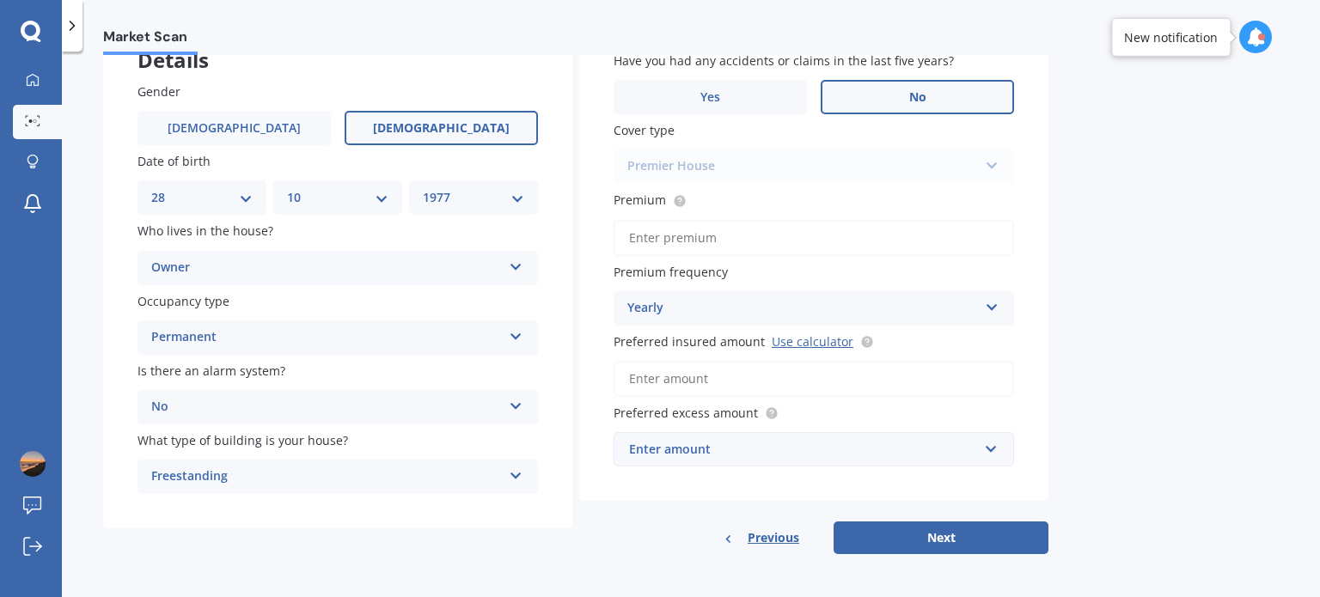
scroll to position [122, 0]
click at [722, 237] on input "Premium" at bounding box center [814, 237] width 401 height 36
type input "$2,364.00"
click at [697, 373] on input "Preferred insured amount Use calculator" at bounding box center [814, 378] width 401 height 36
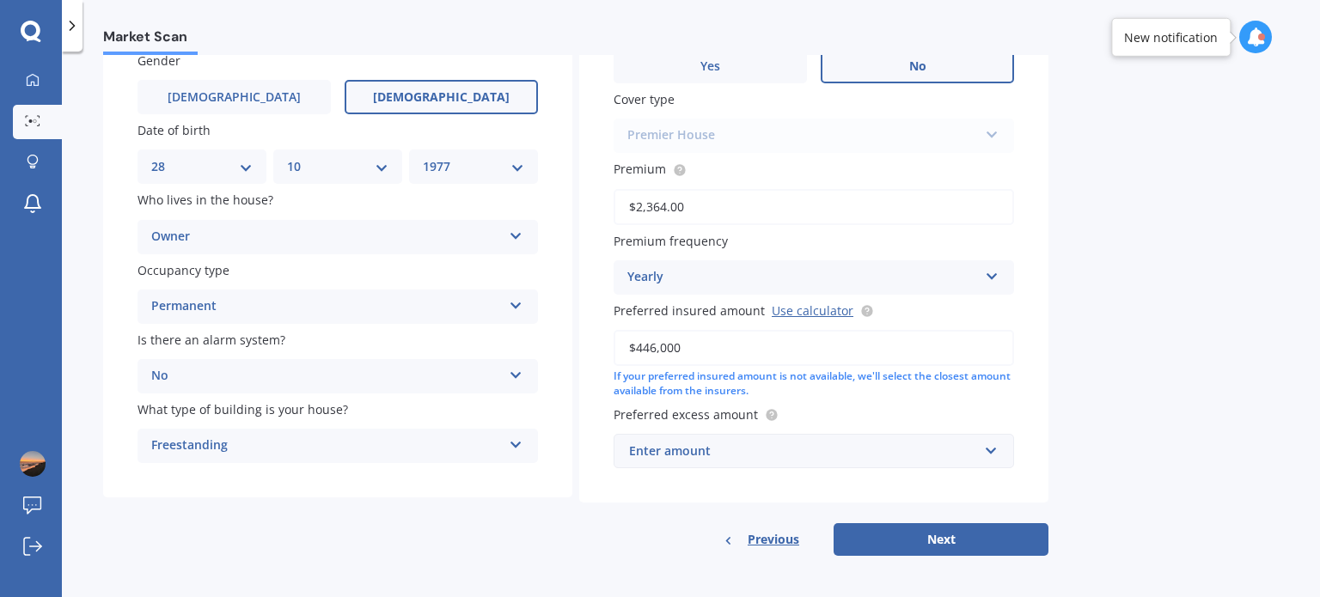
scroll to position [155, 0]
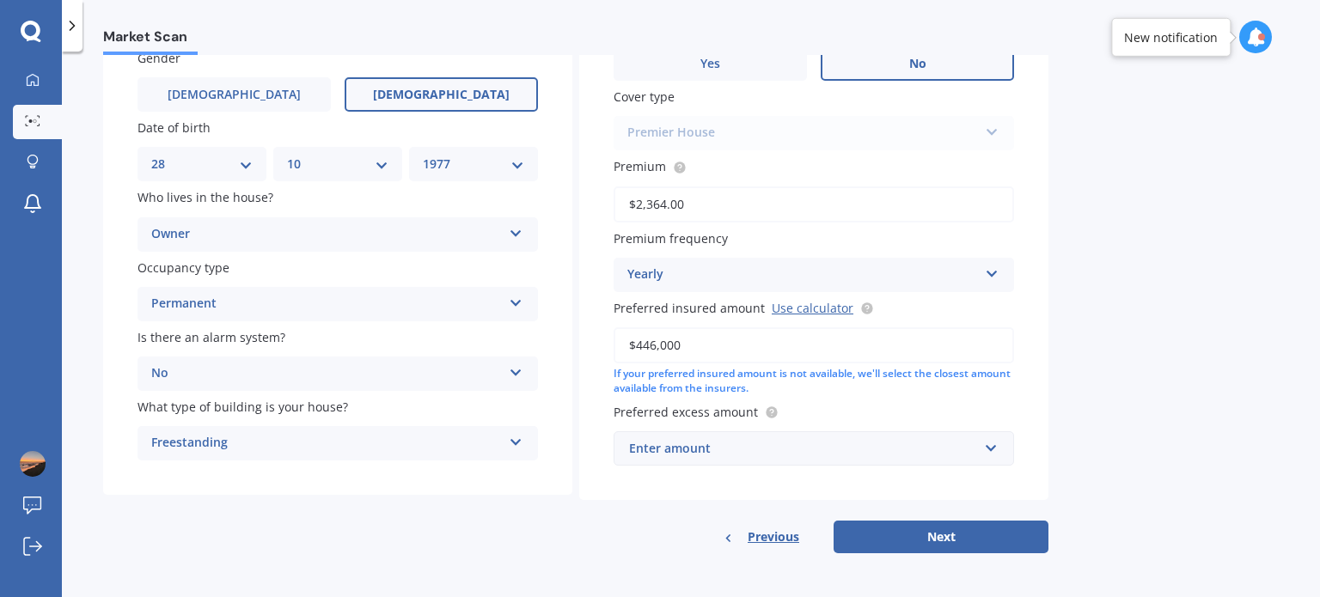
type input "$446,000"
click at [721, 453] on div "Enter amount" at bounding box center [803, 448] width 349 height 19
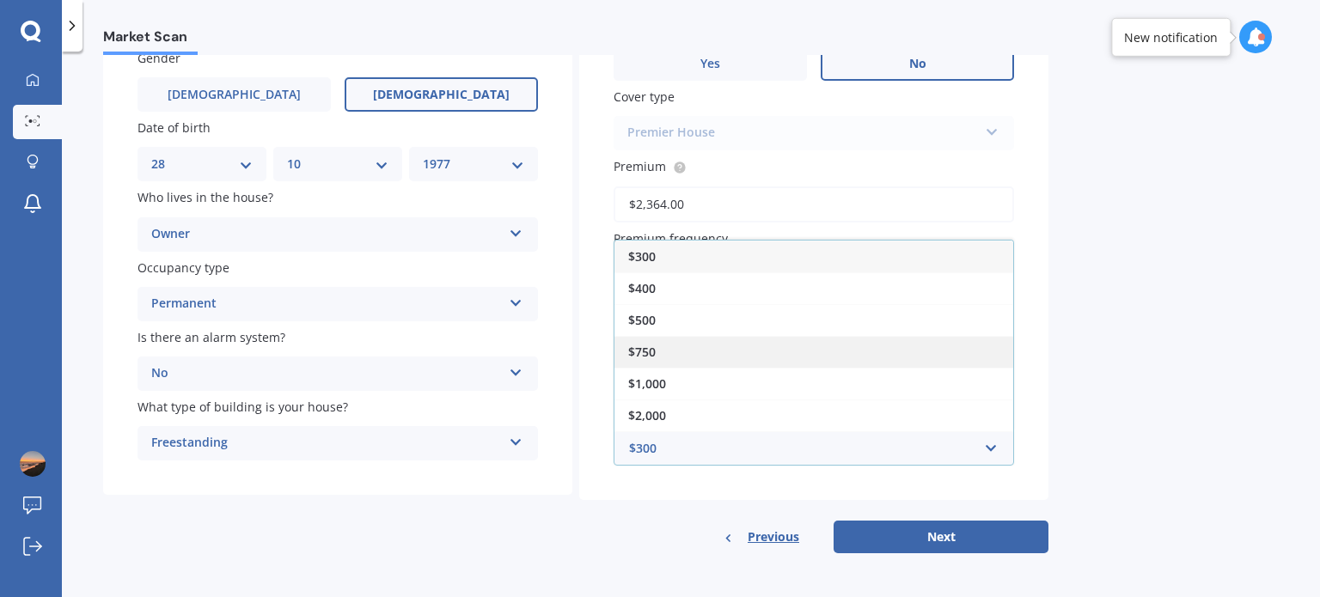
click at [657, 353] on div "$750" at bounding box center [814, 352] width 399 height 32
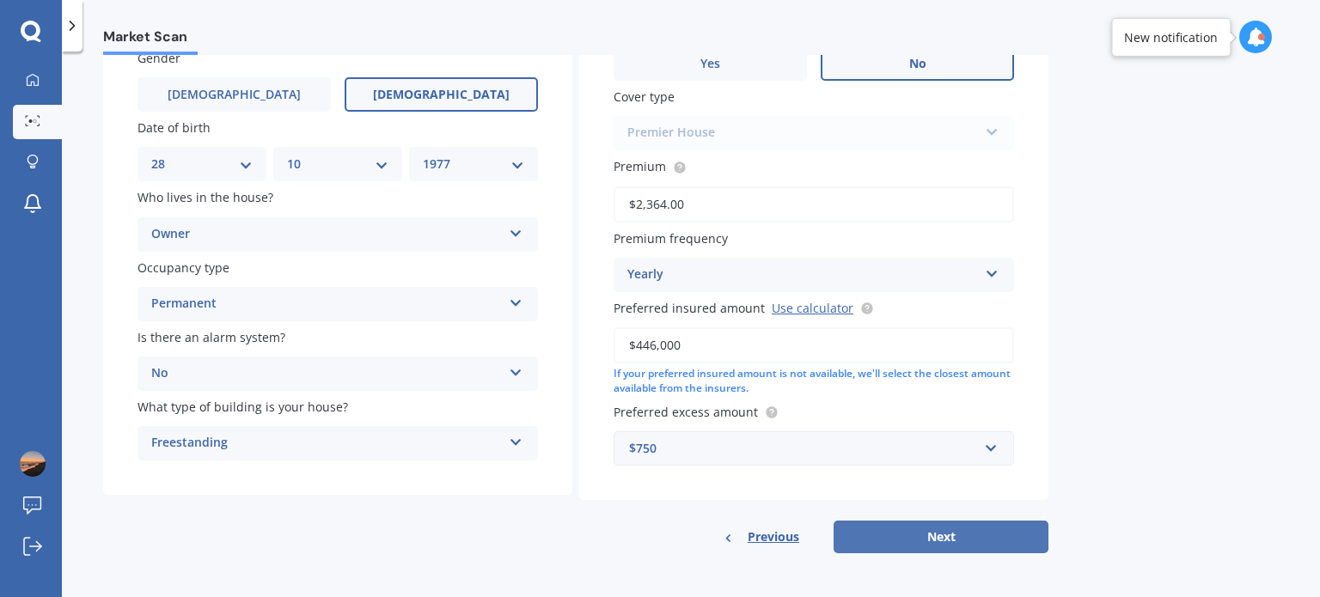
click at [912, 543] on button "Next" at bounding box center [941, 537] width 215 height 33
select select "28"
select select "10"
select select "1977"
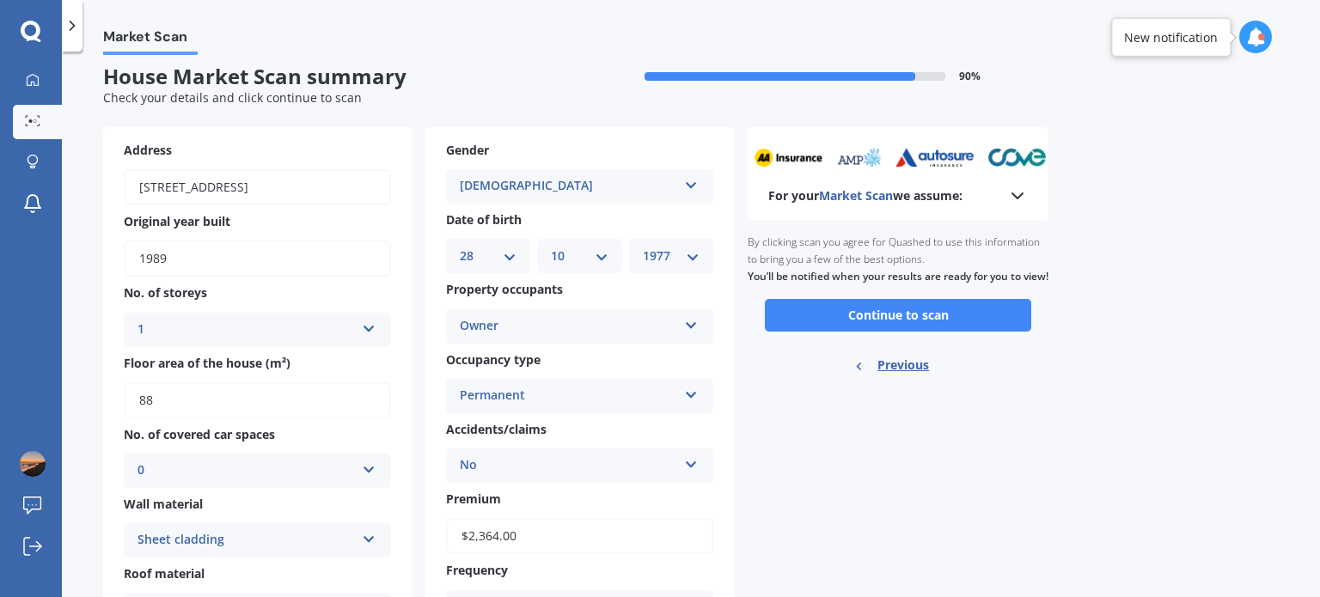
scroll to position [0, 0]
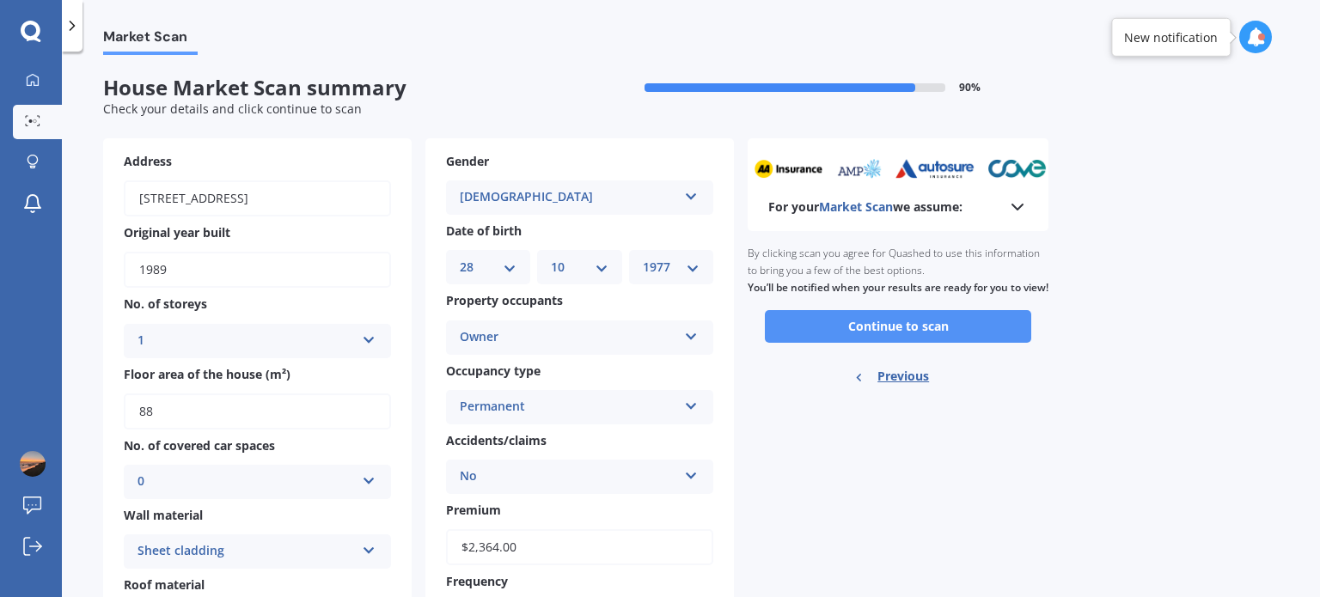
click at [887, 343] on button "Continue to scan" at bounding box center [898, 326] width 266 height 33
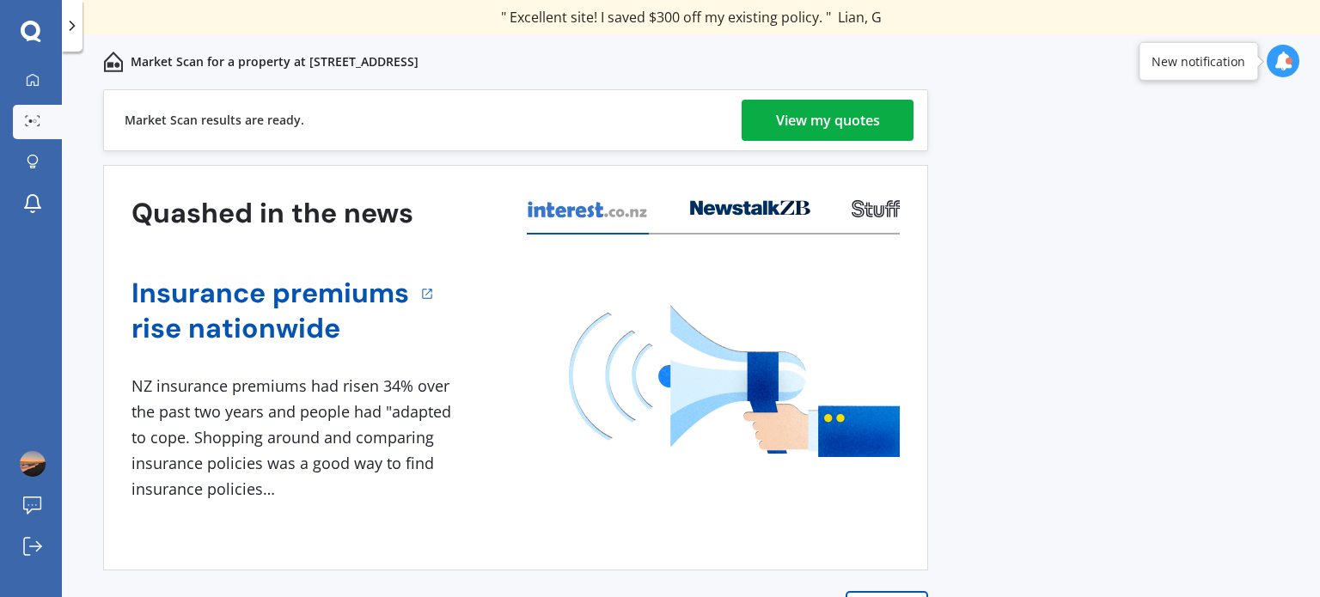
click at [807, 126] on div "View my quotes" at bounding box center [828, 120] width 104 height 41
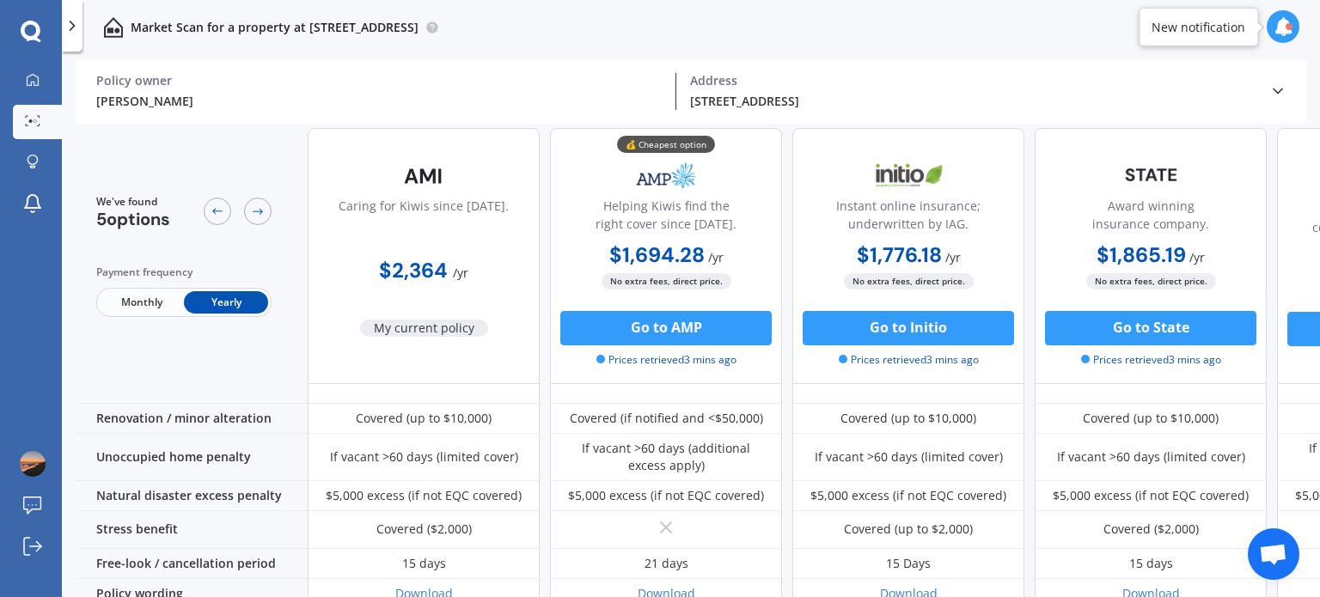
scroll to position [842, 0]
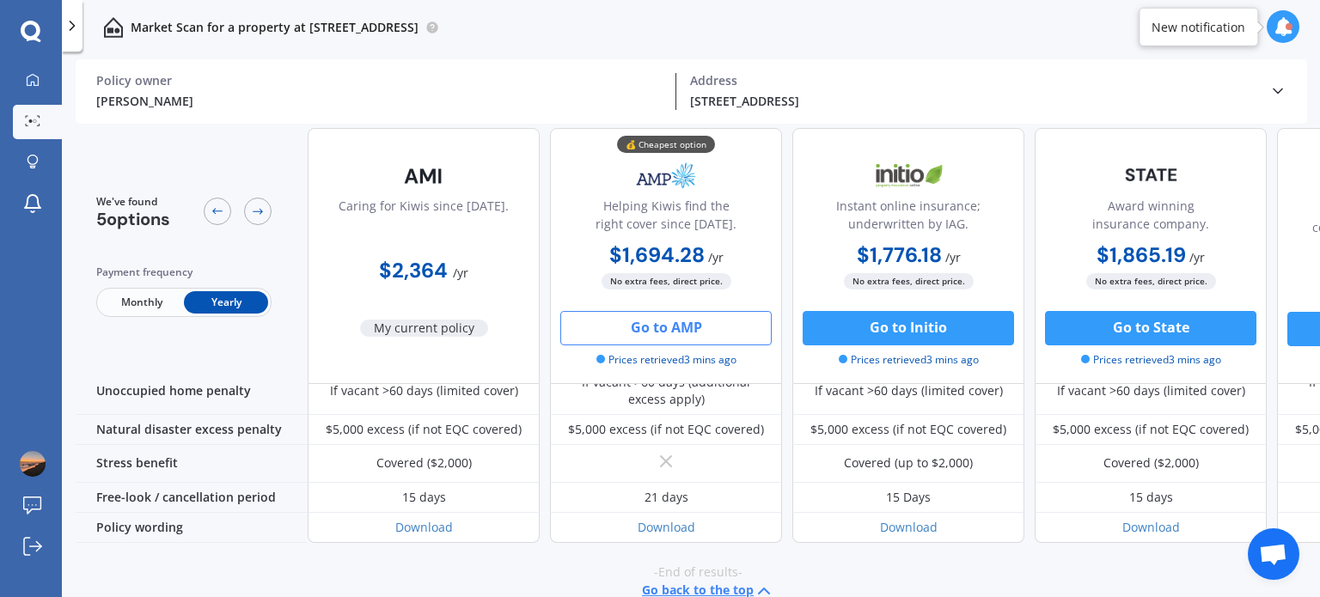
click at [658, 330] on button "Go to AMP" at bounding box center [665, 328] width 211 height 34
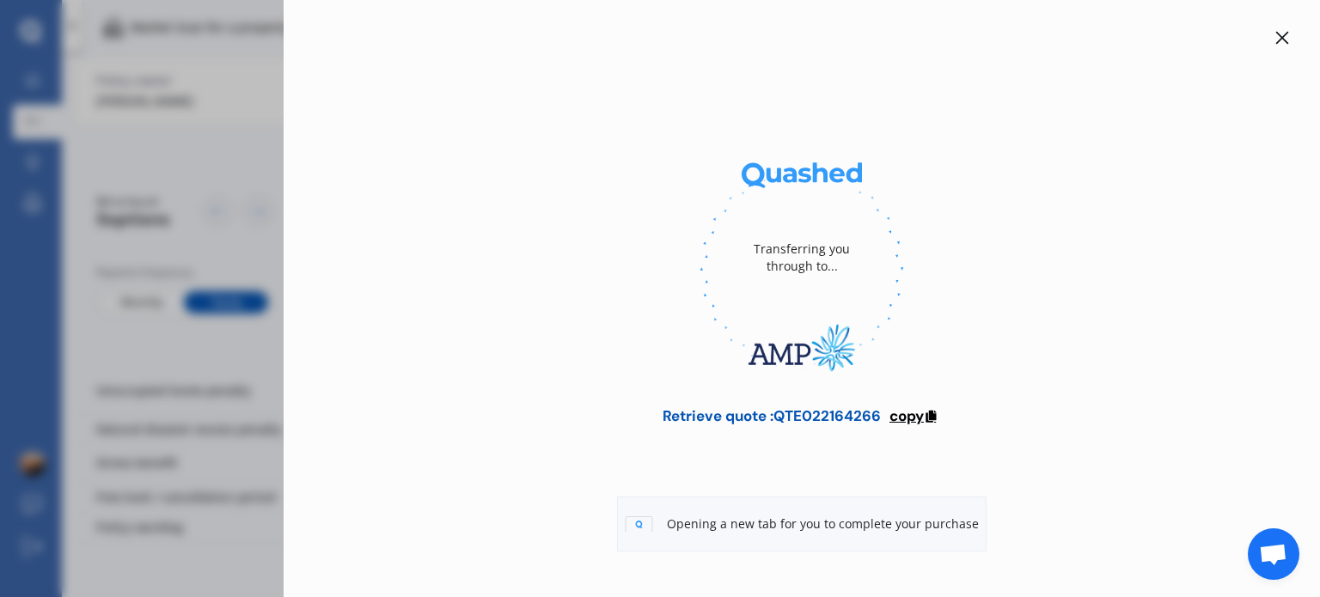
click at [916, 419] on span "copy" at bounding box center [907, 416] width 34 height 19
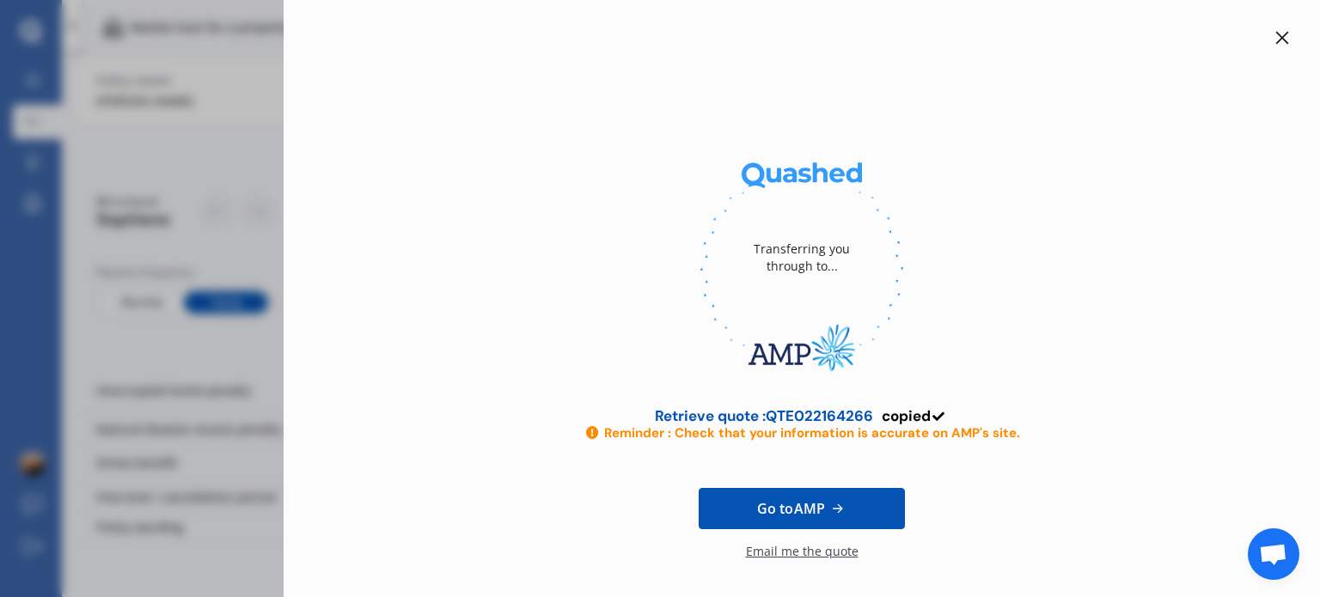
click at [1277, 44] on icon at bounding box center [1283, 38] width 14 height 14
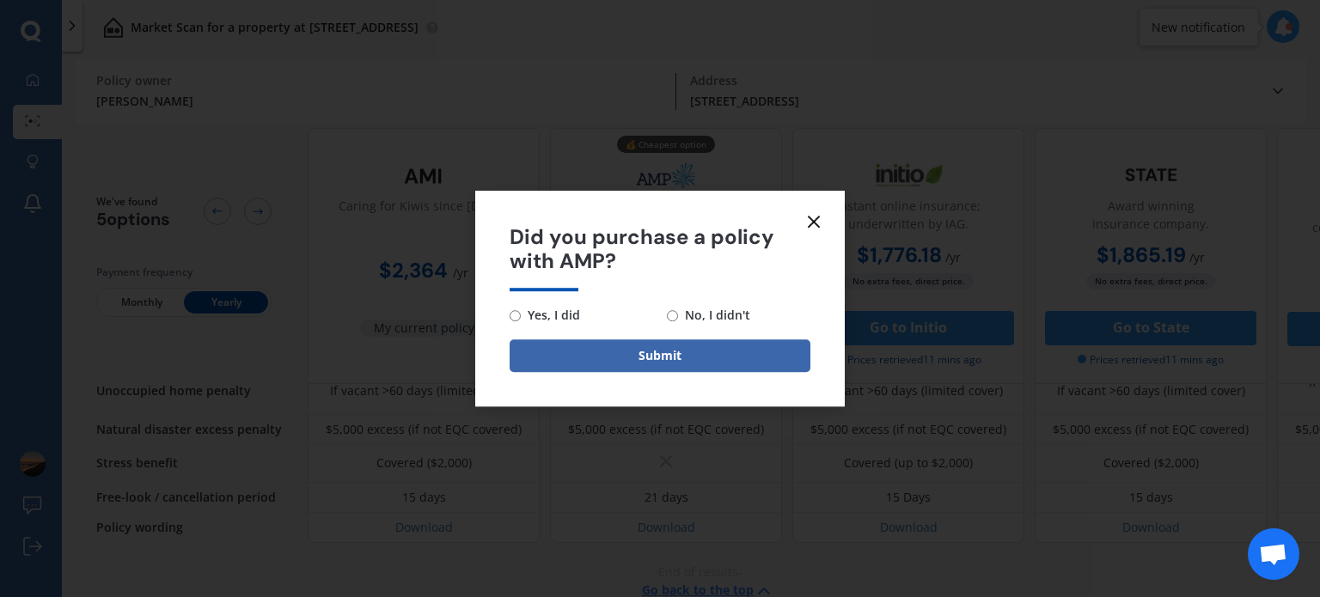
click at [815, 219] on line at bounding box center [814, 222] width 10 height 10
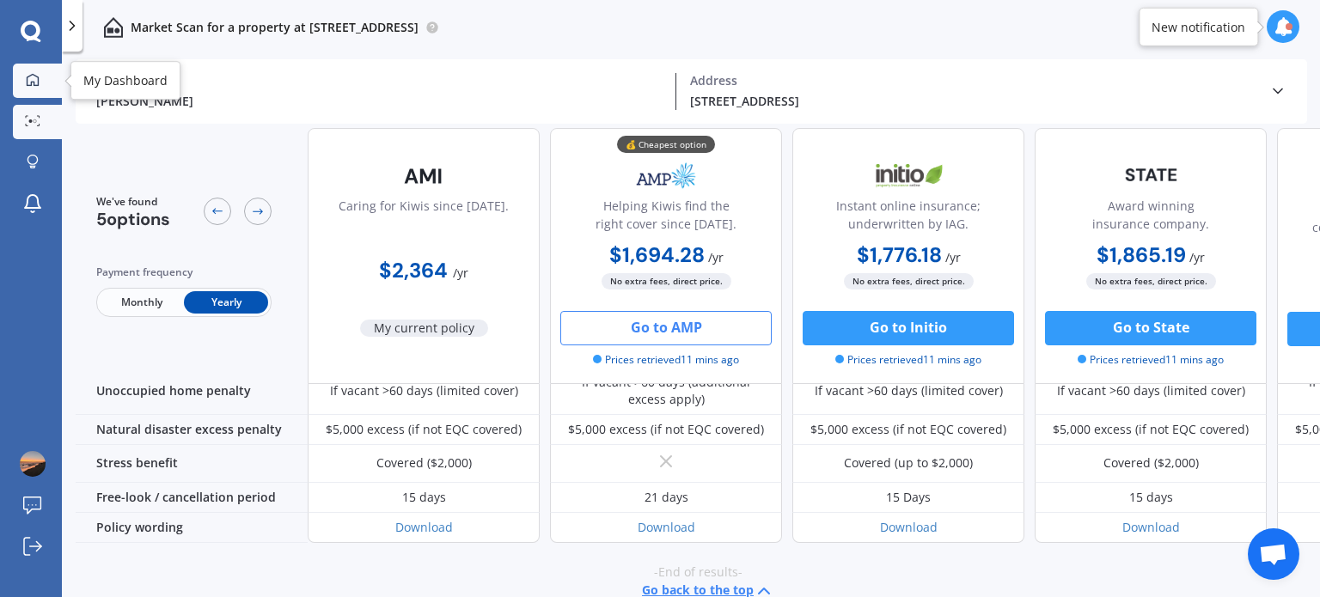
click at [38, 82] on icon at bounding box center [33, 79] width 12 height 12
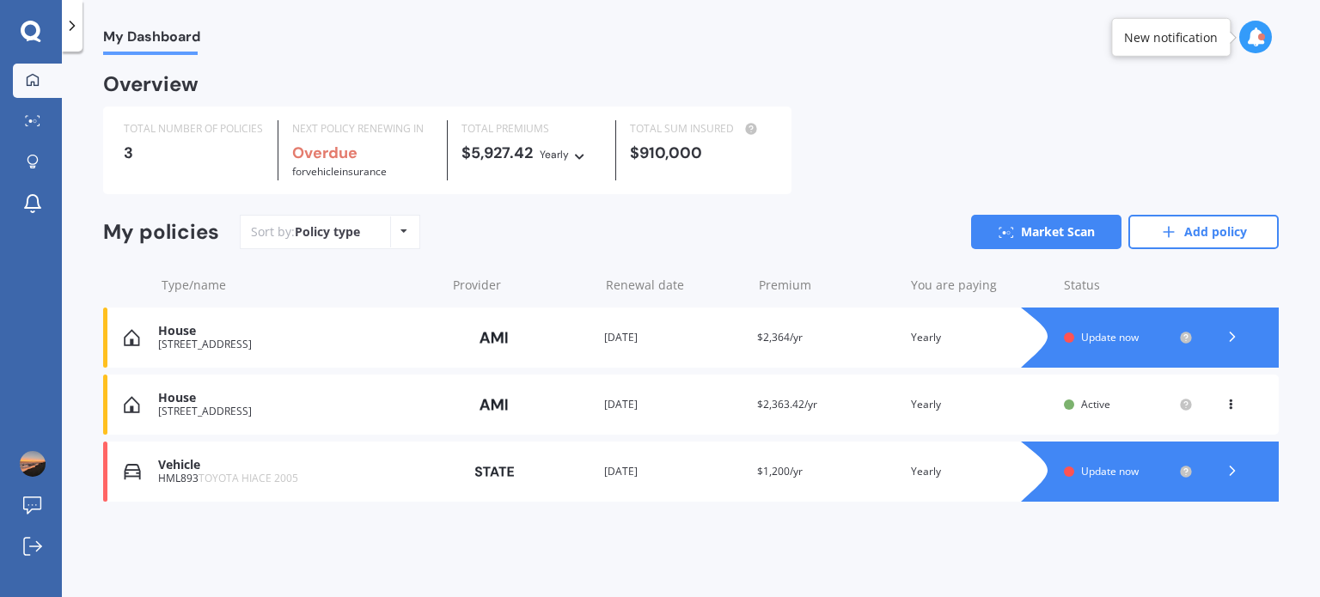
click at [1228, 412] on div "View option View policy Delete" at bounding box center [1232, 404] width 15 height 17
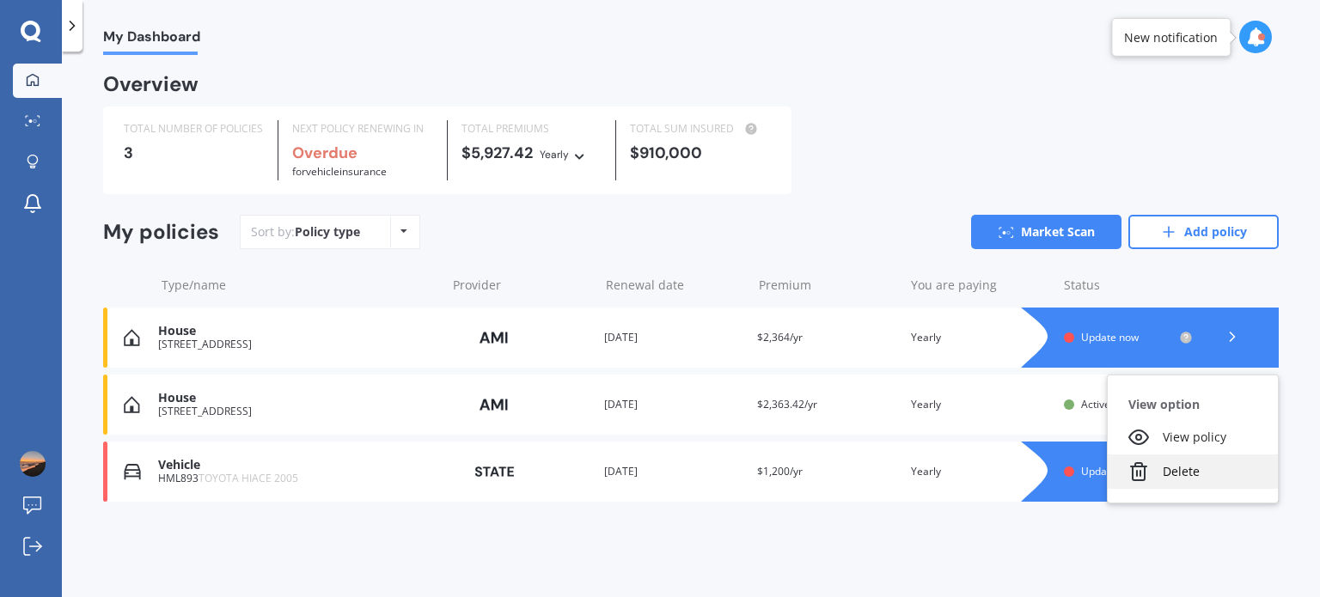
click at [1177, 473] on div "Delete" at bounding box center [1193, 472] width 170 height 34
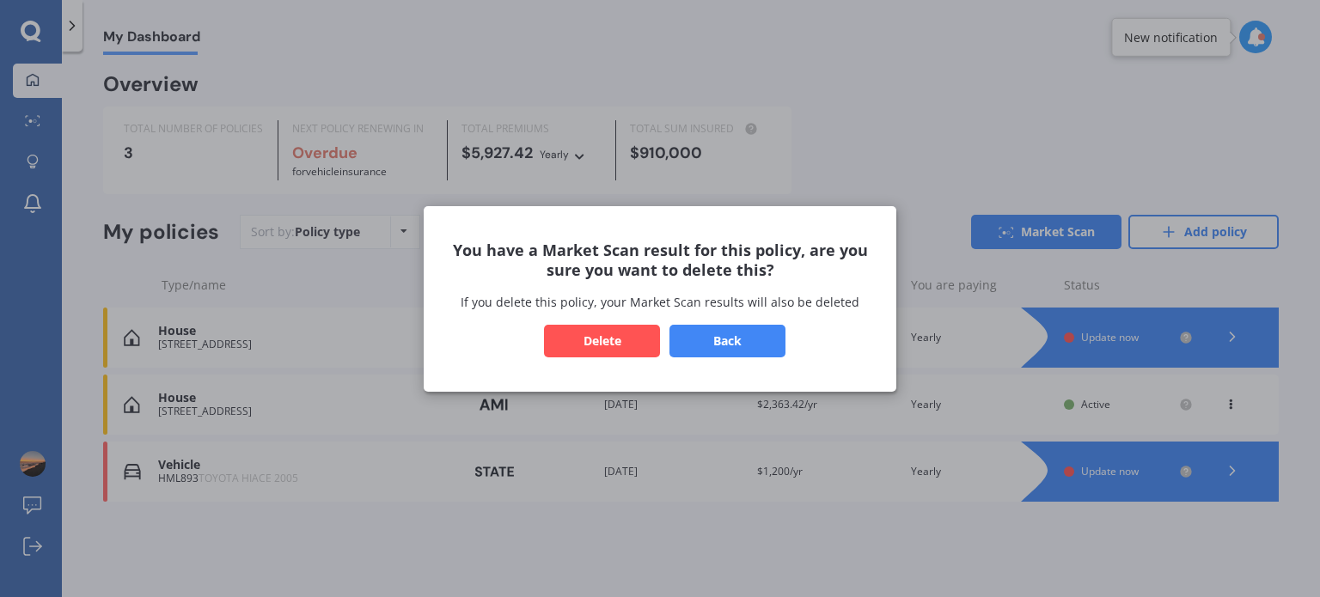
click at [604, 329] on button "Delete" at bounding box center [602, 340] width 116 height 33
